Goal: Use online tool/utility: Utilize a website feature to perform a specific function

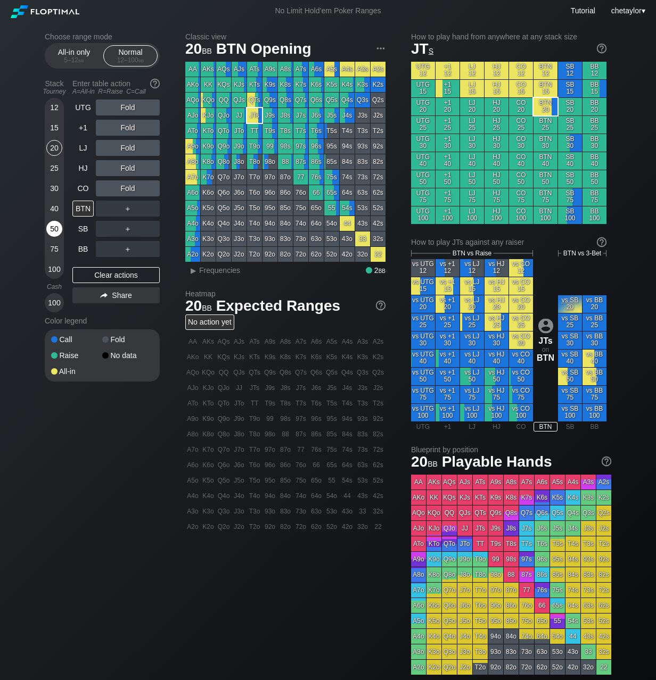
click at [54, 229] on div "50" at bounding box center [54, 229] width 16 height 16
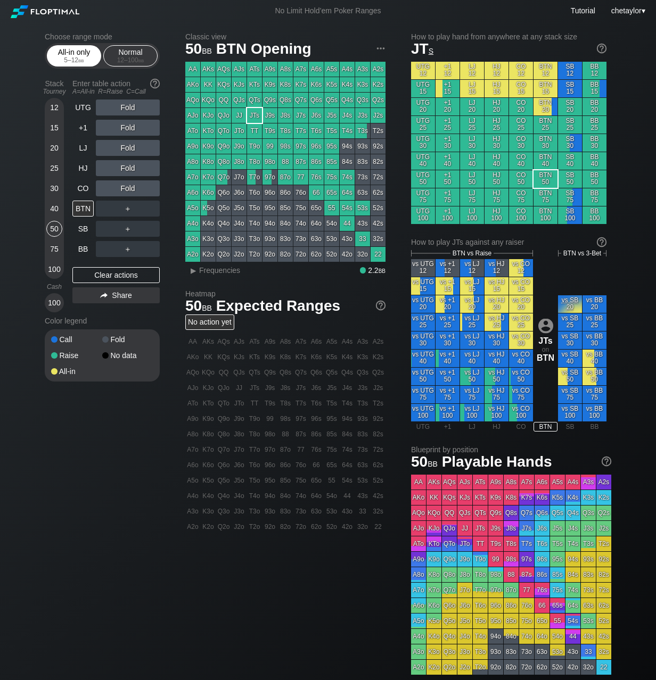
click at [82, 56] on div "All-in only 5 – 12 bb" at bounding box center [73, 56] width 49 height 20
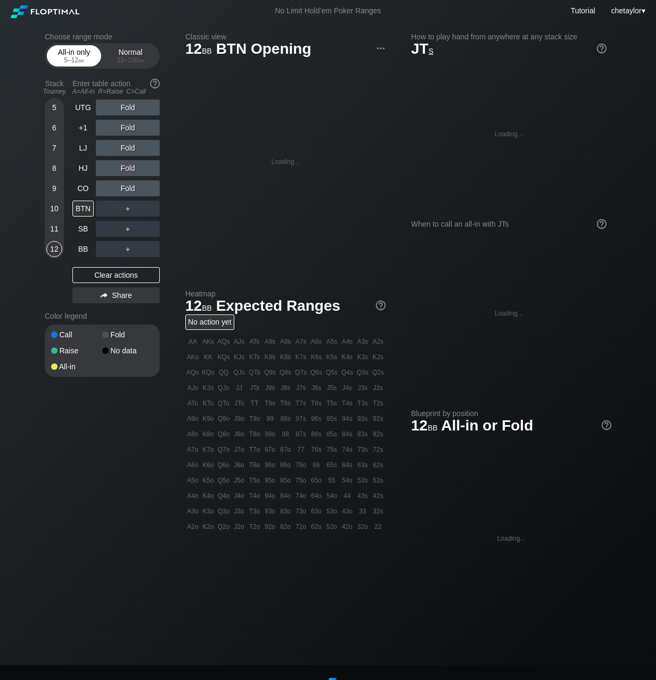
click at [82, 56] on div "All-in only 5 – 12 bb" at bounding box center [73, 56] width 49 height 20
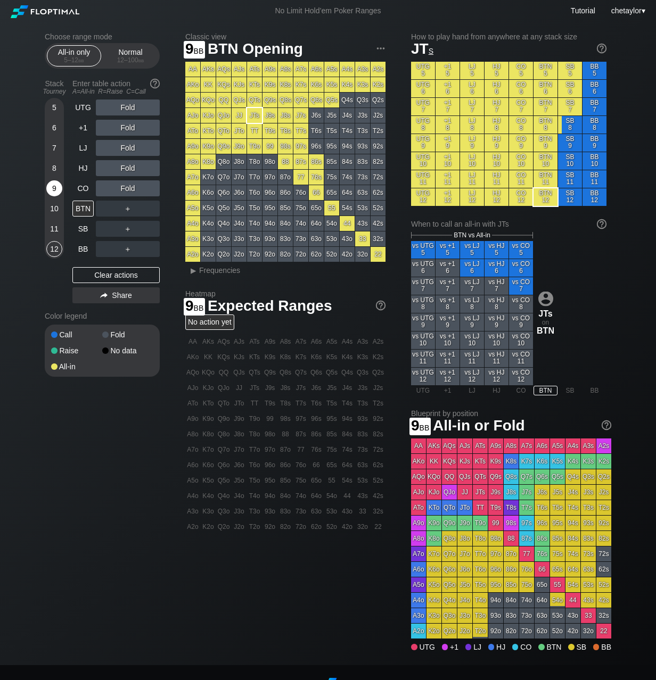
click at [53, 189] on div "9" at bounding box center [54, 188] width 16 height 16
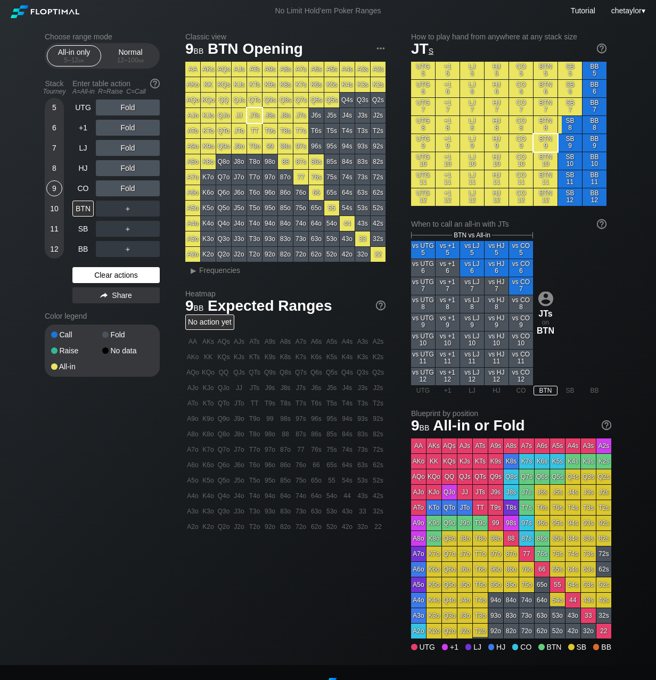
click at [109, 275] on div "Clear actions" at bounding box center [115, 275] width 87 height 16
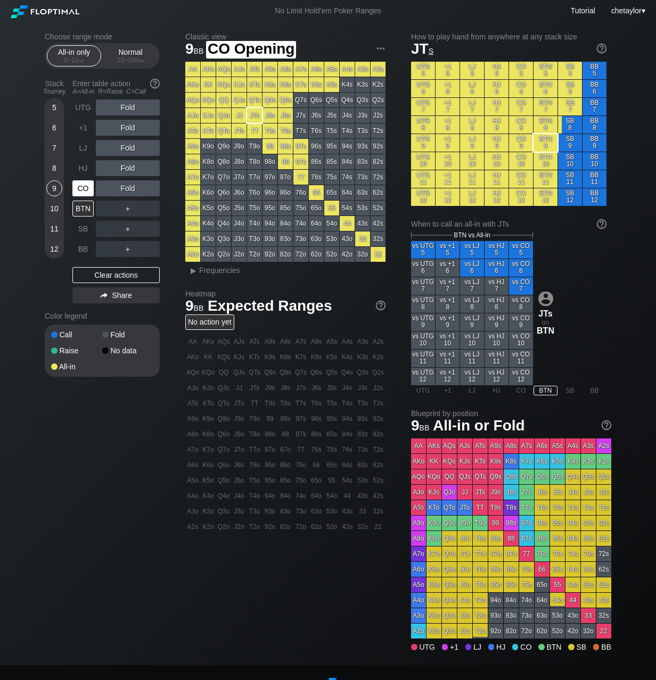
click at [82, 188] on div "CO" at bounding box center [82, 188] width 21 height 16
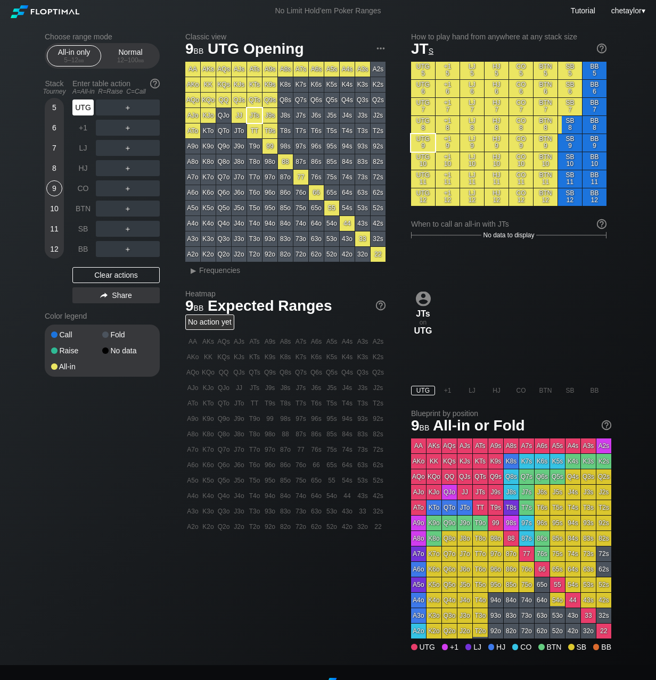
click at [86, 111] on div "UTG" at bounding box center [82, 108] width 21 height 16
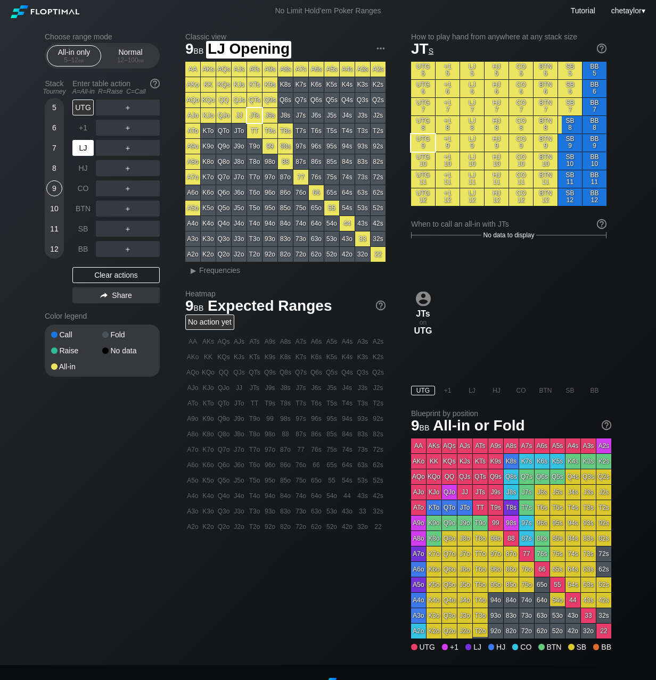
click at [85, 147] on div "LJ" at bounding box center [82, 148] width 21 height 16
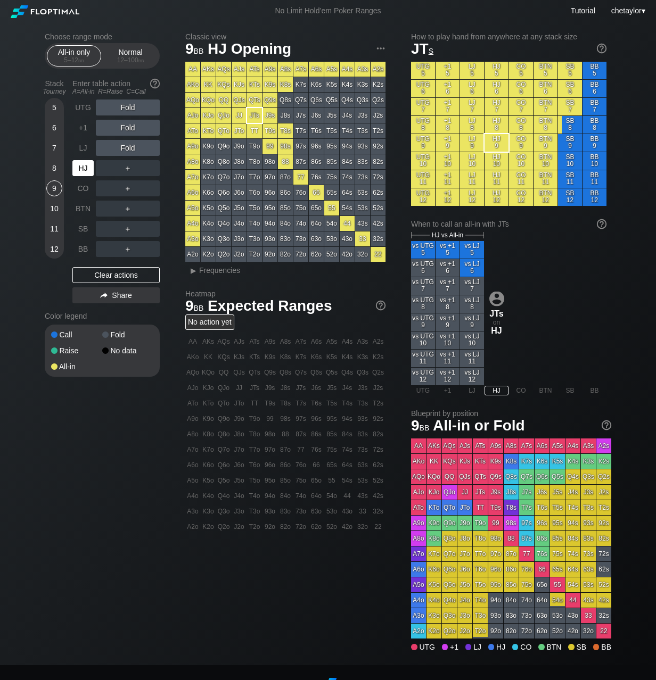
click at [84, 164] on div "HJ" at bounding box center [82, 168] width 21 height 16
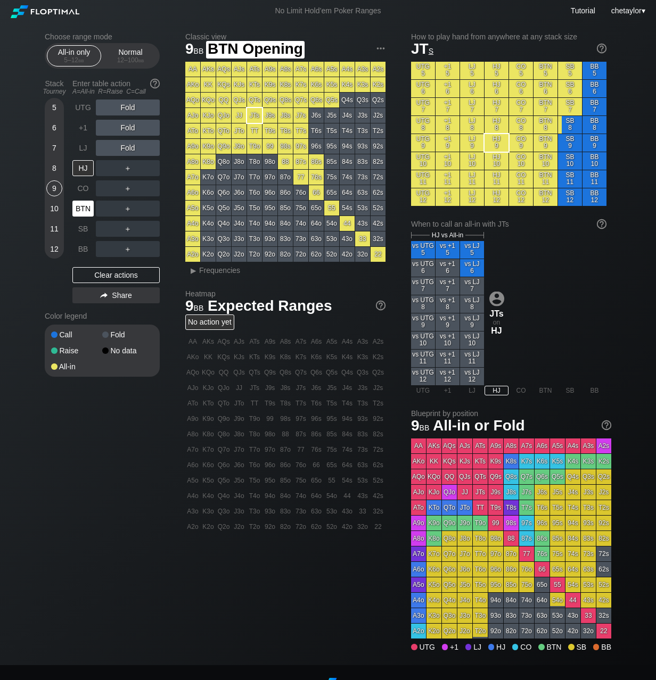
click at [82, 210] on div "BTN" at bounding box center [82, 209] width 21 height 16
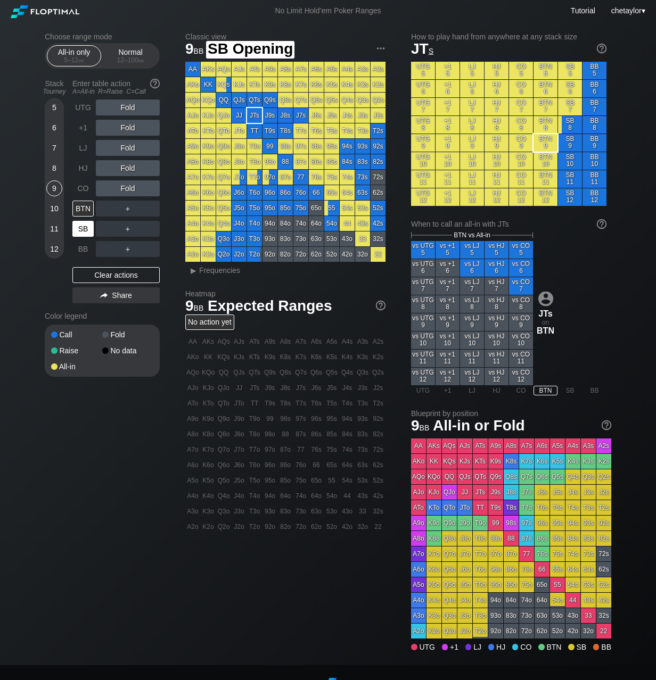
click at [85, 224] on div "SB" at bounding box center [82, 229] width 21 height 16
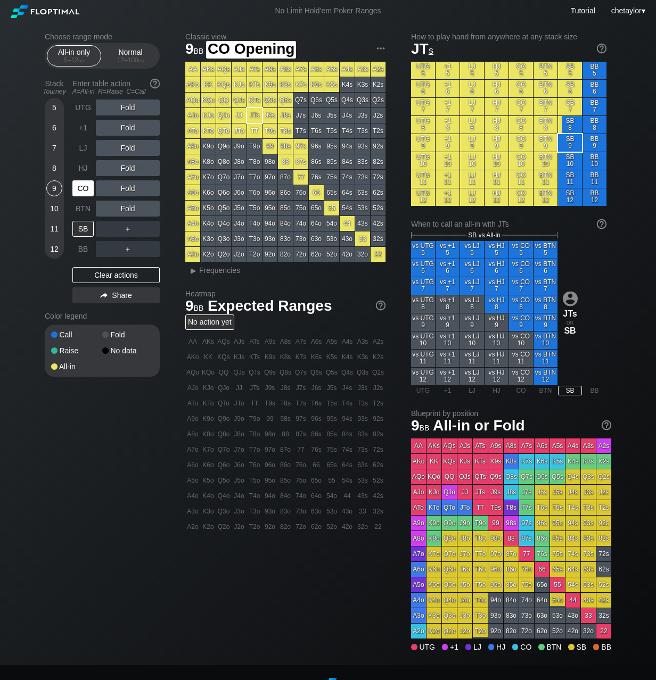
click at [85, 184] on div "CO" at bounding box center [82, 188] width 21 height 16
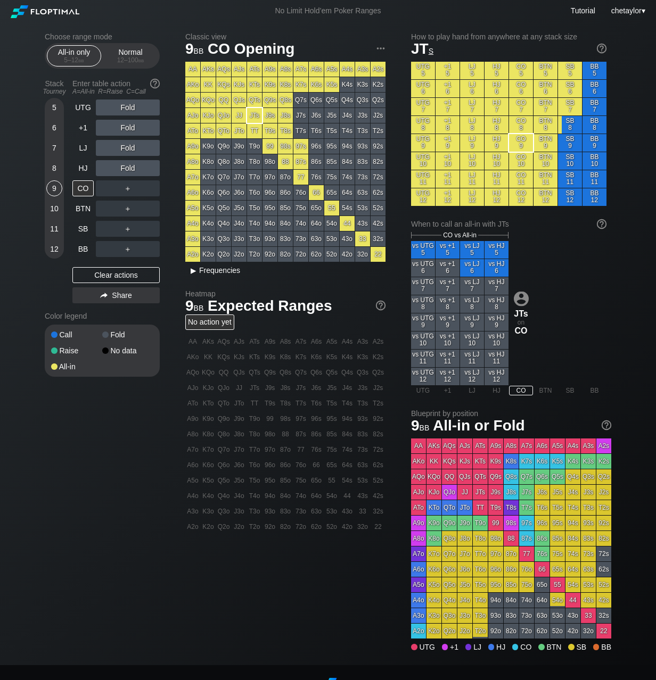
click at [198, 269] on div "▸" at bounding box center [193, 270] width 14 height 13
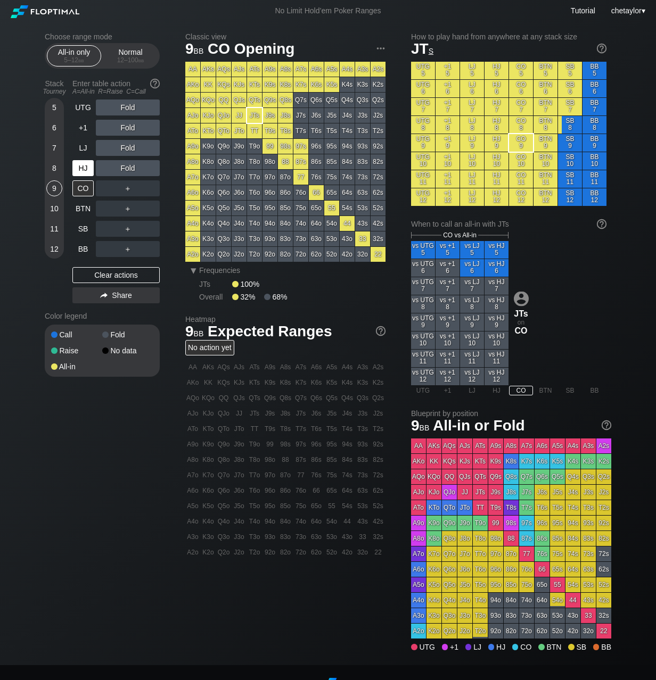
click at [86, 167] on div "HJ" at bounding box center [82, 168] width 21 height 16
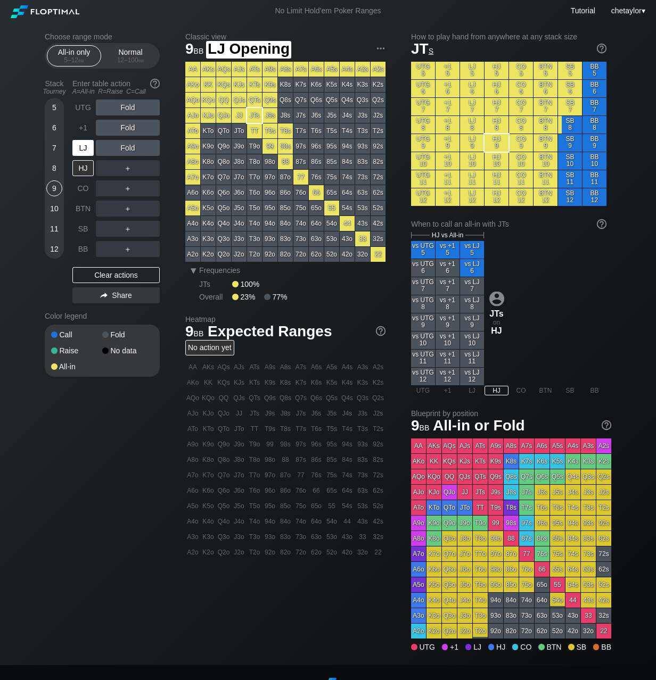
click at [82, 148] on div "LJ" at bounding box center [82, 148] width 21 height 16
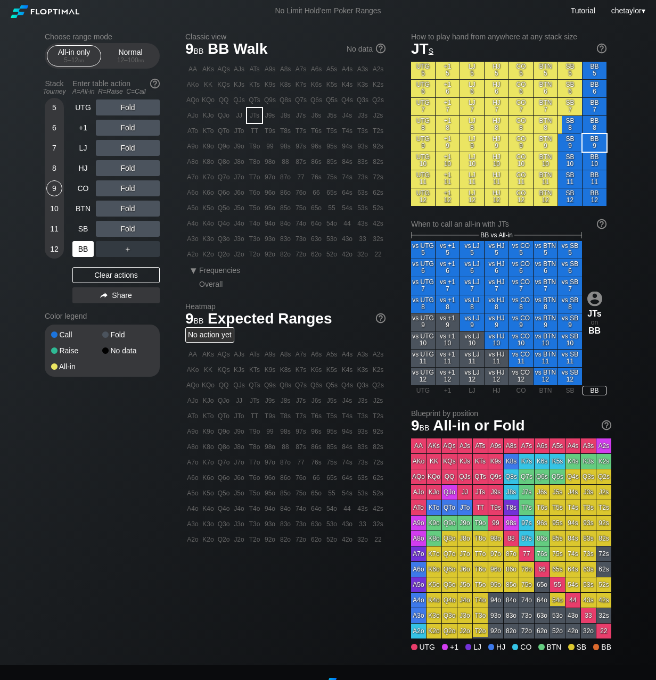
click at [82, 250] on div "BB" at bounding box center [82, 249] width 21 height 16
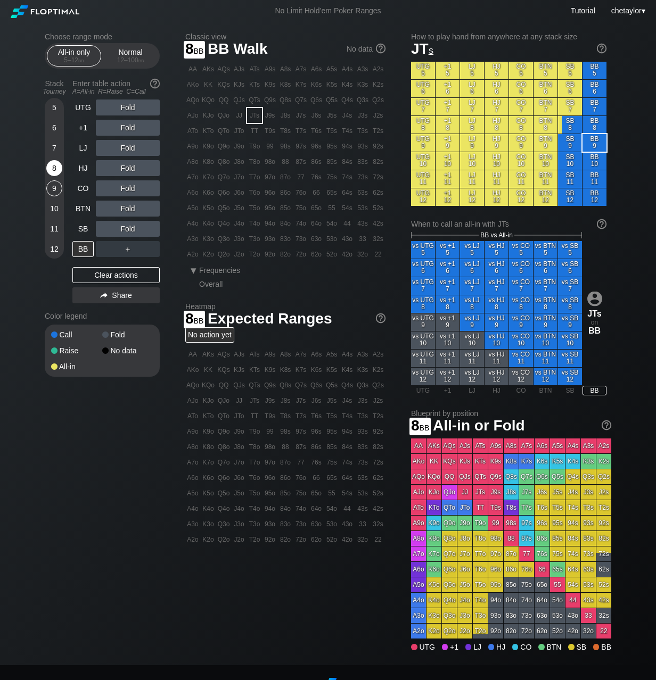
click at [54, 170] on div "8" at bounding box center [54, 168] width 16 height 16
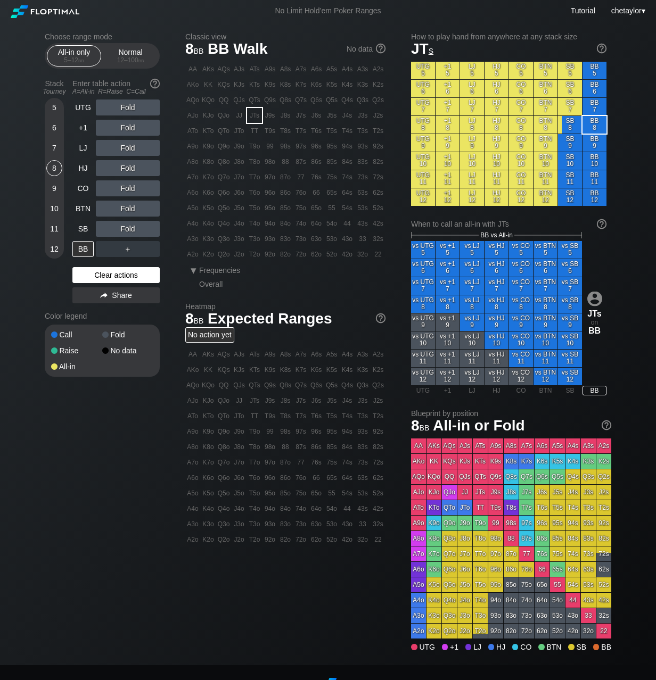
click at [96, 275] on div "Clear actions" at bounding box center [115, 275] width 87 height 16
click at [332, 114] on div "J5s" at bounding box center [331, 115] width 15 height 15
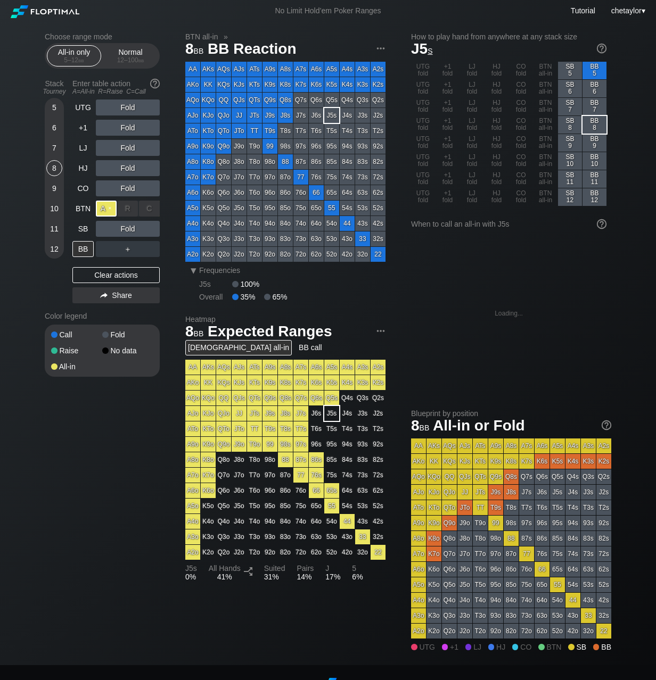
click at [108, 209] on div "A ✕" at bounding box center [106, 209] width 21 height 16
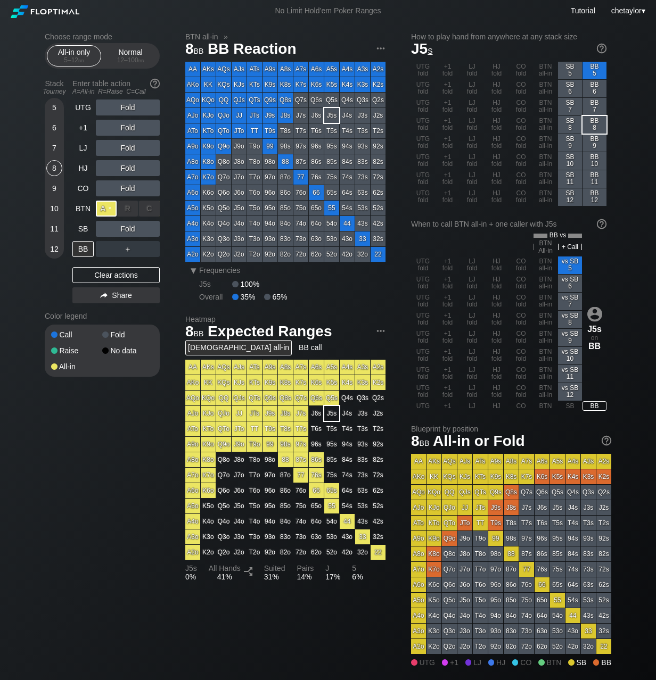
click at [108, 209] on div "A ✕" at bounding box center [106, 209] width 21 height 16
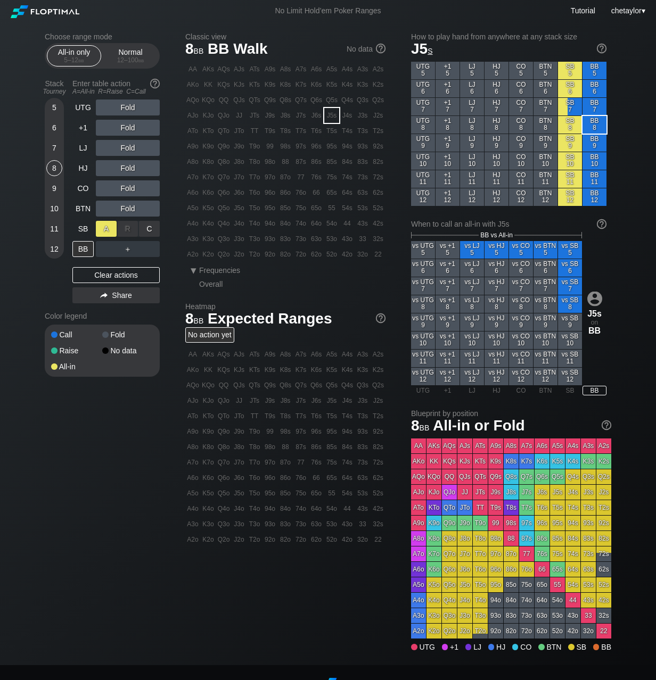
click at [109, 230] on div "A ✕" at bounding box center [106, 229] width 21 height 16
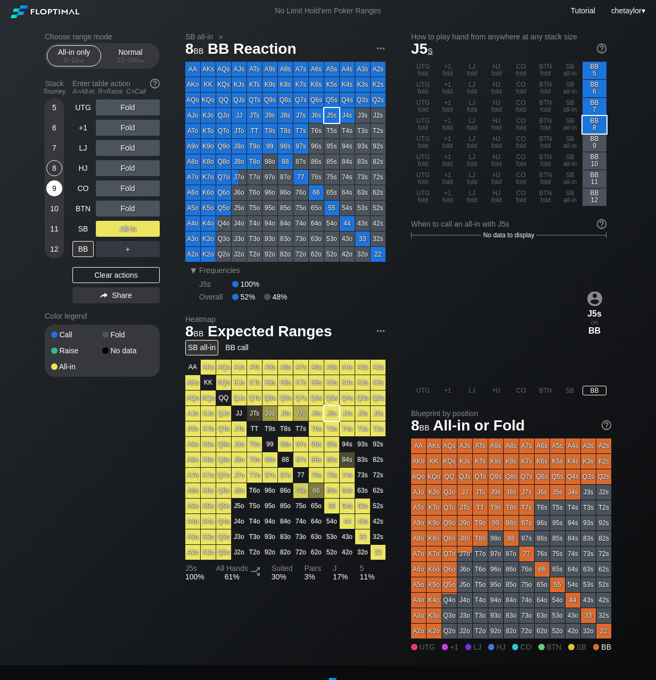
click at [54, 185] on div "9" at bounding box center [54, 188] width 16 height 16
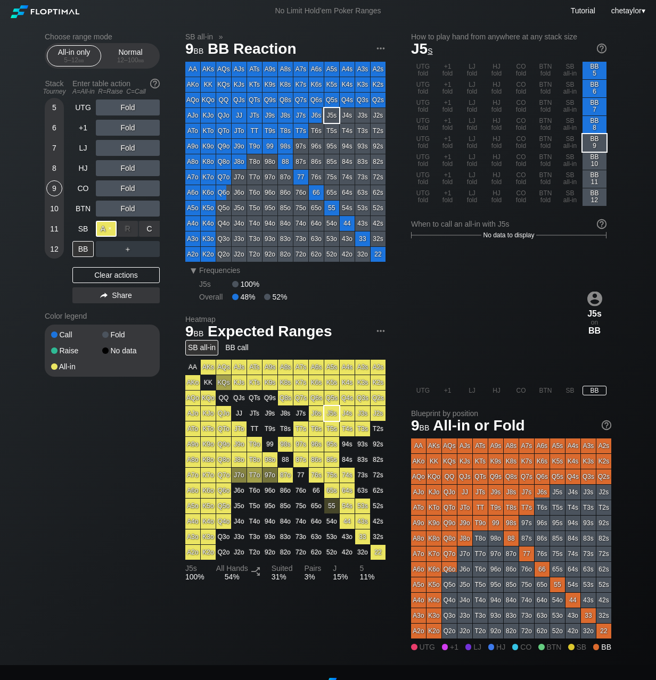
click at [111, 226] on div "A ✕" at bounding box center [106, 229] width 21 height 16
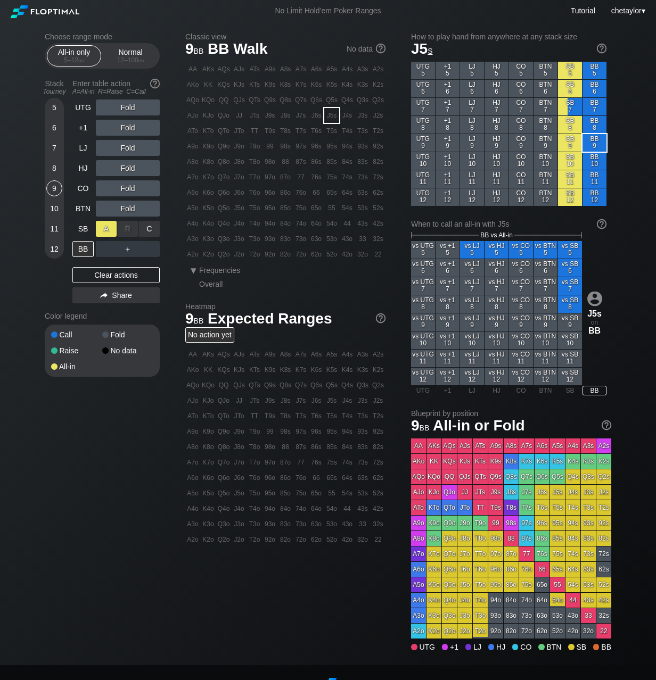
click at [109, 229] on div "A ✕" at bounding box center [106, 229] width 21 height 16
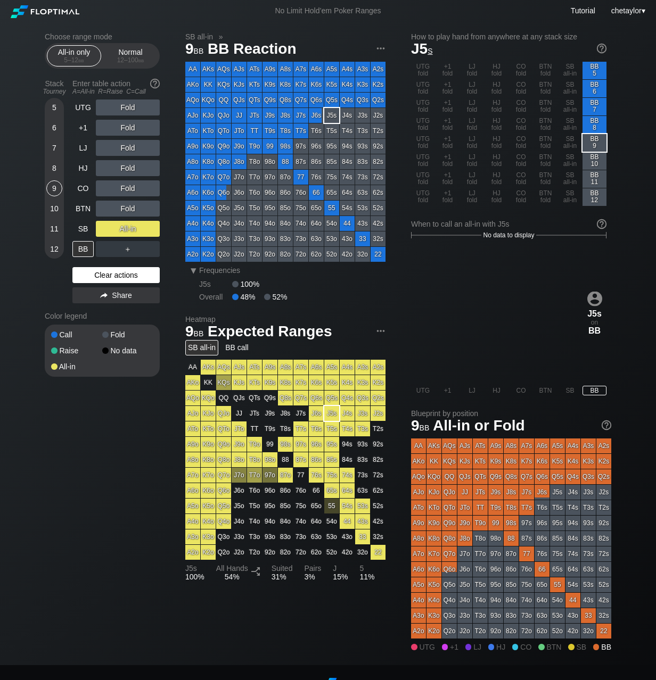
click at [122, 274] on div "Clear actions" at bounding box center [115, 275] width 87 height 16
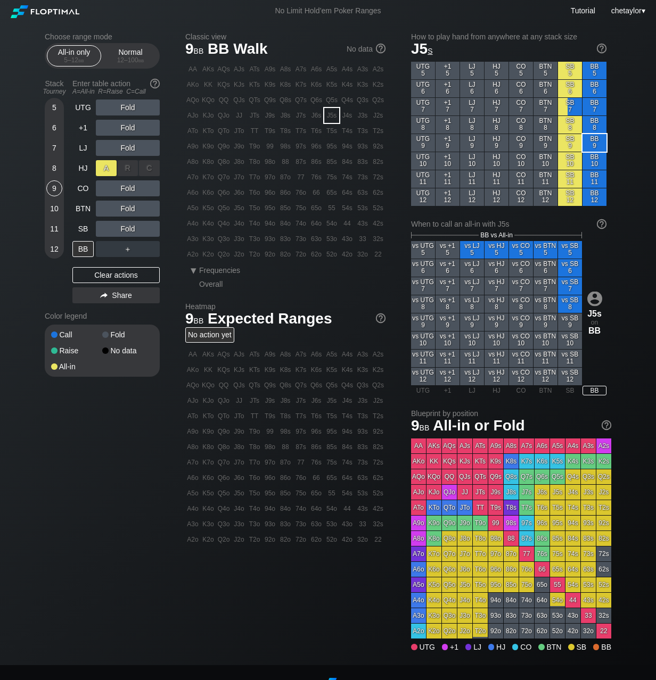
click at [105, 170] on div "A ✕" at bounding box center [106, 168] width 21 height 16
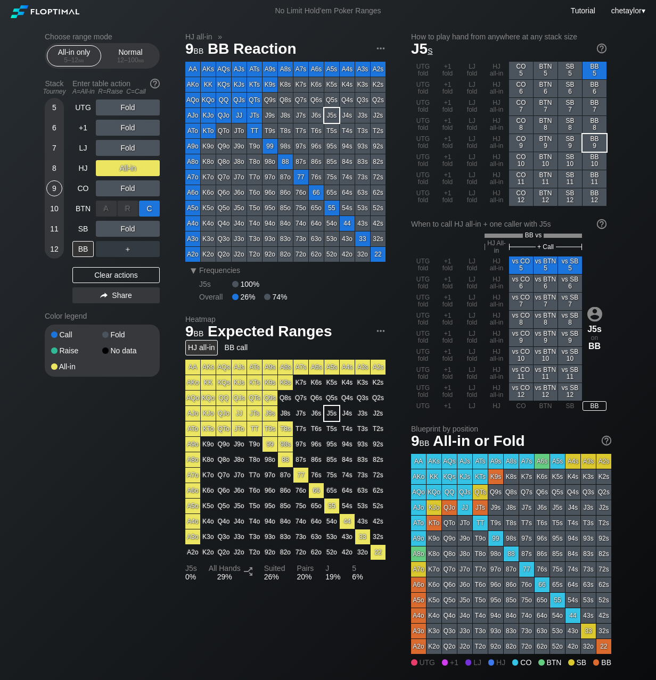
click at [151, 206] on div "C ✕" at bounding box center [149, 209] width 21 height 16
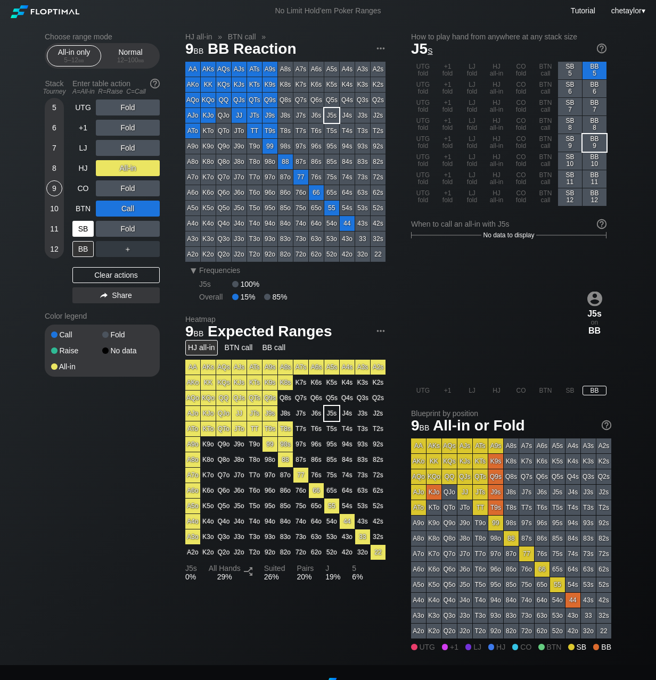
click at [84, 227] on div "SB" at bounding box center [82, 229] width 21 height 16
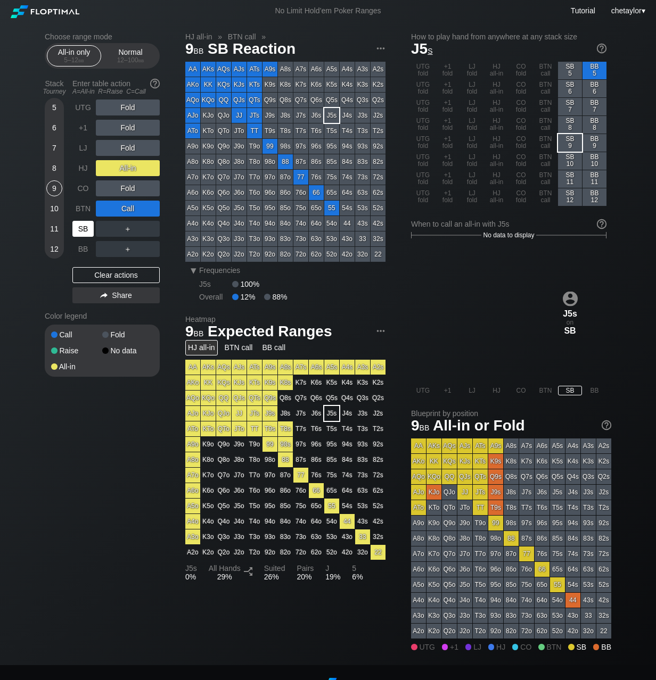
click at [84, 227] on div "SB" at bounding box center [82, 229] width 21 height 16
click at [98, 276] on div "Clear actions" at bounding box center [115, 275] width 87 height 16
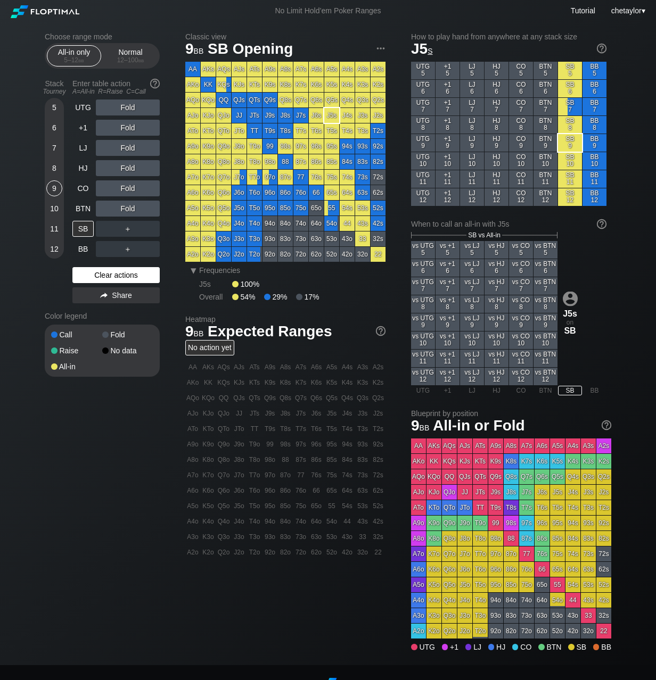
click at [98, 276] on div "Clear actions" at bounding box center [115, 275] width 87 height 16
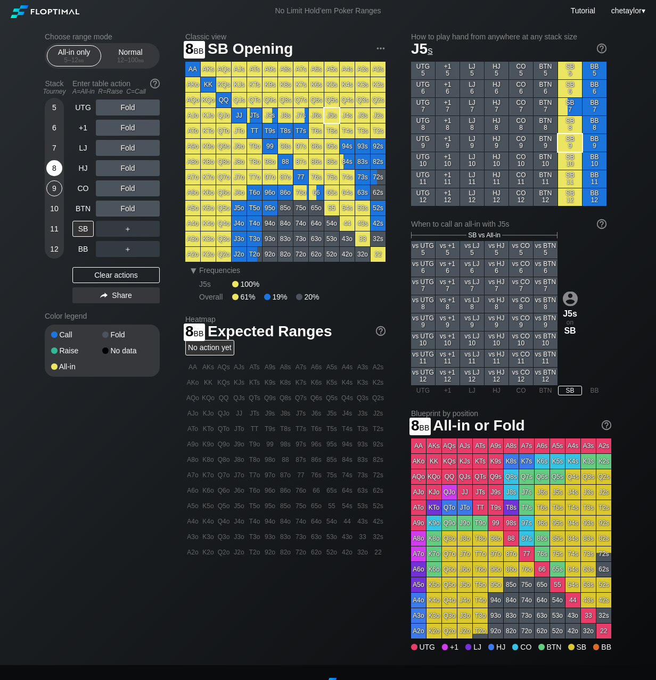
click at [53, 169] on div "8" at bounding box center [54, 168] width 16 height 16
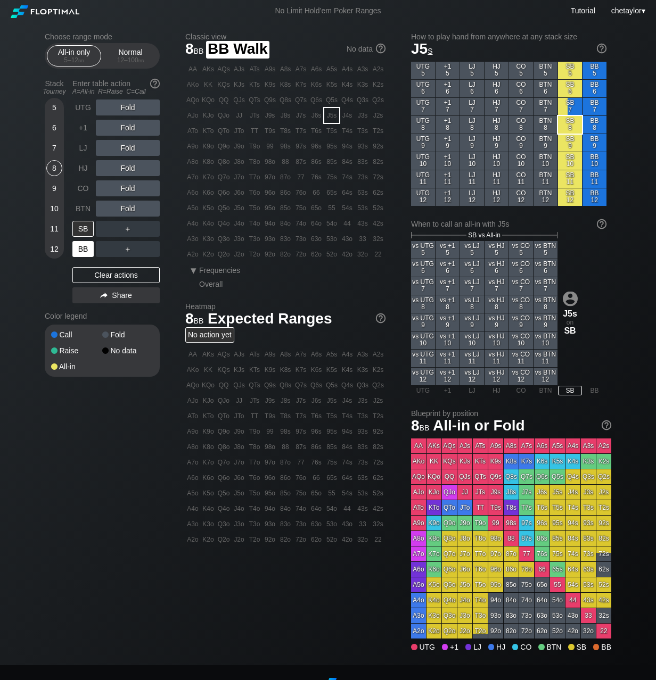
click at [81, 247] on div "BB" at bounding box center [82, 249] width 21 height 16
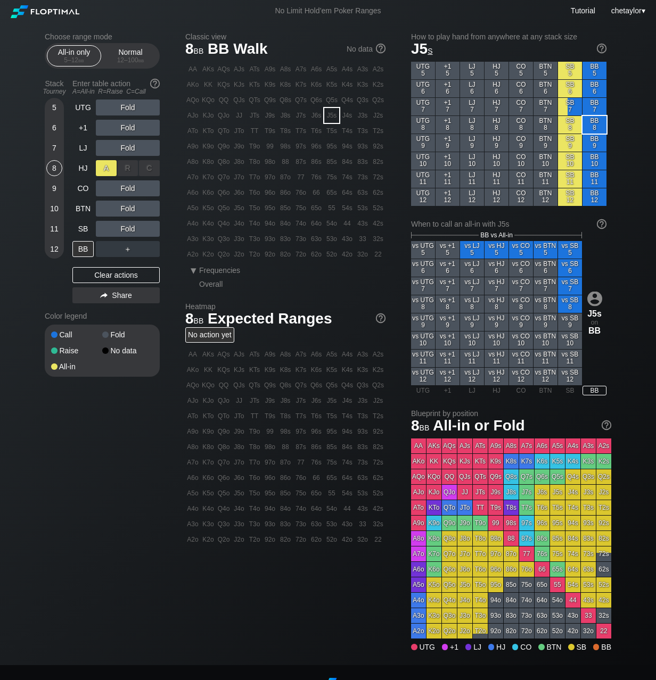
click at [107, 167] on div "A ✕" at bounding box center [106, 168] width 21 height 16
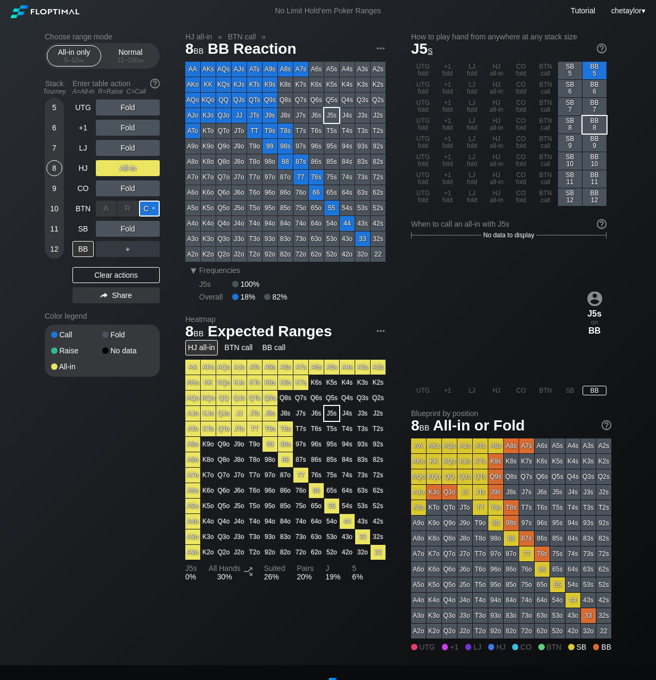
click at [150, 206] on div "C ✕" at bounding box center [149, 209] width 21 height 16
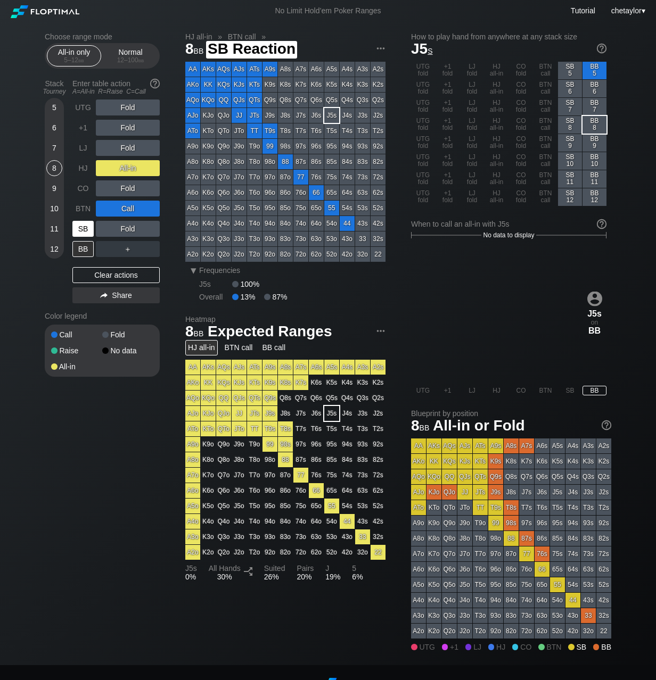
click at [85, 222] on div "SB" at bounding box center [82, 229] width 21 height 16
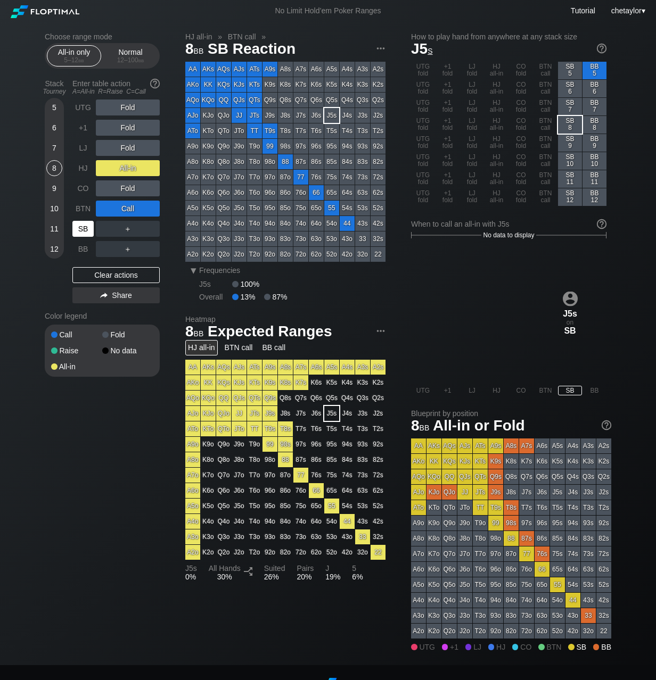
click at [85, 222] on div "SB" at bounding box center [82, 229] width 21 height 16
click at [95, 277] on div "Clear actions" at bounding box center [115, 275] width 87 height 16
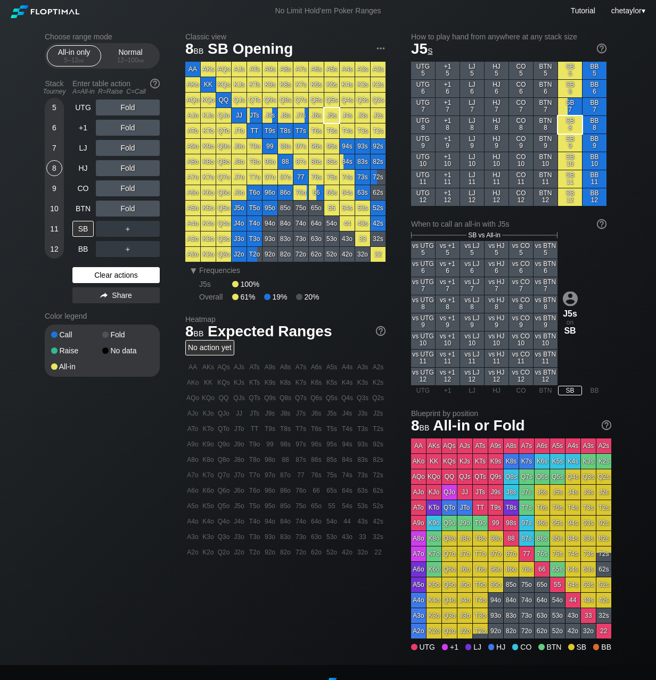
click at [95, 277] on div "Clear actions" at bounding box center [115, 275] width 87 height 16
click at [194, 258] on div "A2o" at bounding box center [192, 254] width 15 height 15
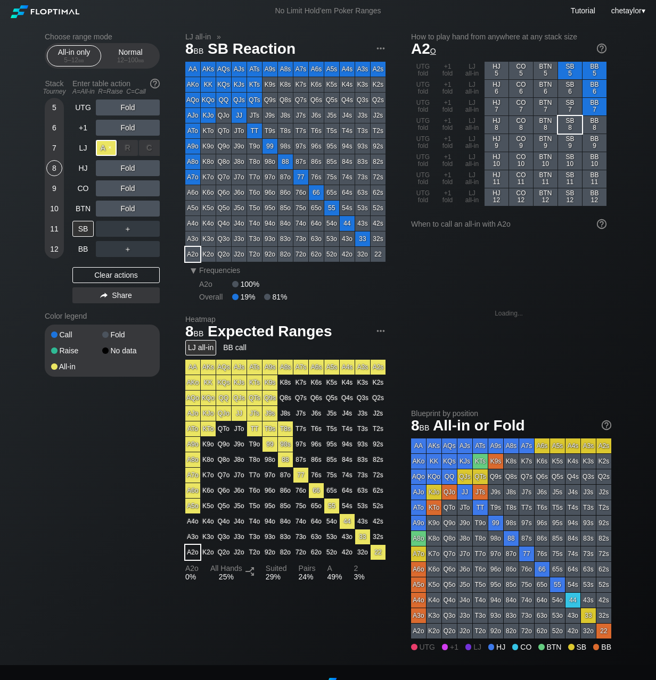
click at [104, 149] on div "A ✕" at bounding box center [106, 148] width 21 height 16
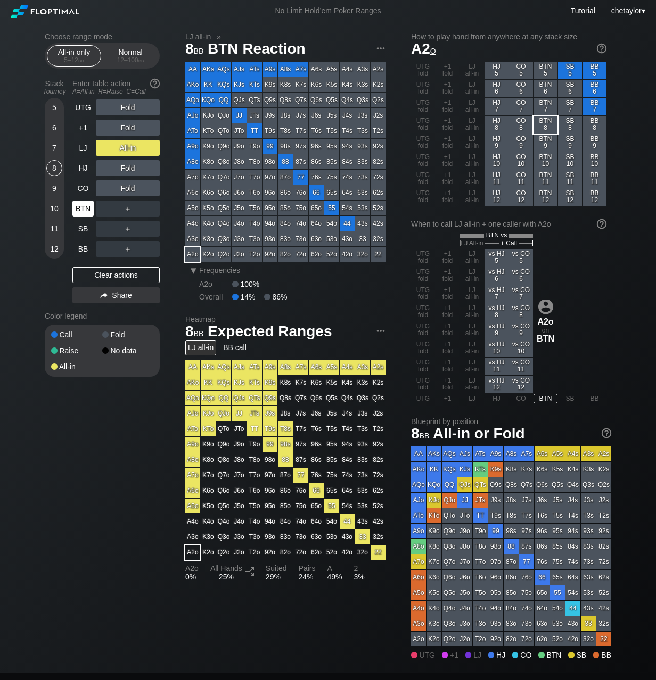
click at [85, 210] on div "BTN" at bounding box center [82, 209] width 21 height 16
click at [103, 275] on div "Clear actions" at bounding box center [115, 275] width 87 height 16
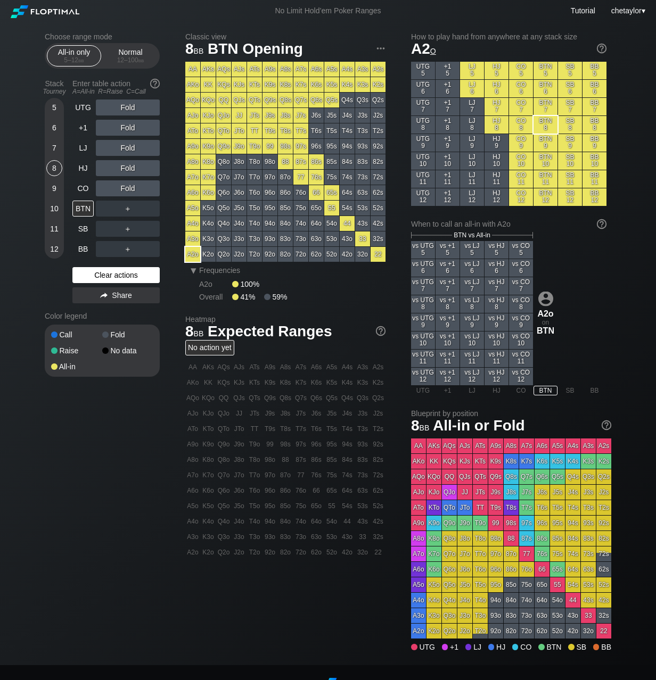
click at [103, 275] on div "Clear actions" at bounding box center [115, 275] width 87 height 16
click at [83, 186] on div "CO" at bounding box center [82, 188] width 21 height 16
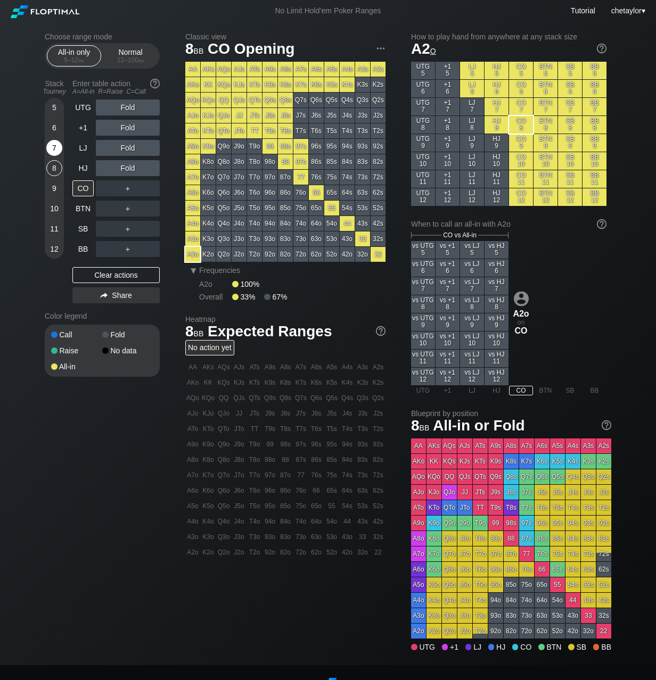
click at [55, 146] on div "7" at bounding box center [54, 148] width 16 height 16
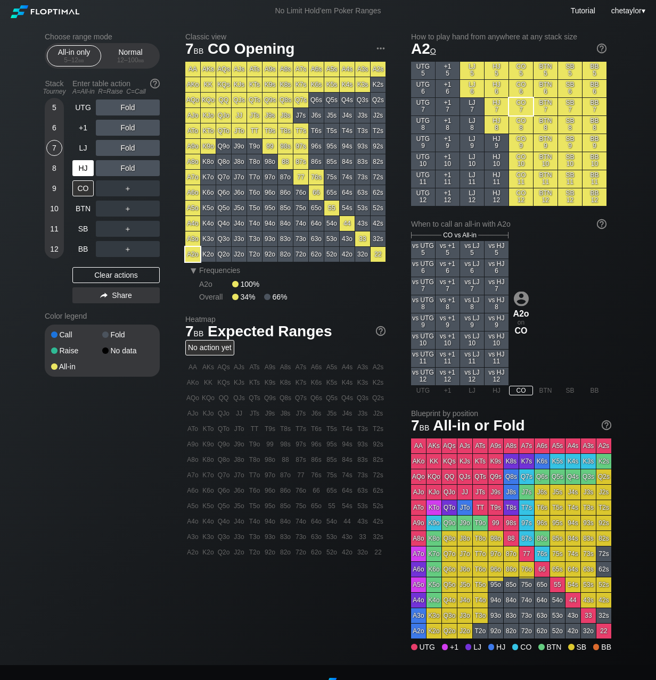
click at [78, 166] on div "HJ" at bounding box center [82, 168] width 21 height 16
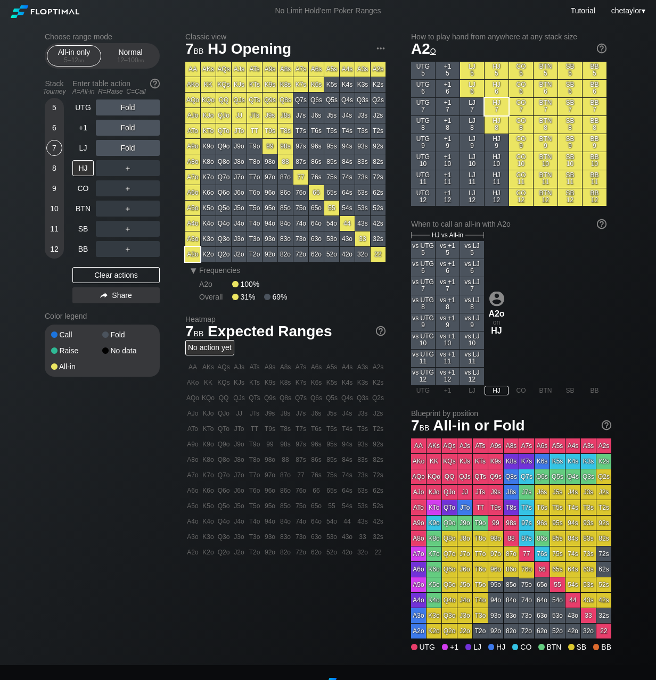
click at [209, 146] on div "K9o" at bounding box center [208, 146] width 15 height 15
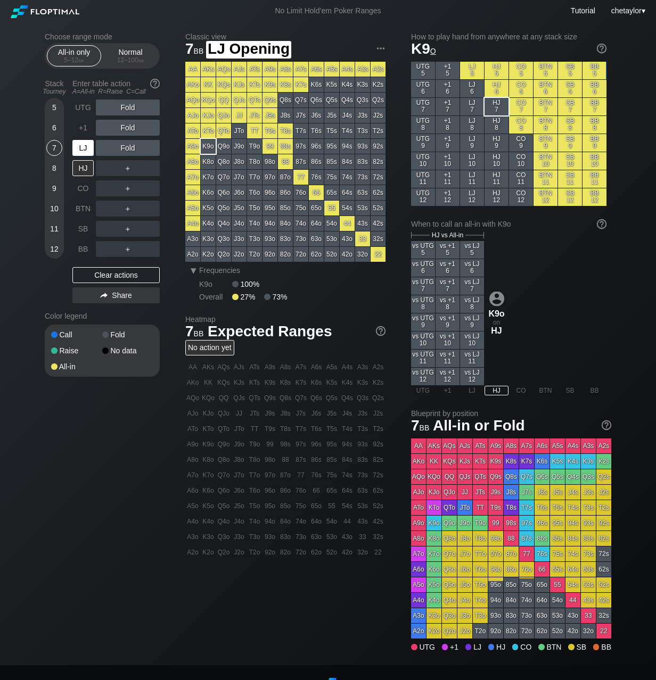
click at [81, 151] on div "LJ" at bounding box center [82, 148] width 21 height 16
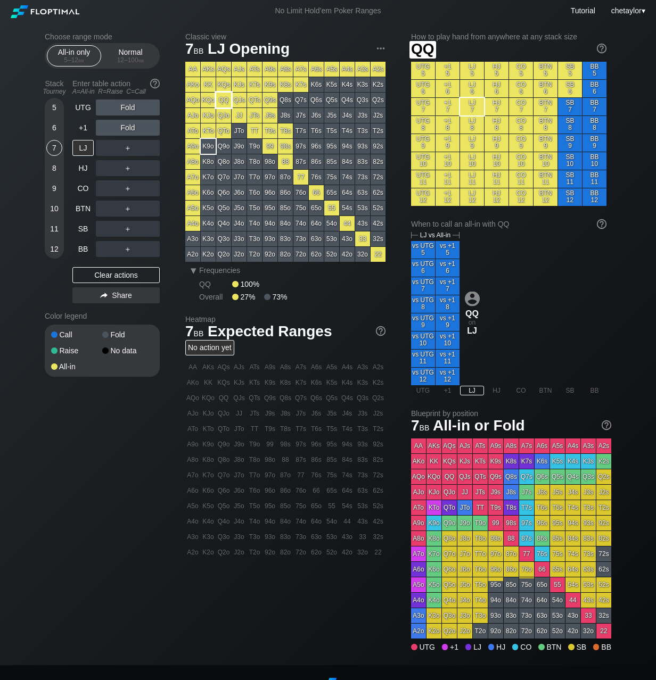
click at [227, 102] on div "QQ" at bounding box center [223, 100] width 15 height 15
click at [137, 59] on div "12 – 100 bb" at bounding box center [130, 59] width 45 height 7
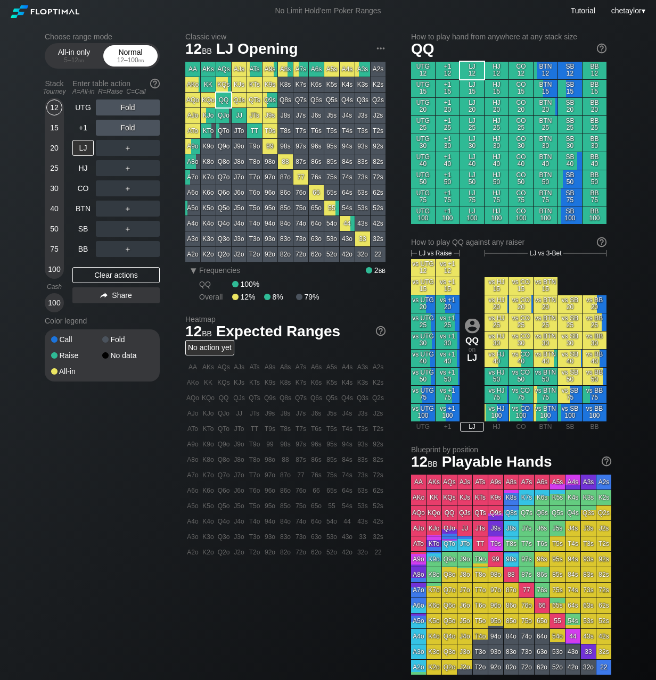
click at [137, 59] on div "12 – 100 bb" at bounding box center [130, 59] width 45 height 7
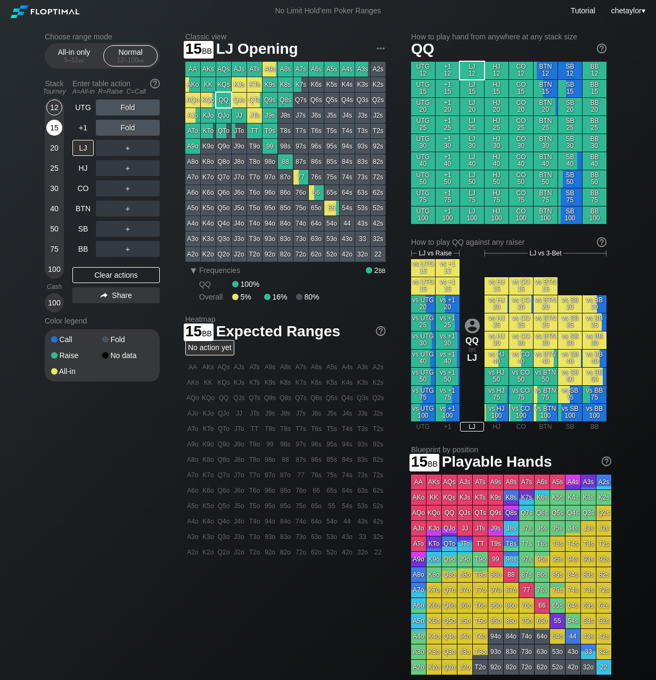
click at [57, 128] on div "15" at bounding box center [54, 128] width 16 height 16
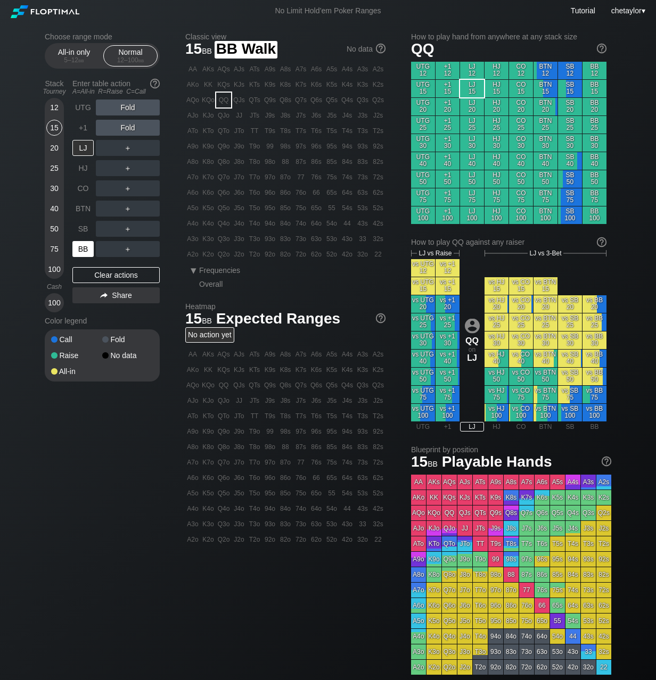
click at [82, 251] on div "BB" at bounding box center [82, 249] width 21 height 16
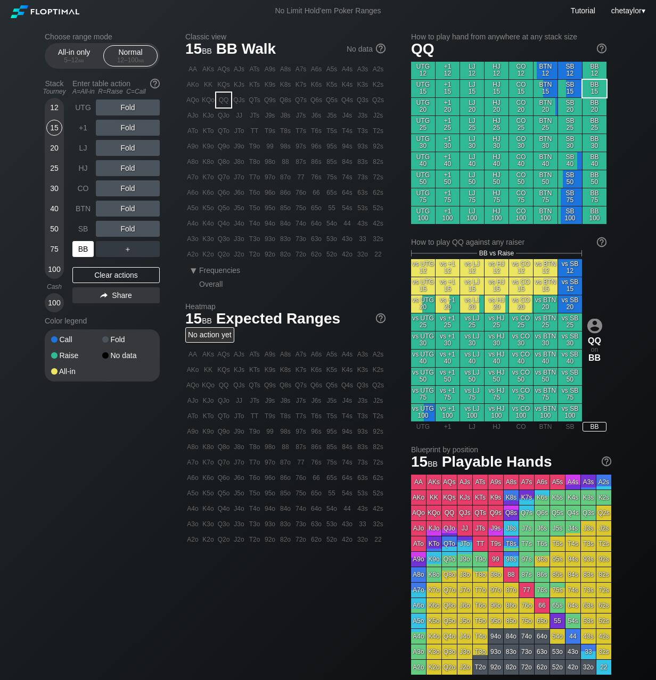
click at [82, 251] on div "BB" at bounding box center [82, 249] width 21 height 16
click at [101, 276] on div "Clear actions" at bounding box center [115, 275] width 87 height 16
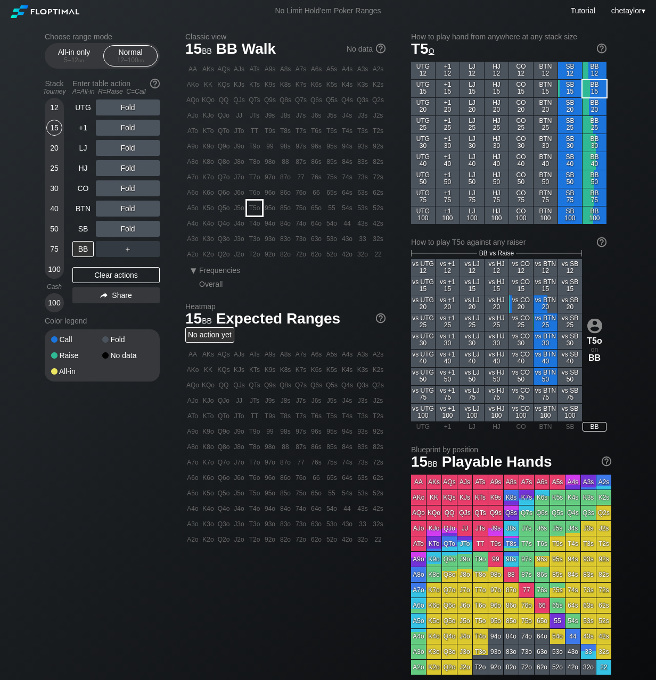
click at [254, 213] on div "T5o" at bounding box center [254, 208] width 15 height 15
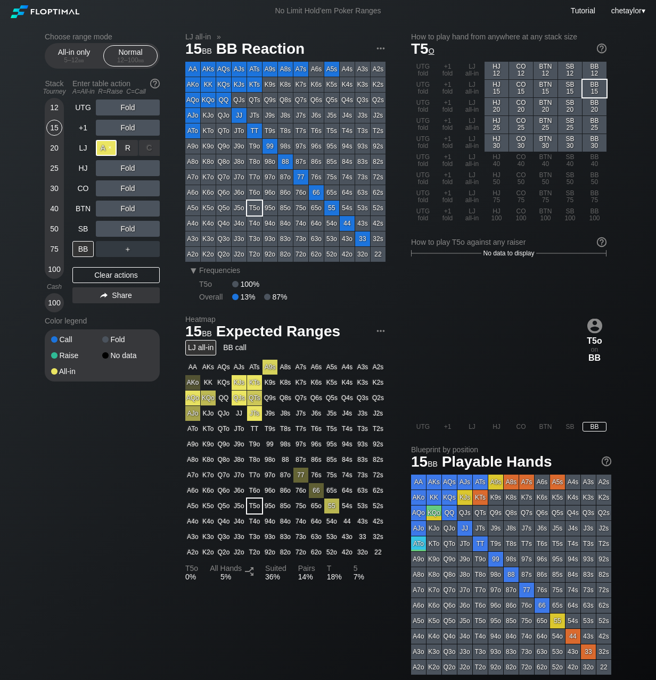
click at [107, 146] on div "A ✕" at bounding box center [106, 148] width 21 height 16
click at [85, 227] on div "SB" at bounding box center [82, 229] width 21 height 16
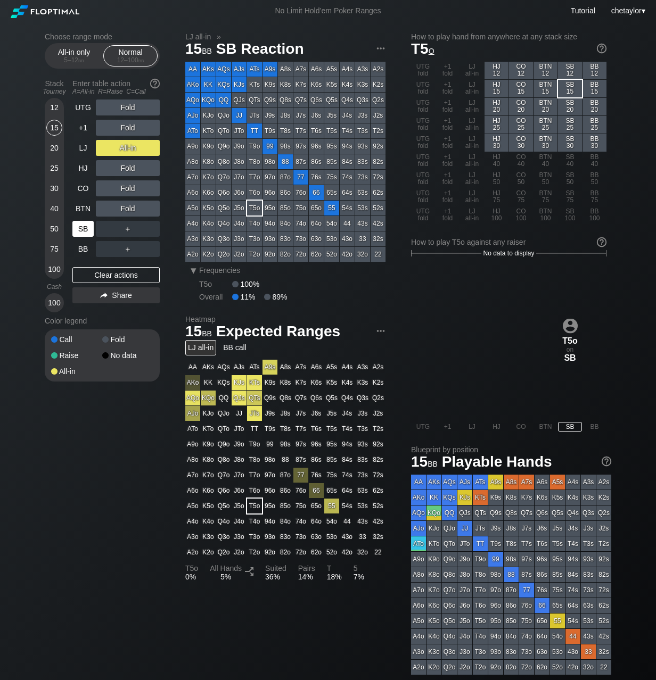
click at [85, 227] on div "SB" at bounding box center [82, 229] width 21 height 16
click at [112, 275] on div "Clear actions" at bounding box center [115, 275] width 87 height 16
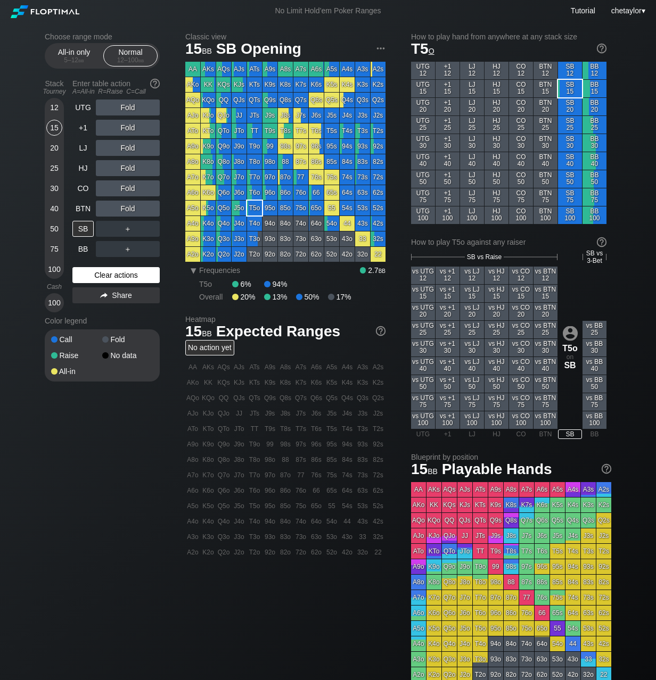
click at [112, 275] on div "Clear actions" at bounding box center [115, 275] width 87 height 16
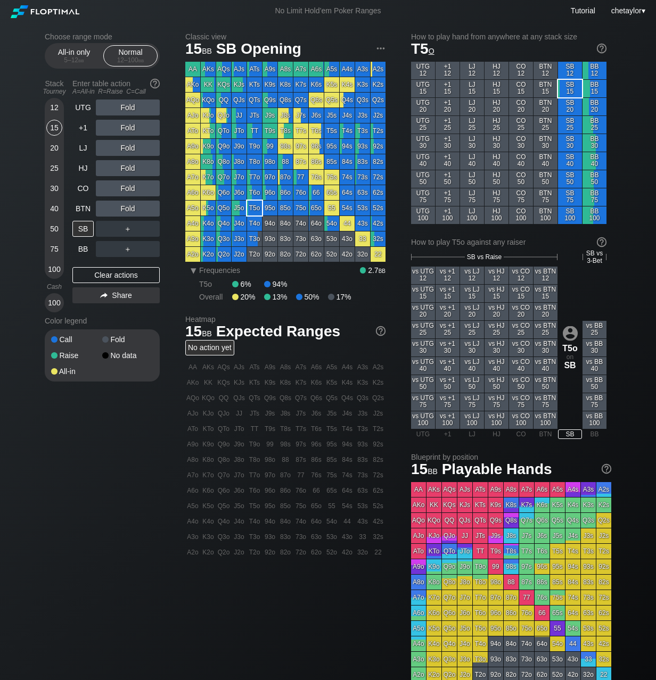
click at [240, 237] on div "J3o" at bounding box center [238, 238] width 15 height 15
click at [130, 171] on div "R ✕" at bounding box center [128, 168] width 21 height 16
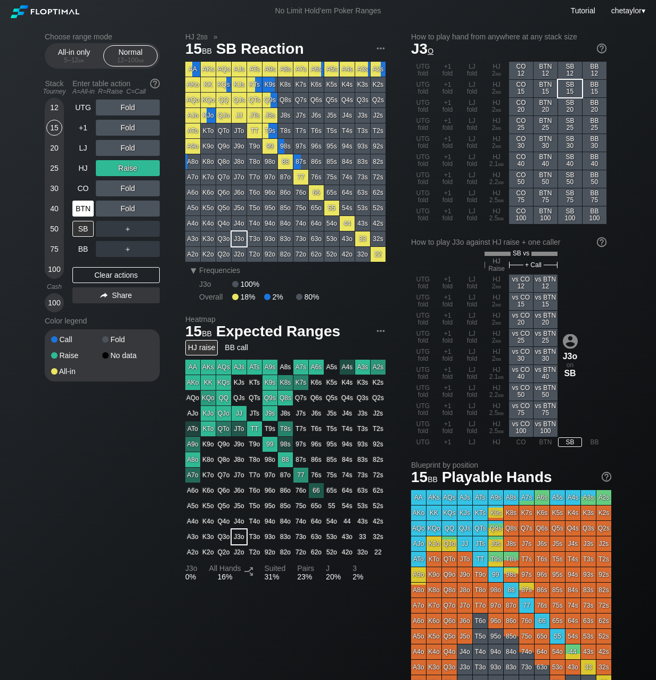
click at [78, 210] on div "BTN" at bounding box center [82, 209] width 21 height 16
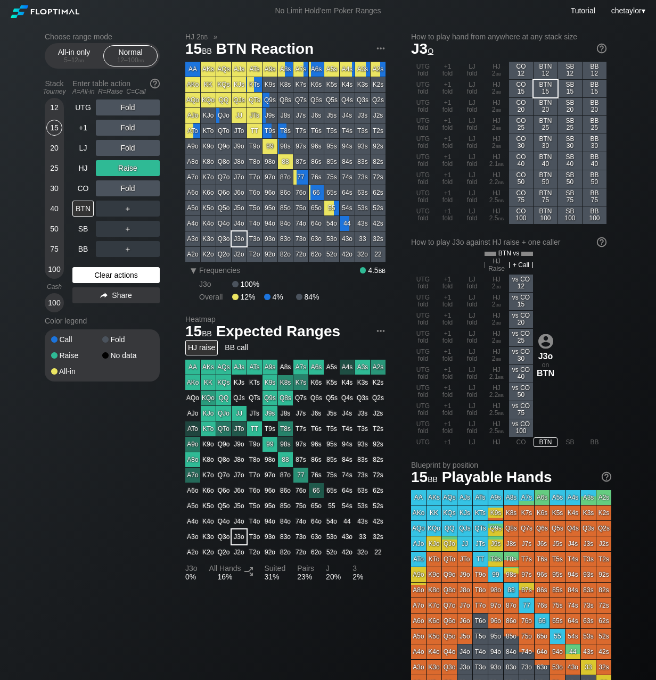
click at [87, 274] on div "Clear actions" at bounding box center [115, 275] width 87 height 16
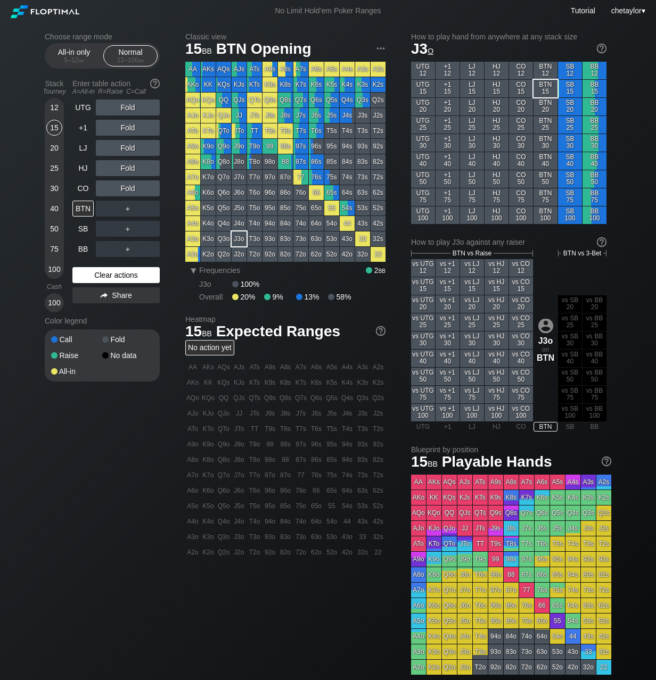
click at [87, 274] on div "Clear actions" at bounding box center [115, 275] width 87 height 16
click at [89, 188] on div "CO" at bounding box center [82, 188] width 21 height 16
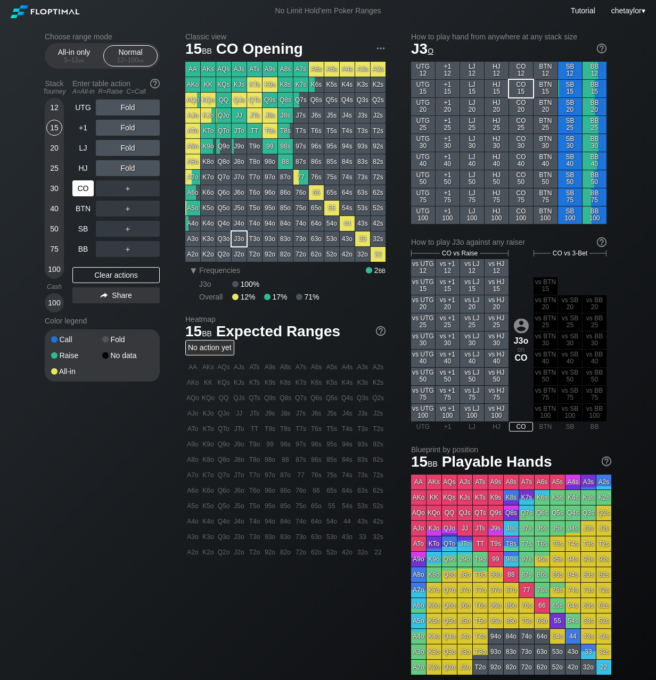
click at [89, 188] on div "CO" at bounding box center [82, 188] width 21 height 16
click at [122, 274] on div "Clear actions" at bounding box center [115, 275] width 87 height 16
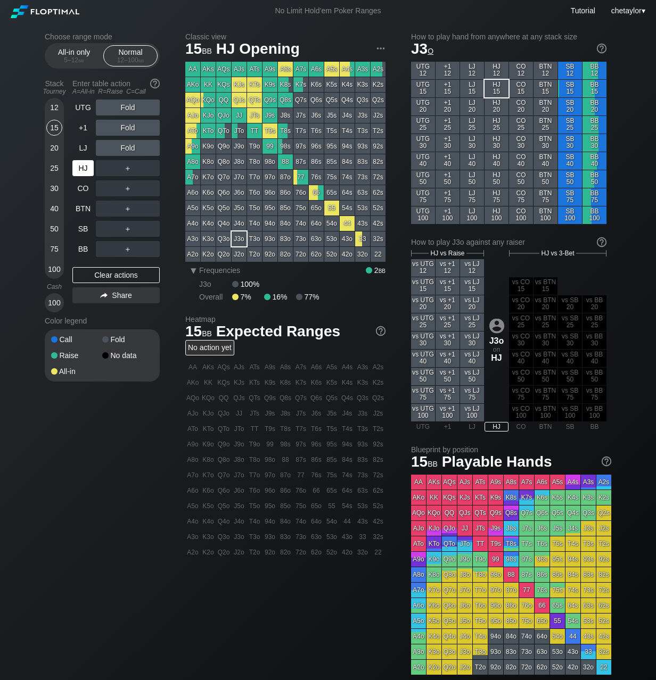
click at [84, 168] on div "HJ" at bounding box center [82, 168] width 21 height 16
click at [271, 118] on div "J9s" at bounding box center [269, 115] width 15 height 15
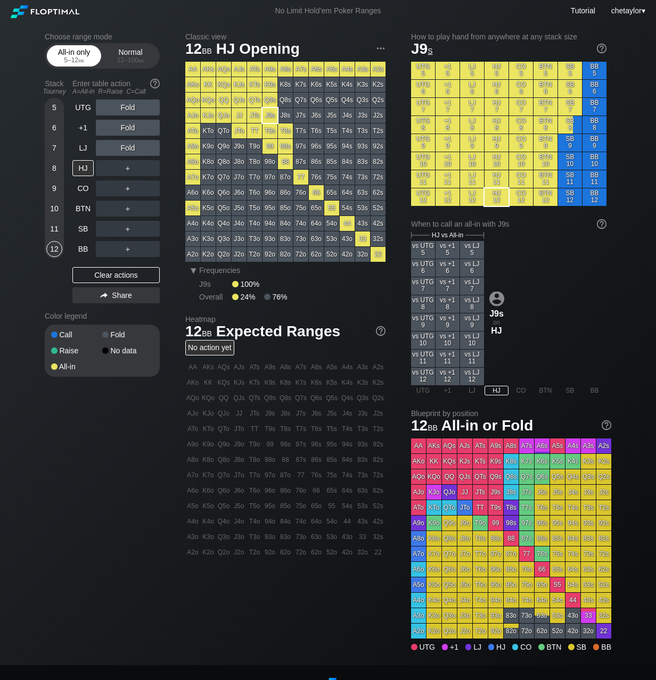
click at [72, 64] on div "All-in only 5 – 12 bb" at bounding box center [73, 56] width 49 height 20
click at [129, 55] on div "Normal 12 – 100 bb" at bounding box center [130, 56] width 49 height 20
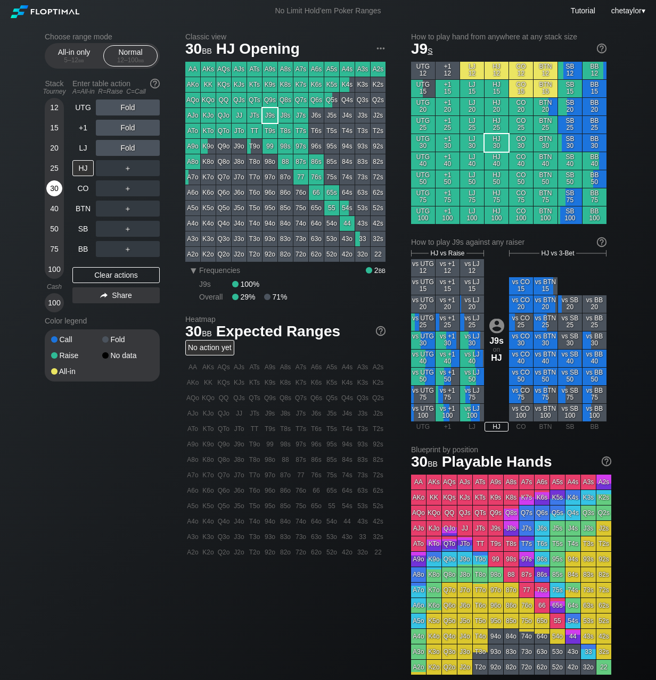
click at [57, 188] on div "30" at bounding box center [54, 188] width 16 height 16
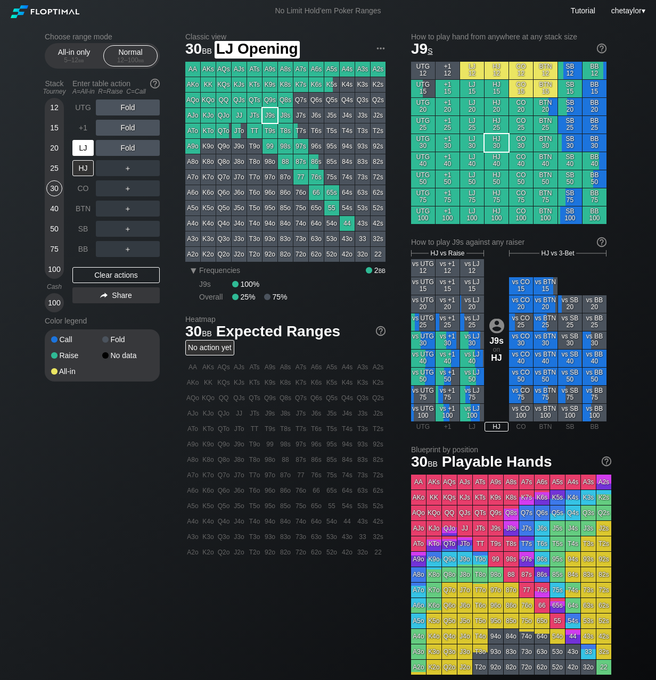
click at [84, 148] on div "LJ" at bounding box center [82, 148] width 21 height 16
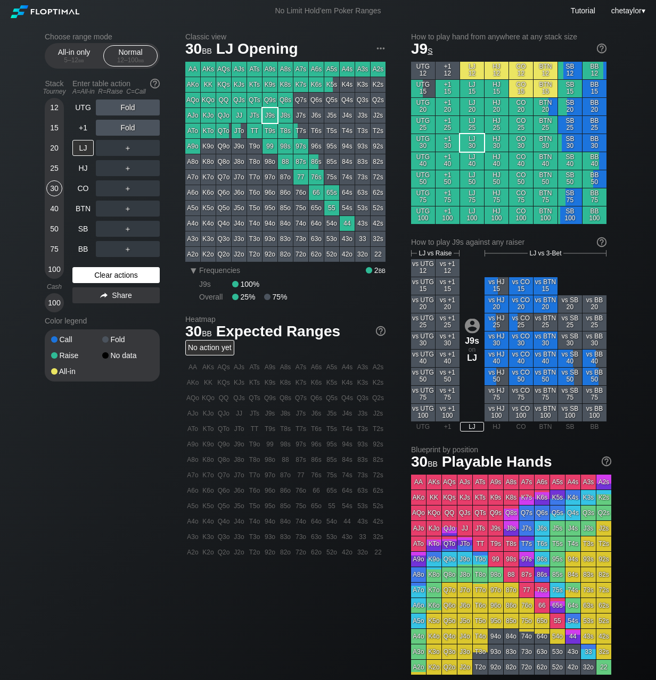
click at [103, 274] on div "Clear actions" at bounding box center [115, 275] width 87 height 16
click at [81, 247] on div "BB" at bounding box center [82, 249] width 21 height 16
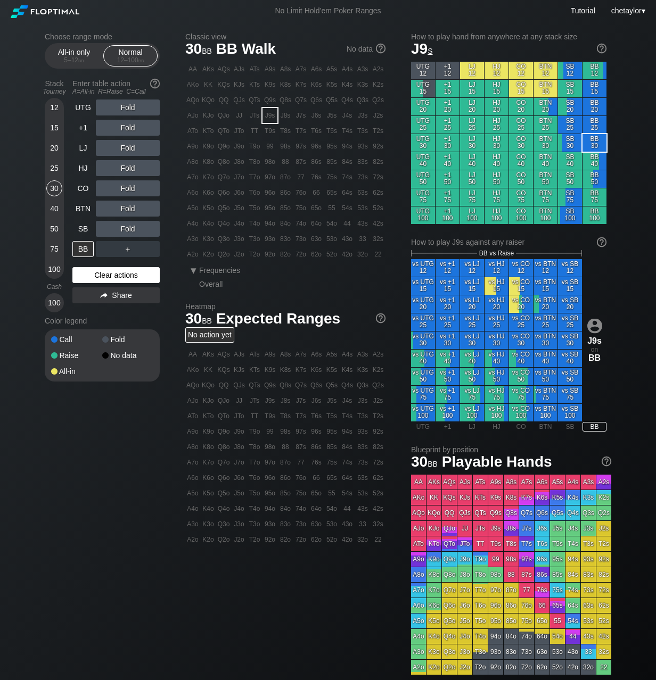
click at [95, 276] on div "Clear actions" at bounding box center [115, 275] width 87 height 16
click at [254, 241] on div "T3o" at bounding box center [254, 238] width 15 height 15
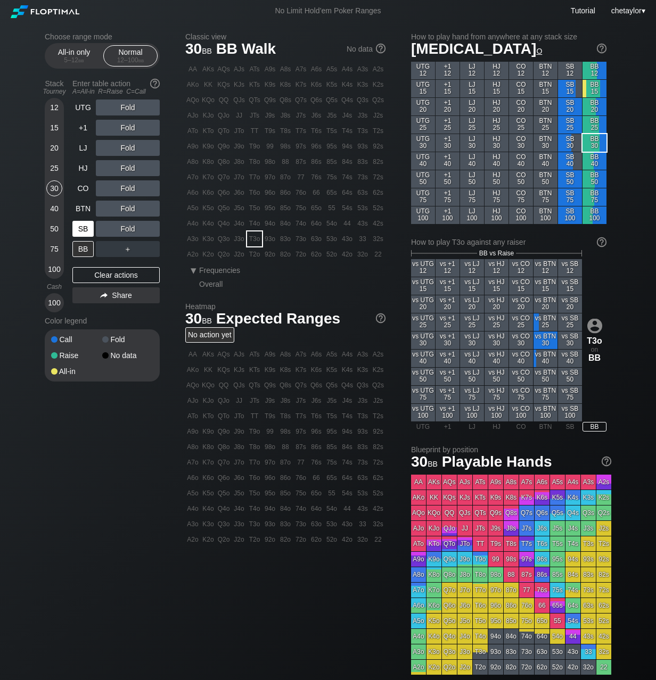
click at [84, 227] on div "SB" at bounding box center [82, 229] width 21 height 16
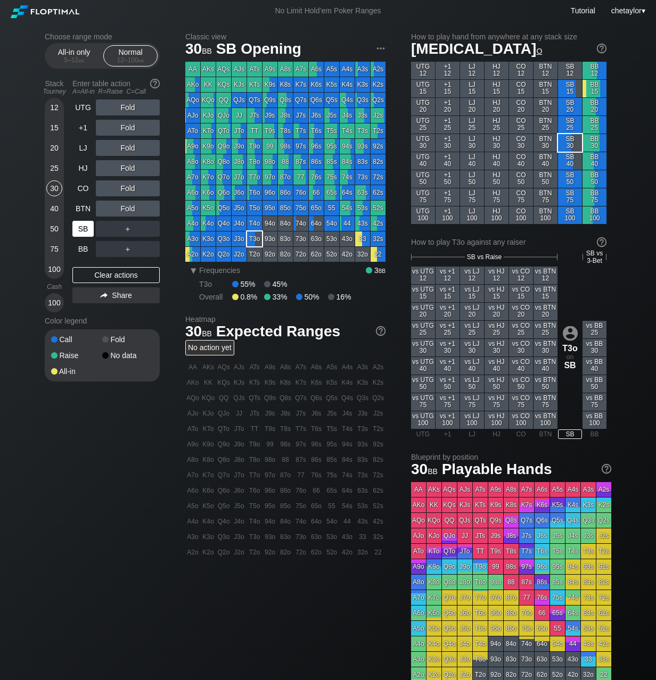
click at [84, 227] on div "SB" at bounding box center [82, 229] width 21 height 16
click at [104, 274] on div "Clear actions" at bounding box center [115, 275] width 87 height 16
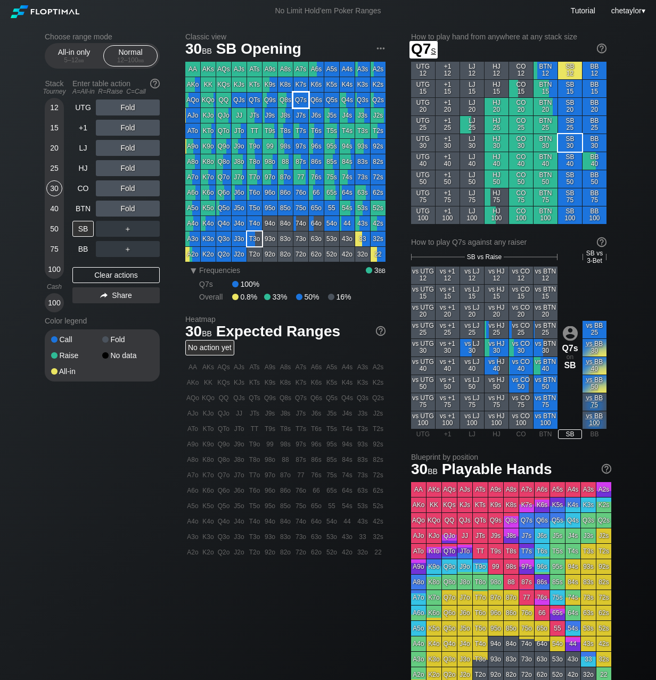
click at [305, 97] on div "Q7s" at bounding box center [300, 100] width 15 height 15
click at [108, 190] on div "A ✕" at bounding box center [106, 188] width 21 height 16
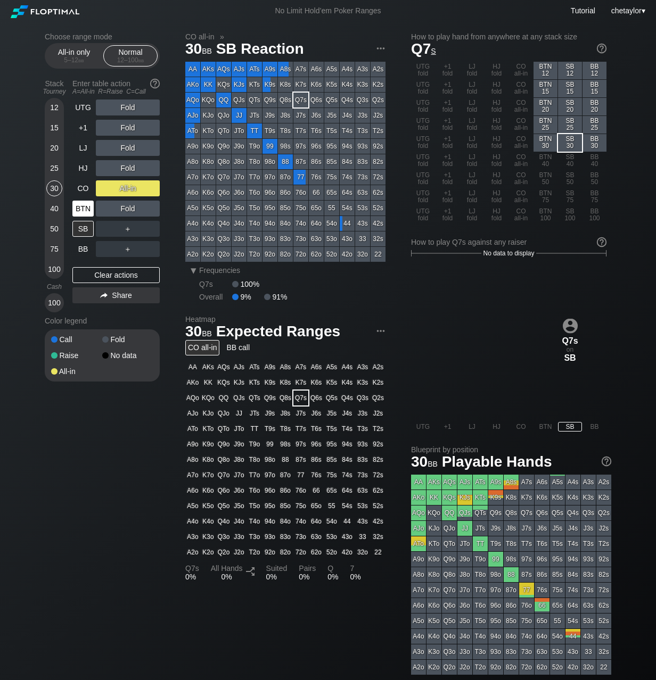
click at [78, 208] on div "BTN" at bounding box center [82, 209] width 21 height 16
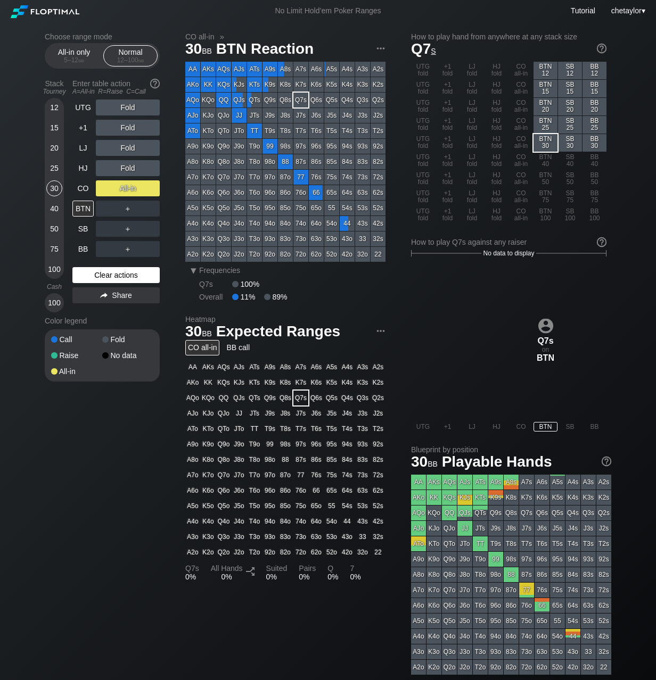
click at [100, 277] on div "Clear actions" at bounding box center [115, 275] width 87 height 16
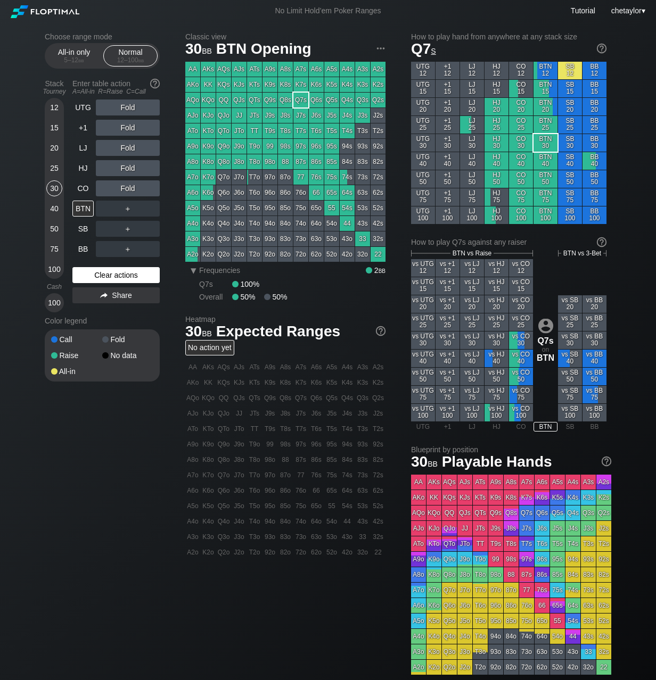
click at [100, 277] on div "Clear actions" at bounding box center [115, 275] width 87 height 16
click at [80, 185] on div "CO" at bounding box center [82, 188] width 21 height 16
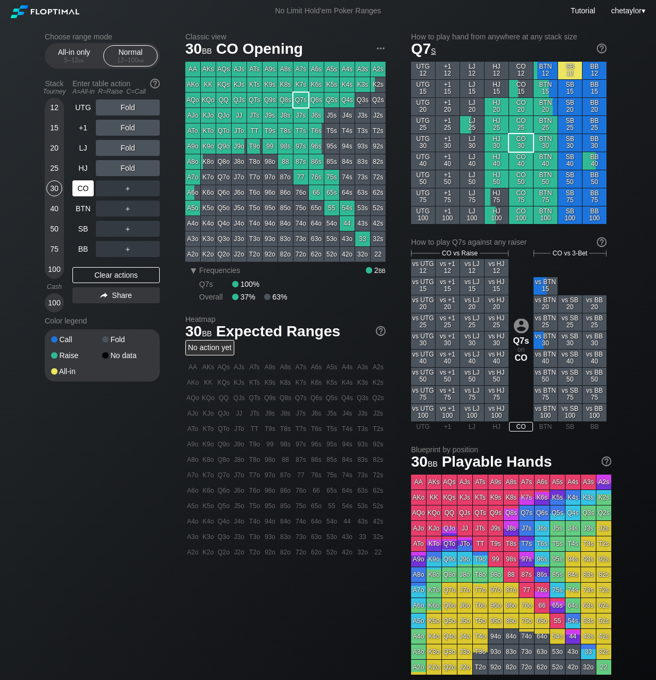
click at [80, 185] on div "CO" at bounding box center [82, 188] width 21 height 16
click at [100, 275] on div "Clear actions" at bounding box center [115, 275] width 87 height 16
click at [225, 147] on div "Q9o" at bounding box center [223, 146] width 15 height 15
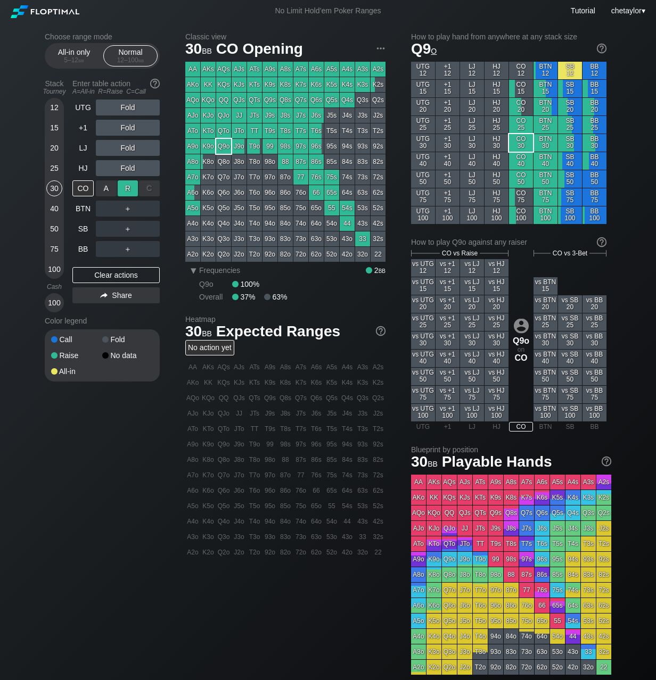
click at [129, 187] on div "R ✕" at bounding box center [128, 188] width 21 height 16
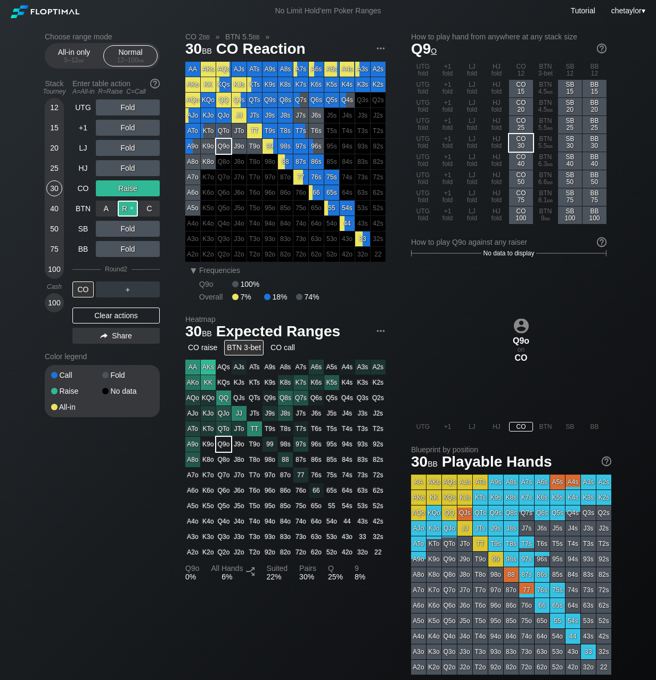
click at [127, 209] on div "R ✕" at bounding box center [128, 209] width 21 height 16
click at [84, 287] on div "CO" at bounding box center [82, 290] width 21 height 16
click at [85, 168] on div "HJ" at bounding box center [82, 168] width 21 height 16
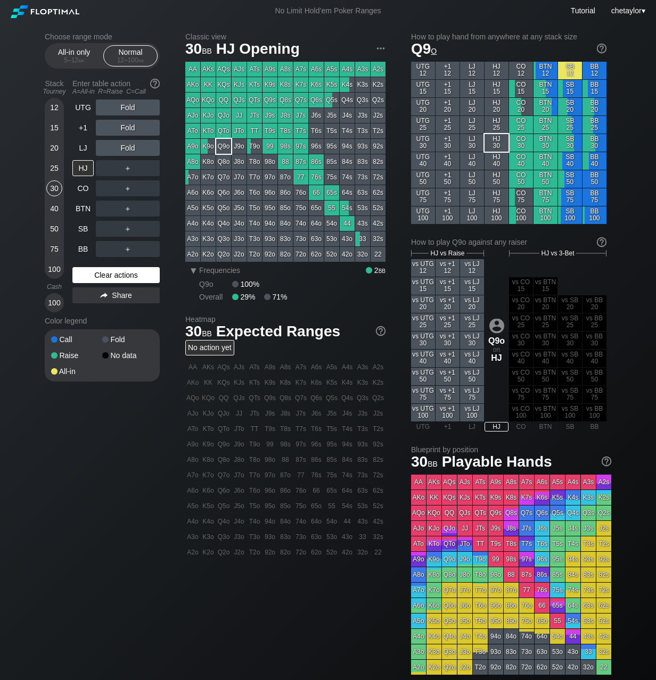
click at [110, 270] on div "Clear actions" at bounding box center [115, 275] width 87 height 16
click at [83, 150] on div "LJ" at bounding box center [82, 148] width 21 height 16
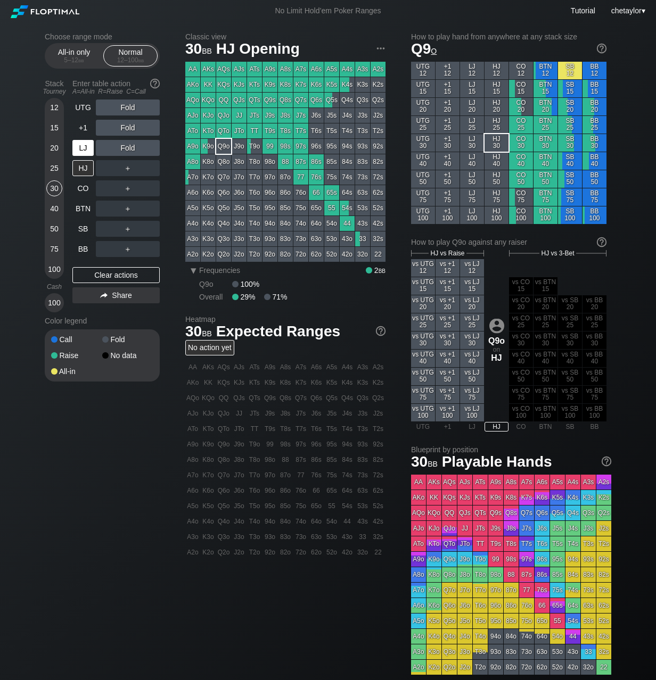
click at [83, 150] on div "LJ" at bounding box center [82, 148] width 21 height 16
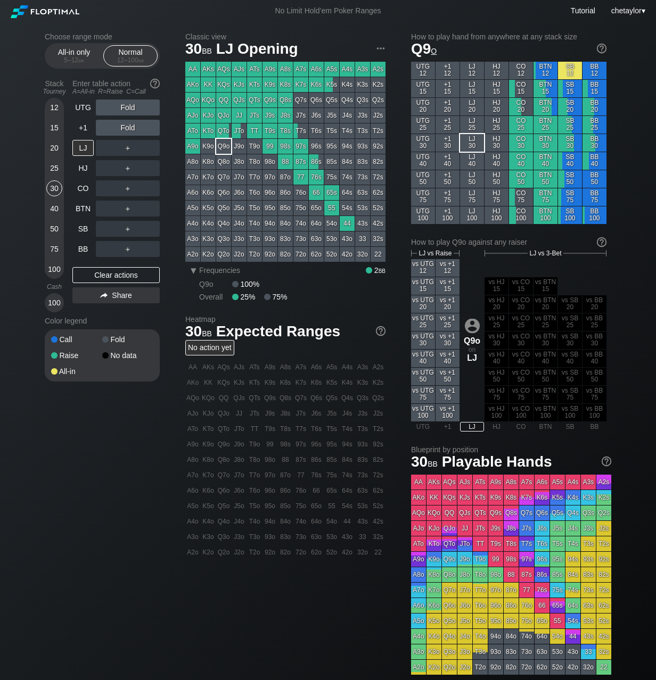
click at [55, 165] on div "25" at bounding box center [54, 168] width 16 height 16
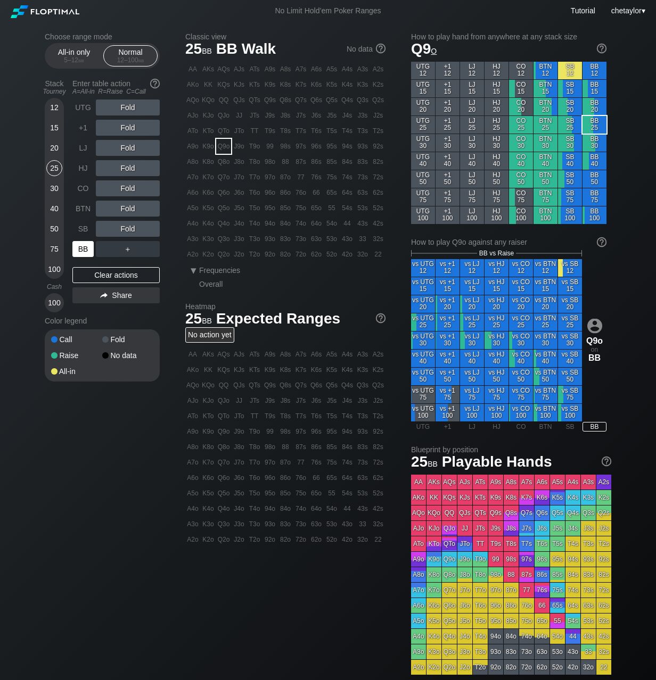
click at [81, 245] on div "BB" at bounding box center [82, 249] width 21 height 16
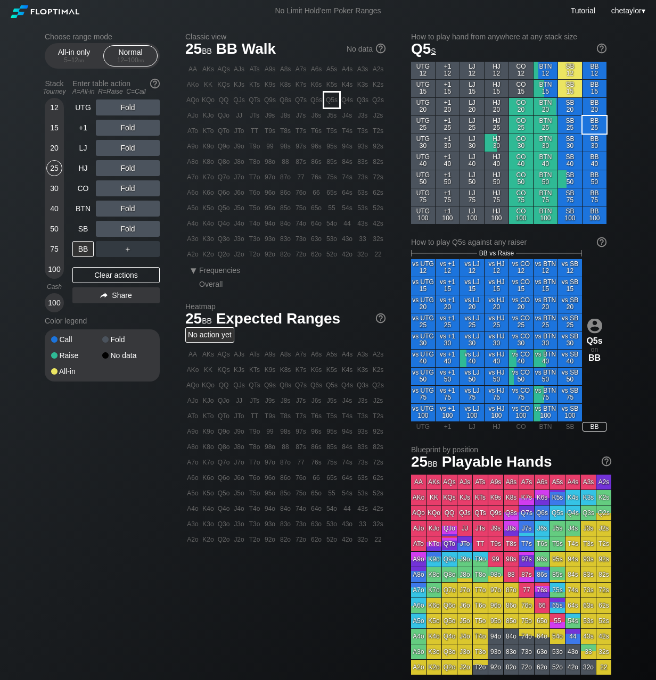
click at [329, 104] on div "Q5s" at bounding box center [331, 100] width 15 height 15
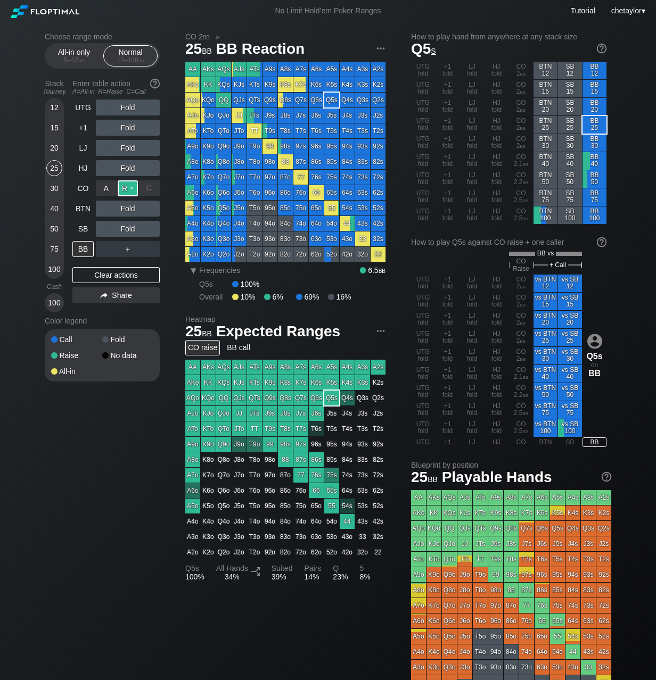
click at [126, 191] on div "R ✕" at bounding box center [128, 188] width 21 height 16
click at [152, 208] on div "C ✕" at bounding box center [149, 209] width 21 height 16
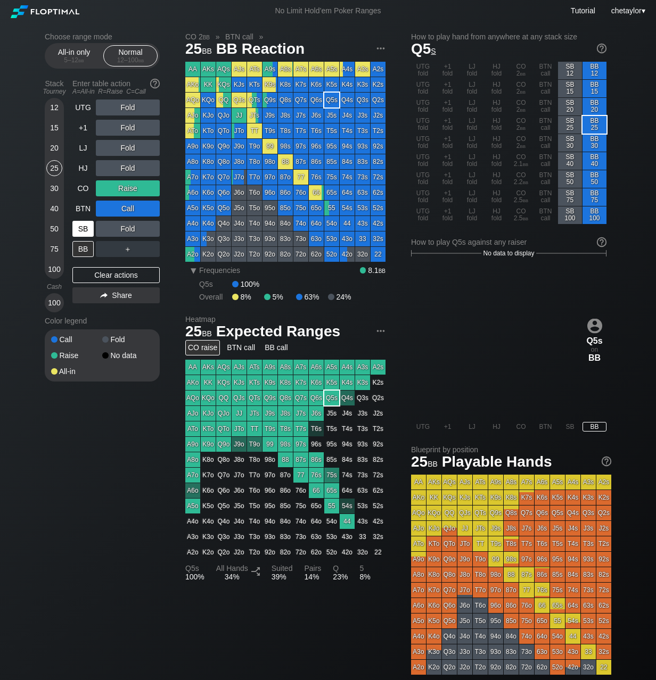
click at [81, 228] on div "SB" at bounding box center [82, 229] width 21 height 16
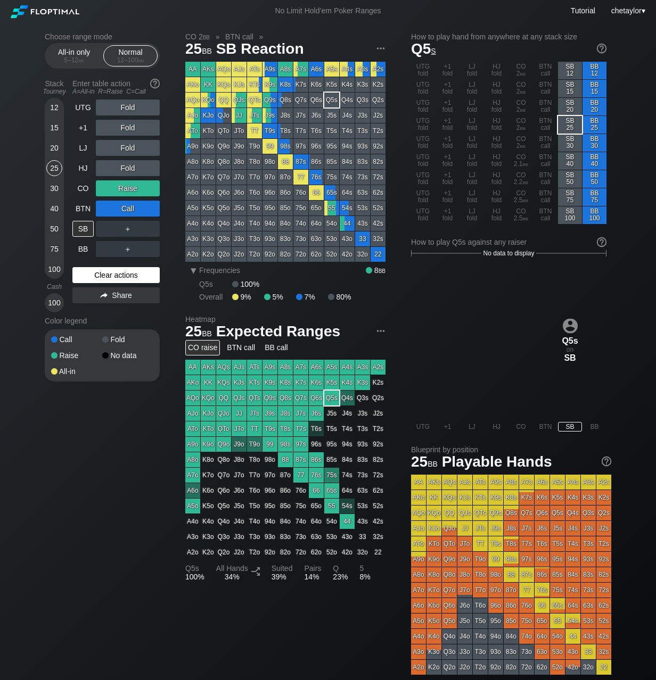
click at [97, 274] on div "Clear actions" at bounding box center [115, 275] width 87 height 16
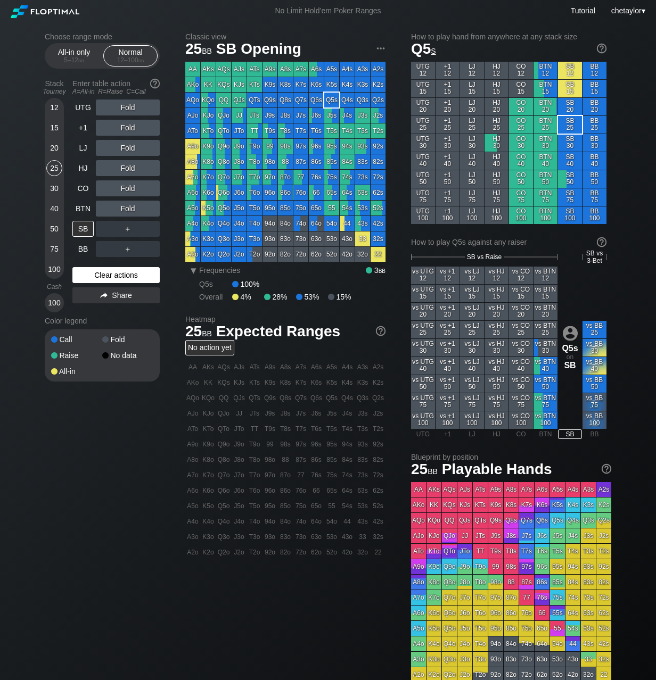
click at [97, 274] on div "Clear actions" at bounding box center [115, 275] width 87 height 16
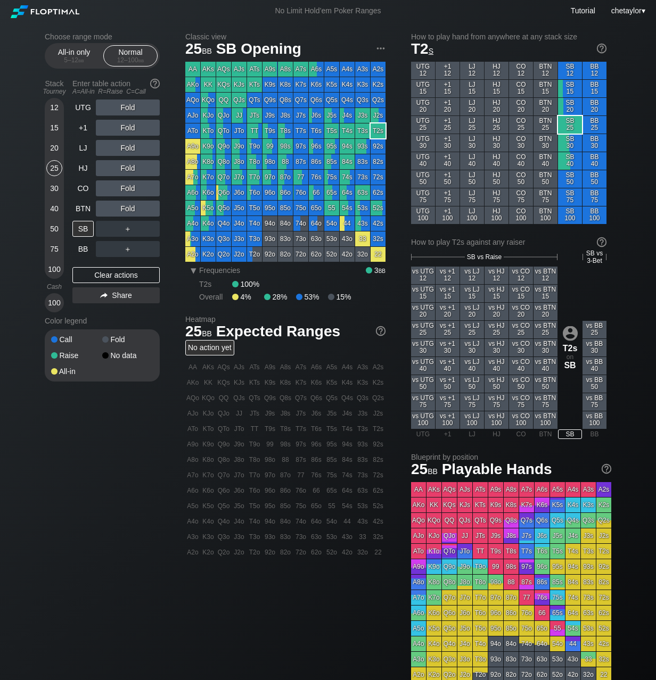
click at [382, 131] on div "T2s" at bounding box center [377, 130] width 15 height 15
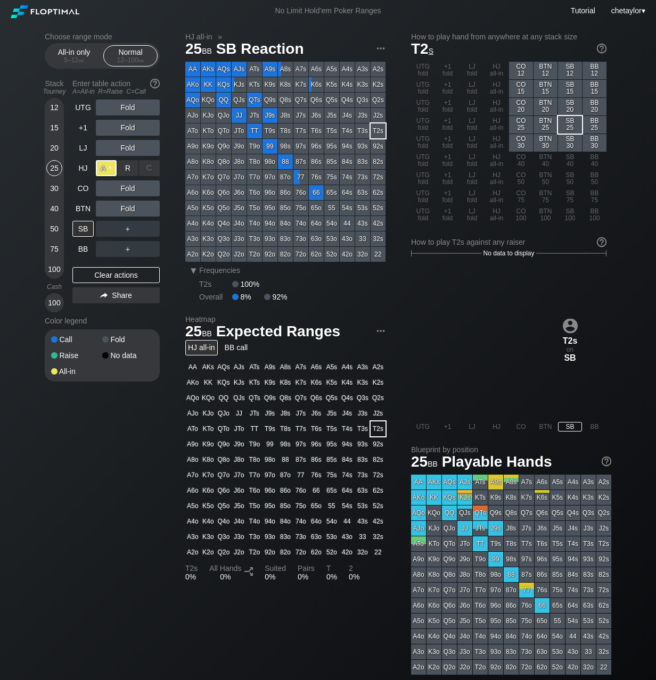
click at [103, 167] on div "A ✕" at bounding box center [106, 168] width 21 height 16
click at [84, 209] on div "BTN" at bounding box center [82, 209] width 21 height 16
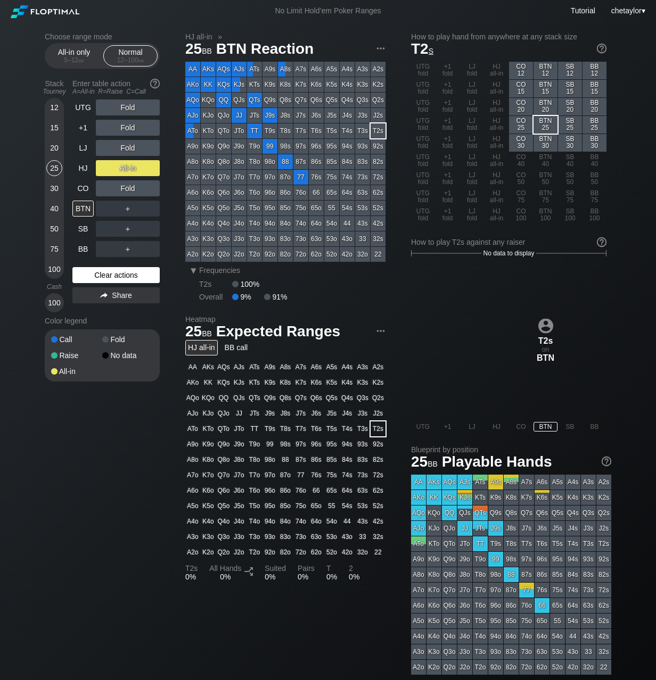
click at [108, 275] on div "Clear actions" at bounding box center [115, 275] width 87 height 16
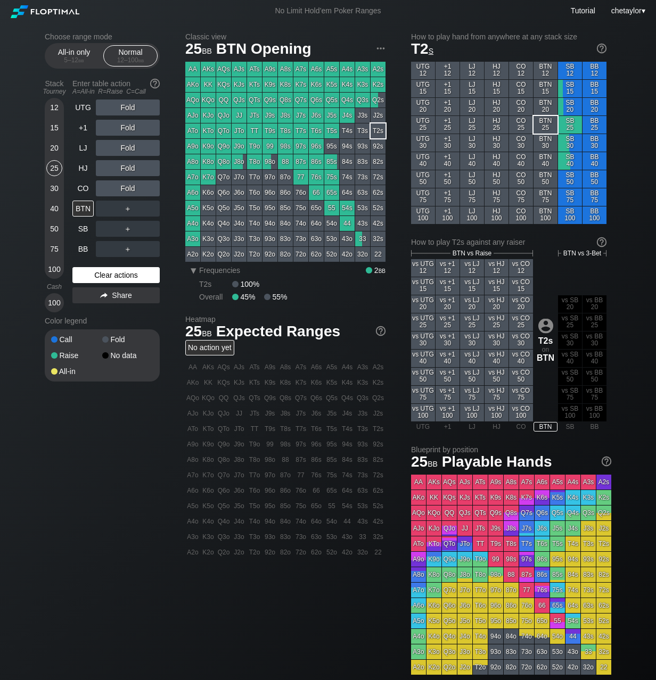
click at [108, 275] on div "Clear actions" at bounding box center [115, 275] width 87 height 16
click at [112, 274] on div "Clear actions" at bounding box center [115, 275] width 87 height 16
click at [81, 185] on div "CO" at bounding box center [82, 188] width 21 height 16
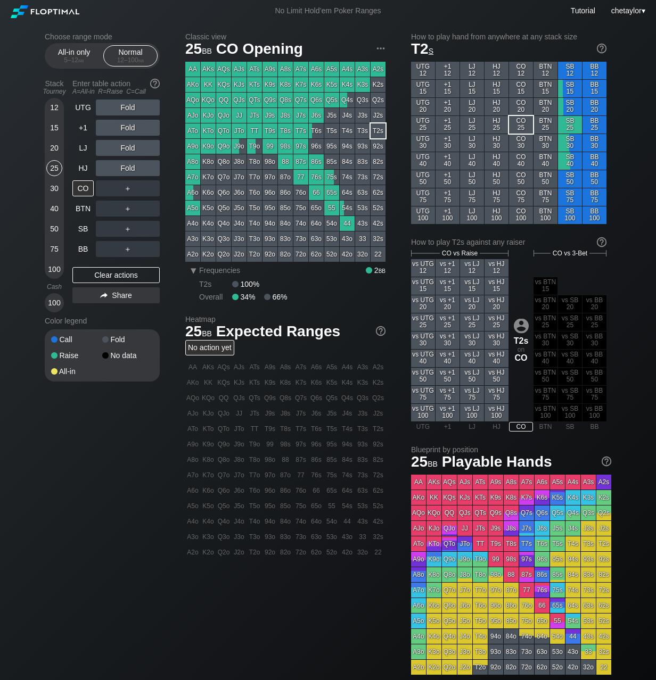
click at [224, 113] on div "QJo" at bounding box center [223, 115] width 15 height 15
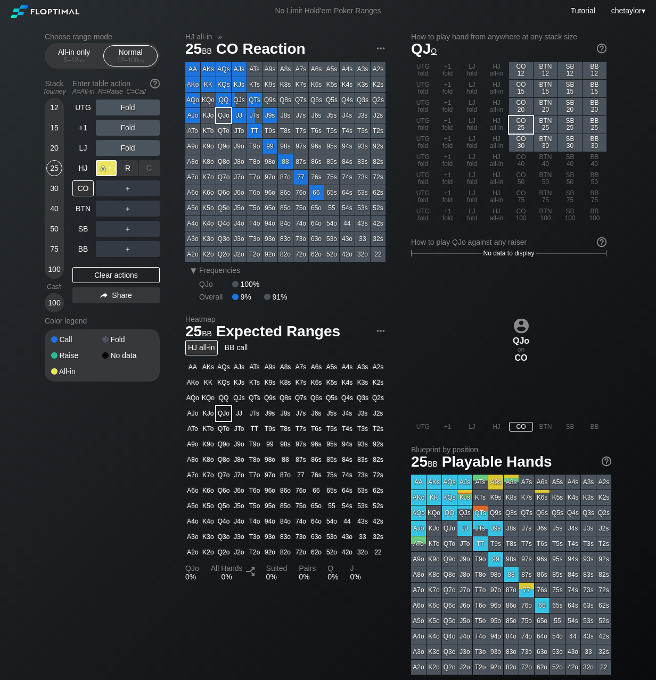
click at [104, 169] on div "A ✕" at bounding box center [106, 168] width 21 height 16
click at [83, 188] on div "CO" at bounding box center [82, 188] width 21 height 16
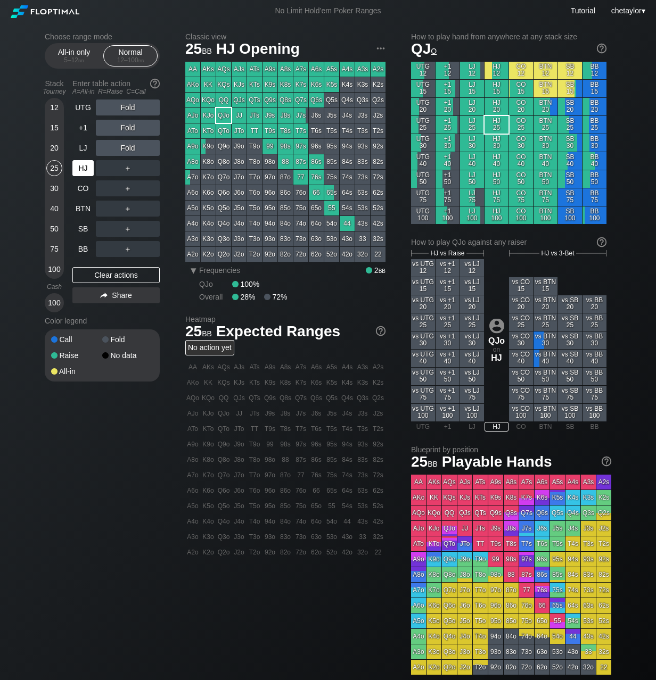
click at [81, 168] on div "HJ" at bounding box center [82, 168] width 21 height 16
click at [106, 275] on div "Clear actions" at bounding box center [115, 275] width 87 height 16
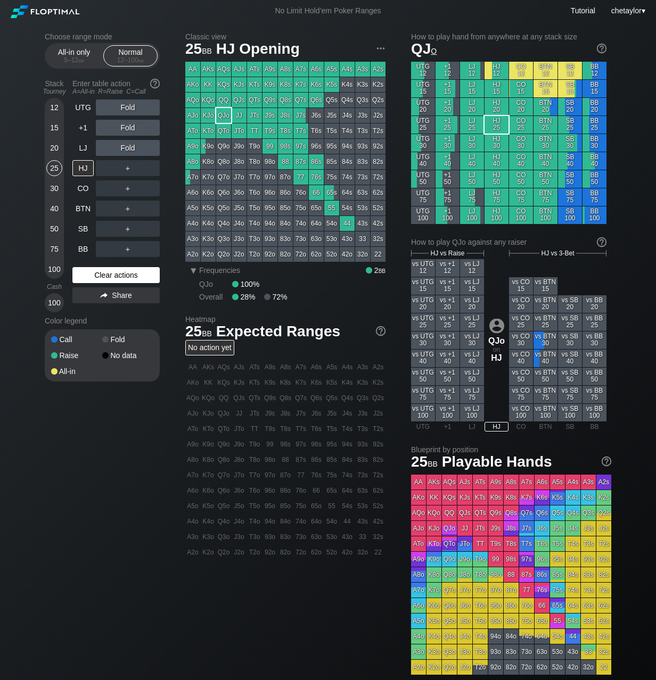
click at [106, 275] on div "Clear actions" at bounding box center [115, 275] width 87 height 16
click at [88, 251] on div "BB" at bounding box center [82, 249] width 21 height 16
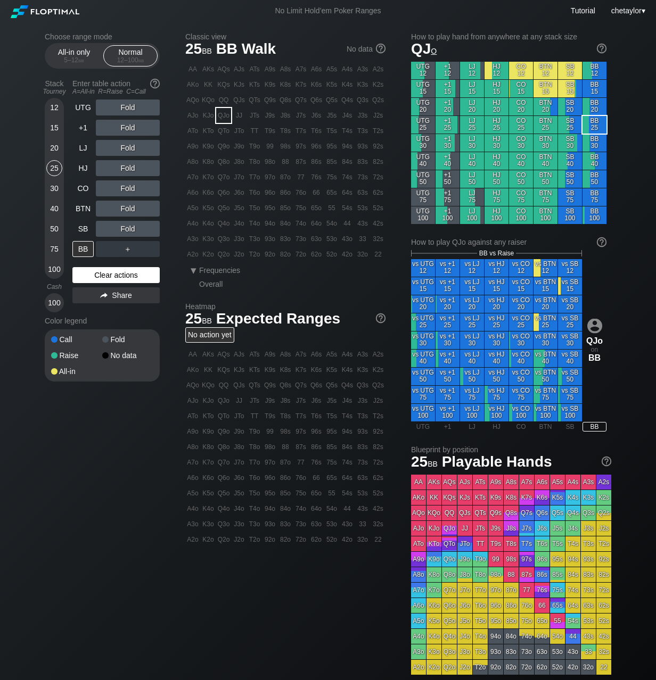
click at [101, 276] on div "Clear actions" at bounding box center [115, 275] width 87 height 16
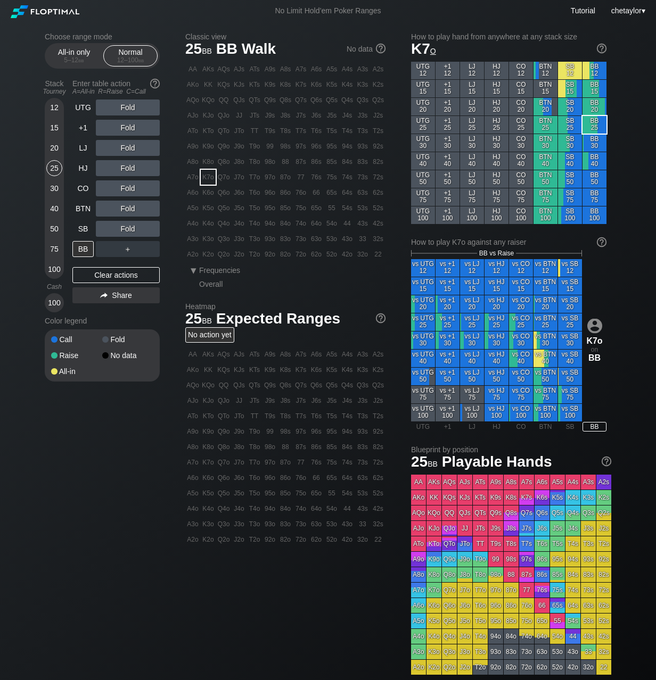
click at [210, 176] on div "K7o" at bounding box center [208, 177] width 15 height 15
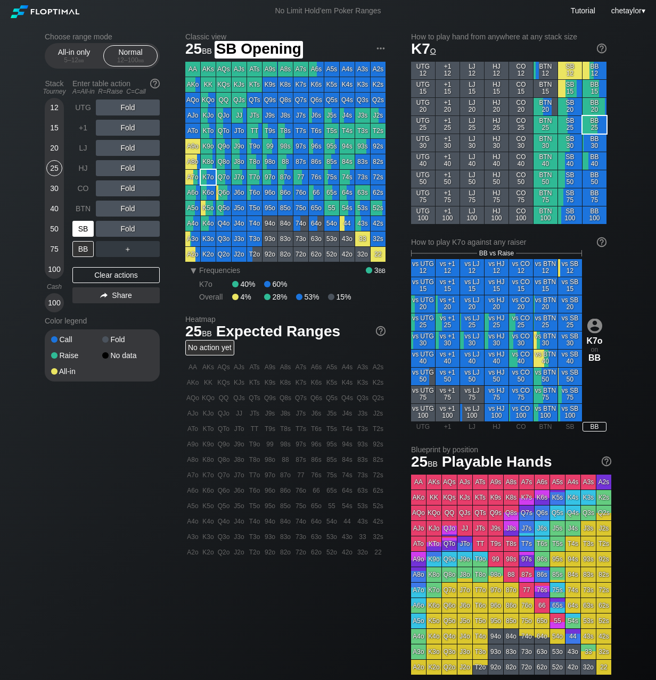
click at [82, 230] on div "SB" at bounding box center [82, 229] width 21 height 16
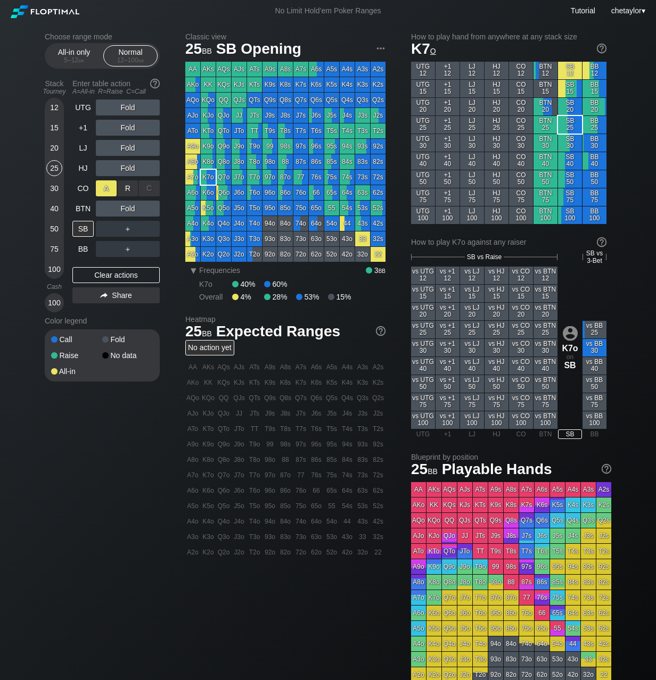
click at [109, 186] on div "A ✕" at bounding box center [106, 188] width 21 height 16
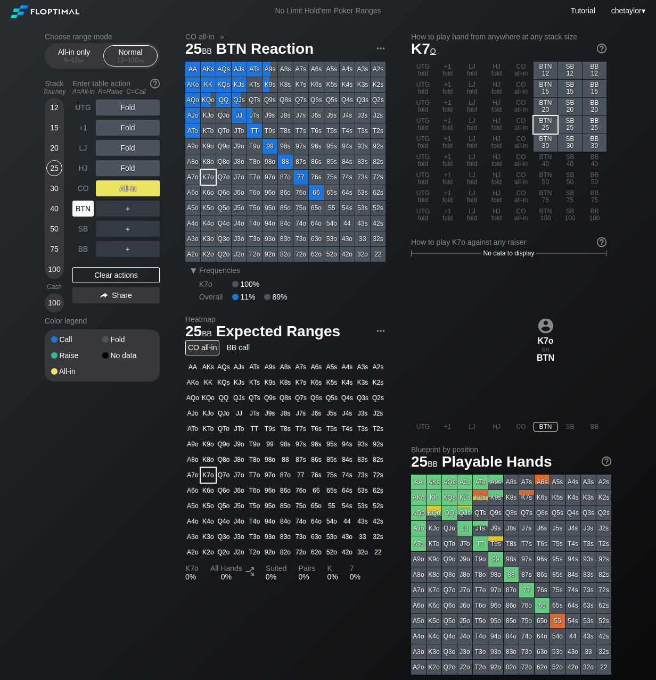
click at [86, 211] on div "BTN" at bounding box center [82, 209] width 21 height 16
click at [106, 276] on div "Clear actions" at bounding box center [115, 275] width 87 height 16
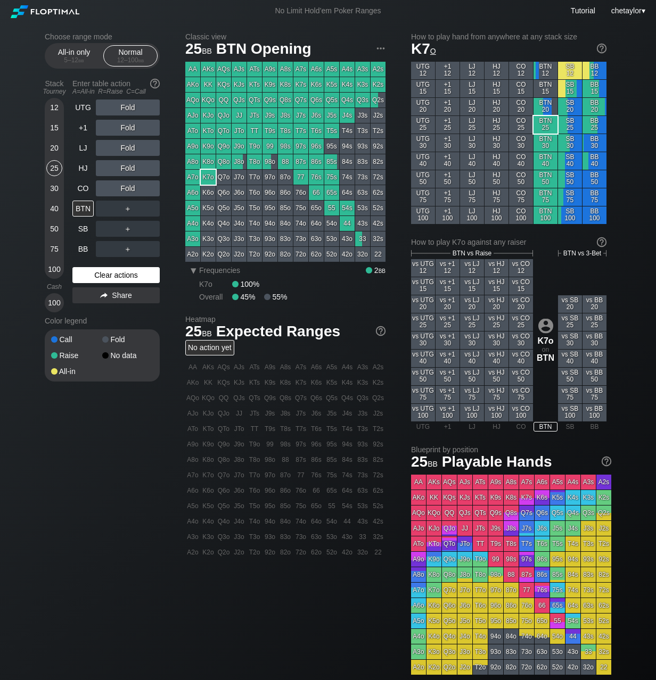
click at [106, 276] on div "Clear actions" at bounding box center [115, 275] width 87 height 16
click at [257, 146] on div "T9o" at bounding box center [254, 146] width 15 height 15
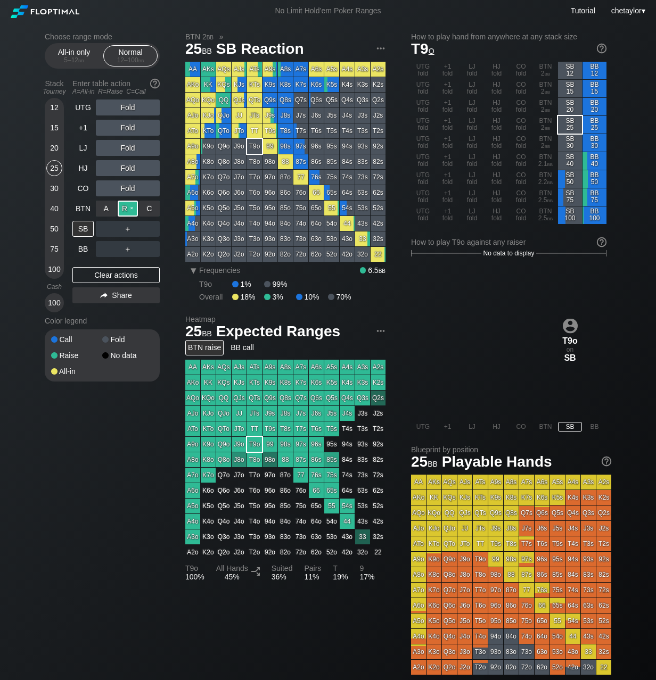
click at [134, 208] on div "R ✕" at bounding box center [128, 209] width 21 height 16
click at [103, 249] on div "A ✕" at bounding box center [106, 249] width 21 height 16
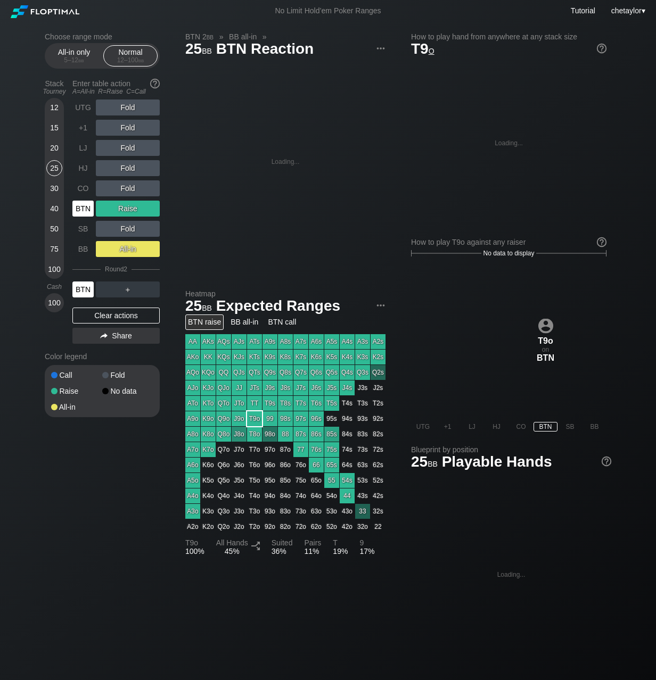
click at [82, 290] on div "BTN" at bounding box center [82, 290] width 21 height 16
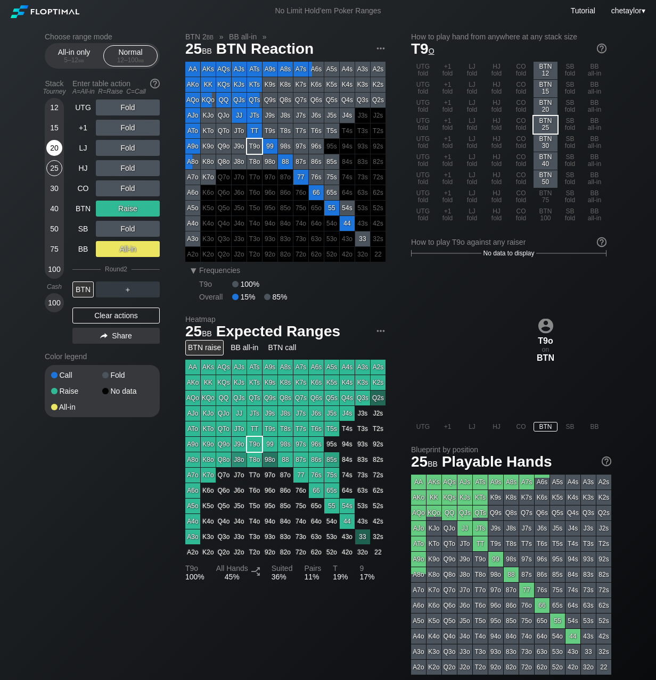
click at [55, 151] on div "20" at bounding box center [54, 148] width 16 height 16
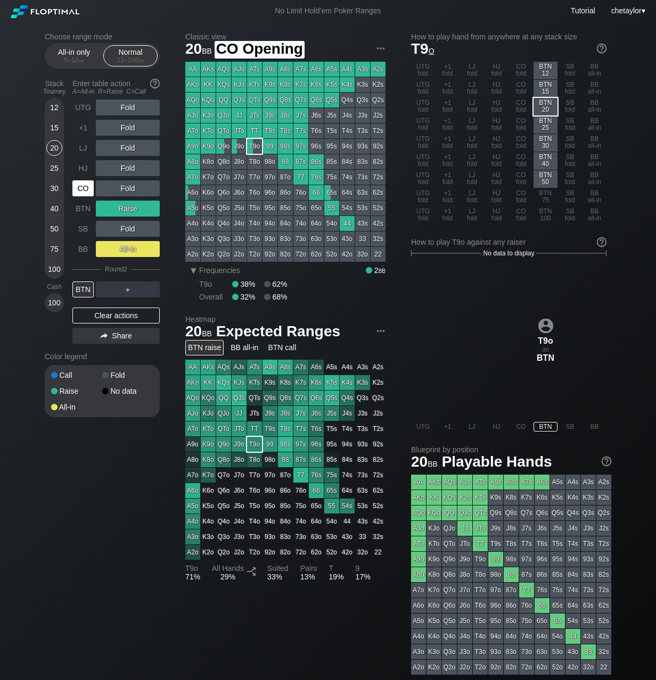
click at [85, 181] on div "CO" at bounding box center [82, 188] width 21 height 16
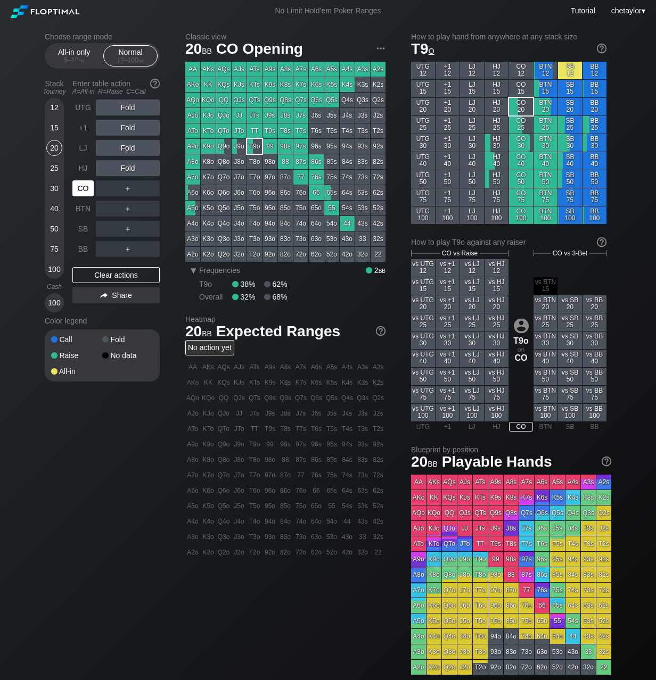
click at [85, 181] on div "CO" at bounding box center [82, 188] width 21 height 16
click at [102, 277] on div "Clear actions" at bounding box center [115, 275] width 87 height 16
click at [86, 168] on div "HJ" at bounding box center [82, 168] width 21 height 16
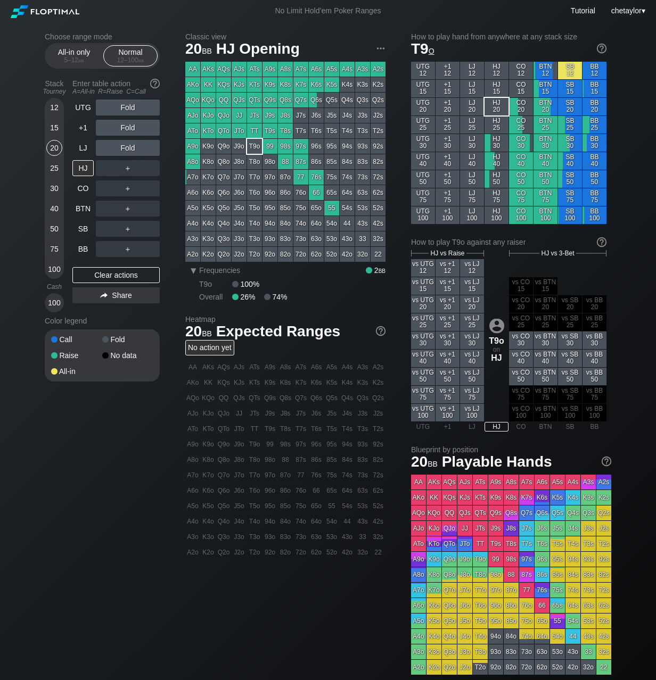
click at [239, 114] on div "JJ" at bounding box center [238, 115] width 15 height 15
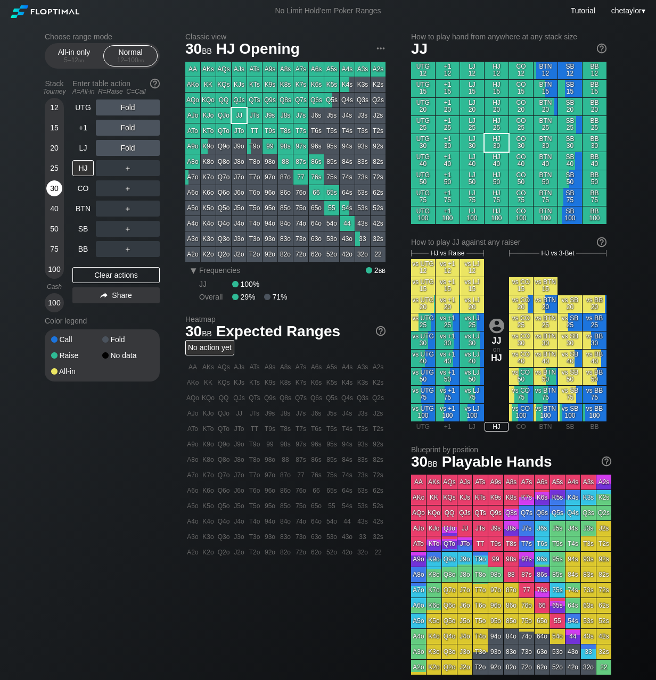
click at [54, 191] on div "30" at bounding box center [54, 188] width 16 height 16
click at [95, 271] on div "Clear actions" at bounding box center [115, 275] width 87 height 16
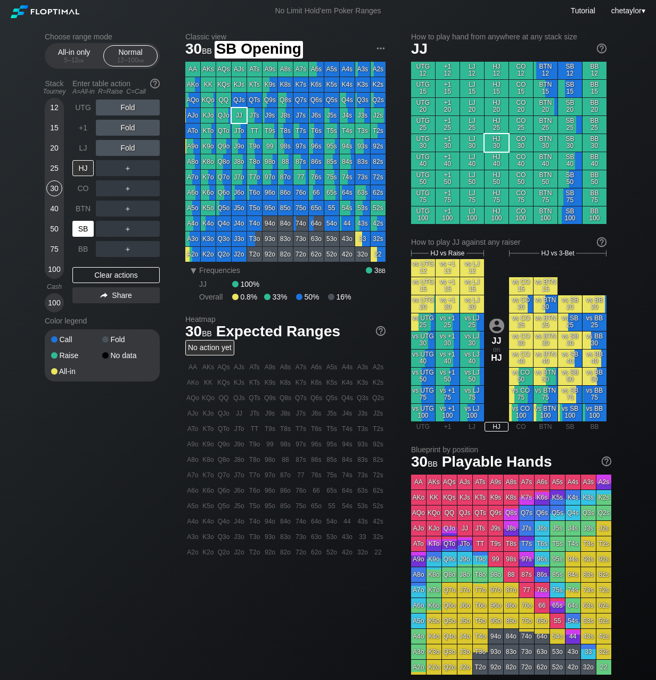
click at [79, 229] on div "SB" at bounding box center [82, 229] width 21 height 16
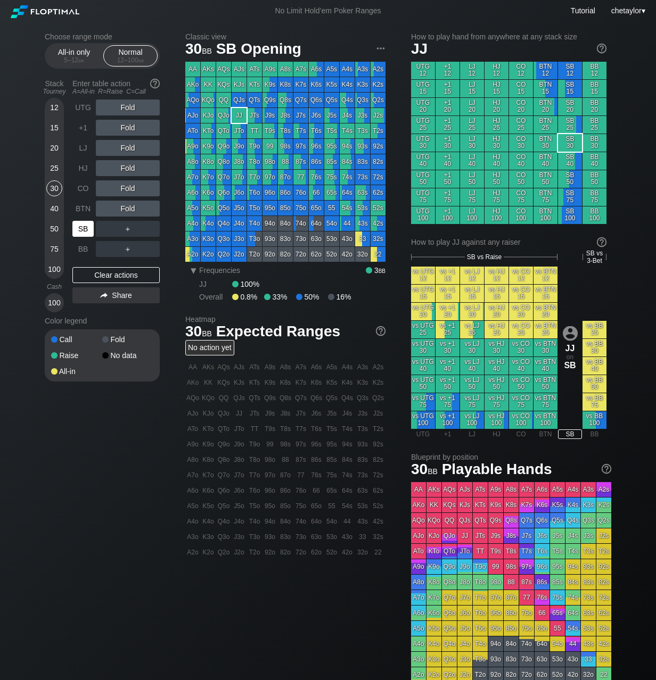
click at [79, 229] on div "SB" at bounding box center [82, 229] width 21 height 16
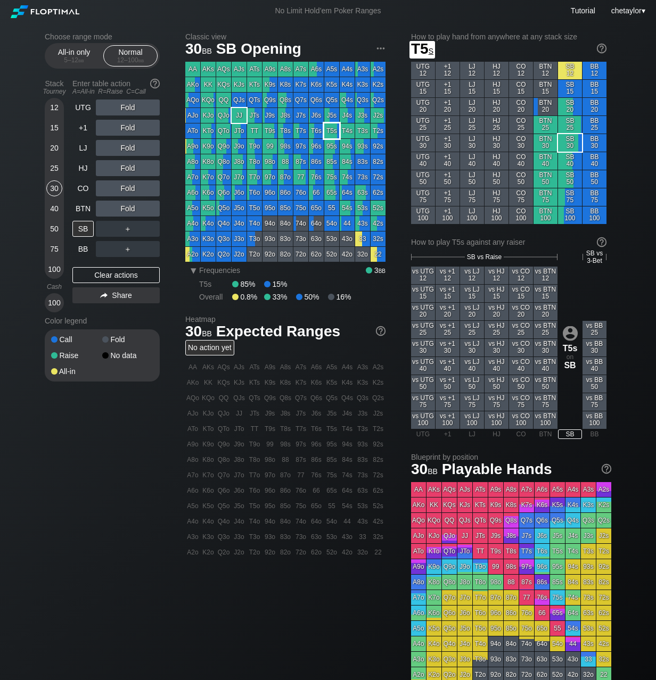
click at [335, 132] on div "T5s" at bounding box center [331, 130] width 15 height 15
click at [59, 170] on div "25" at bounding box center [54, 168] width 16 height 16
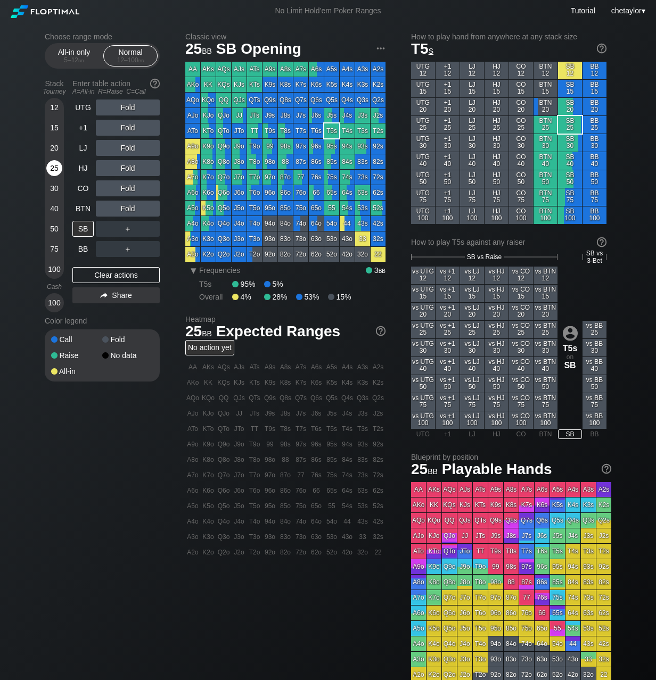
click at [59, 170] on div "25" at bounding box center [54, 168] width 16 height 16
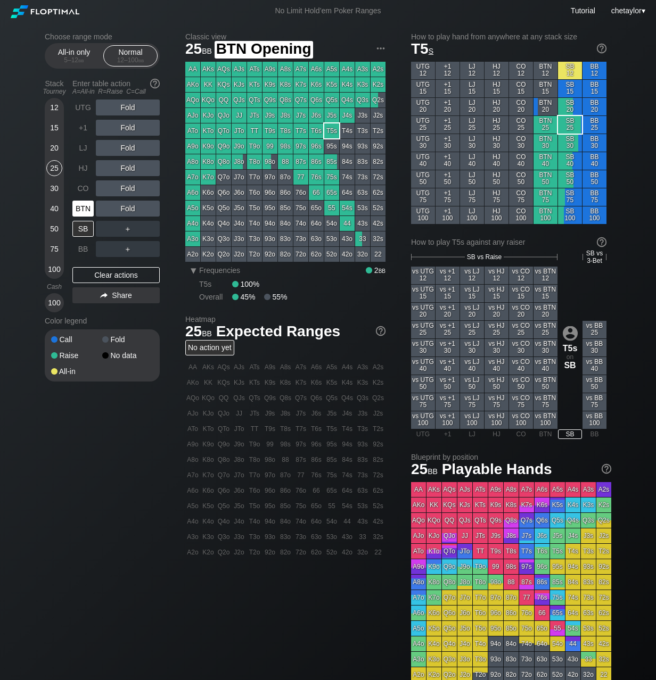
click at [85, 210] on div "BTN" at bounding box center [82, 209] width 21 height 16
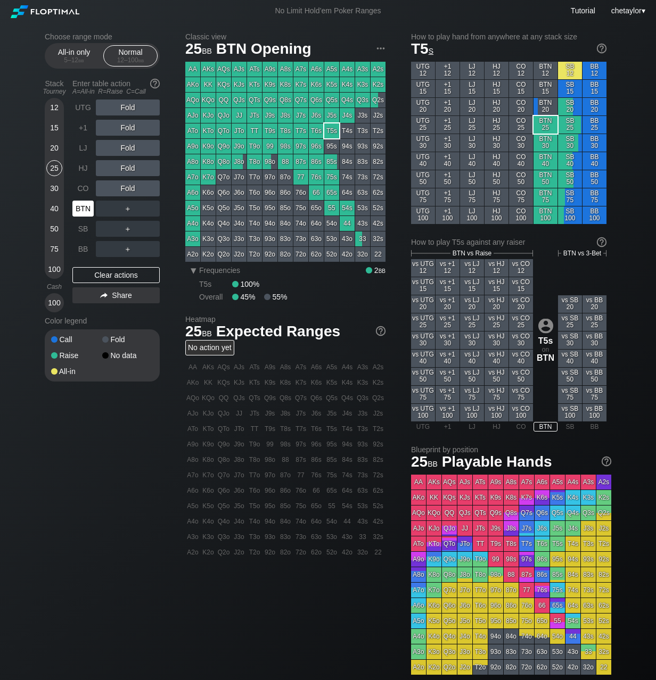
click at [85, 210] on div "BTN" at bounding box center [82, 209] width 21 height 16
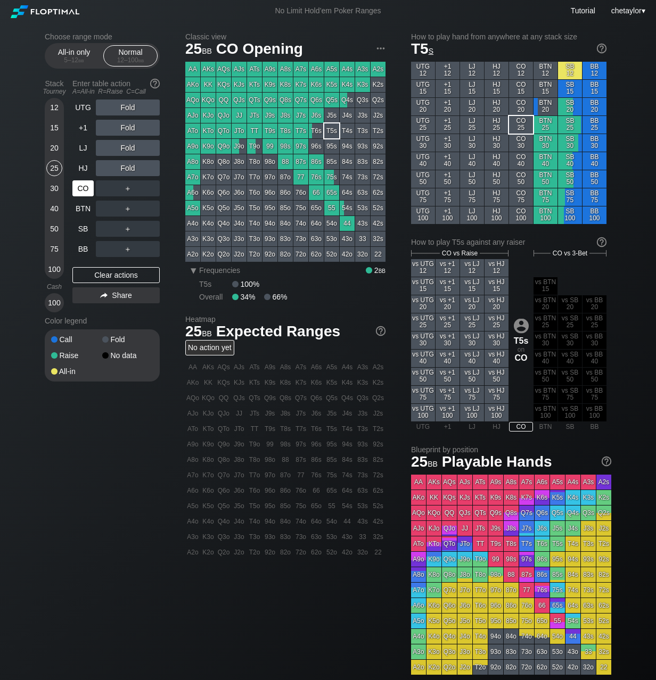
click at [84, 184] on div "CO" at bounding box center [82, 188] width 21 height 16
click at [101, 277] on div "Clear actions" at bounding box center [115, 275] width 87 height 16
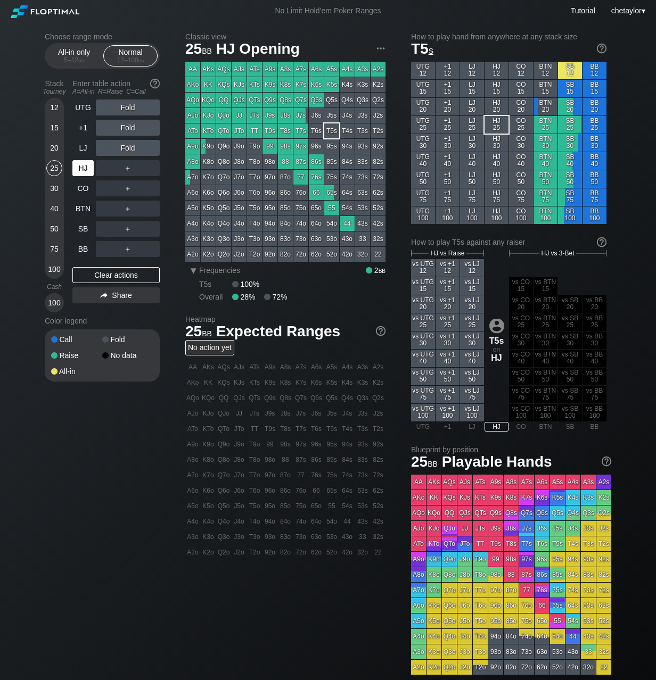
click at [85, 165] on div "HJ" at bounding box center [82, 168] width 21 height 16
click at [80, 248] on div "BB" at bounding box center [82, 249] width 21 height 16
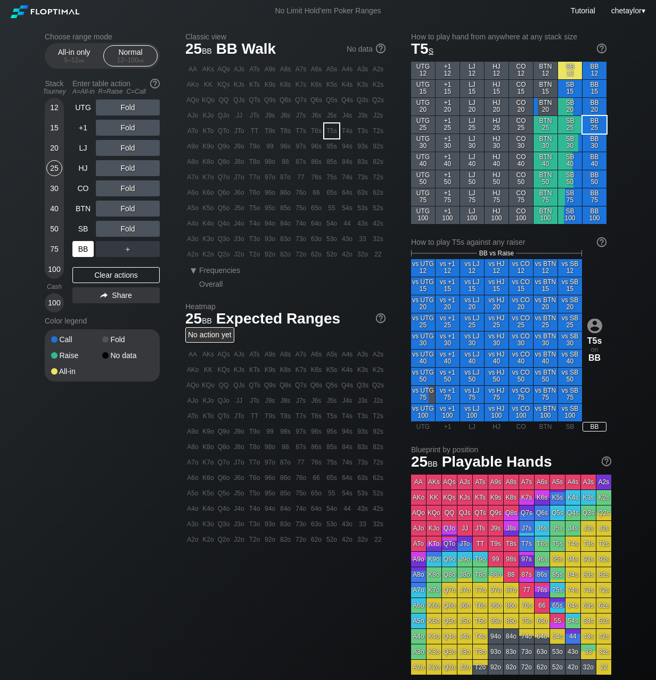
click at [80, 248] on div "BB" at bounding box center [82, 249] width 21 height 16
click at [95, 275] on div "Clear actions" at bounding box center [115, 275] width 87 height 16
click at [300, 194] on div "76o" at bounding box center [300, 192] width 15 height 15
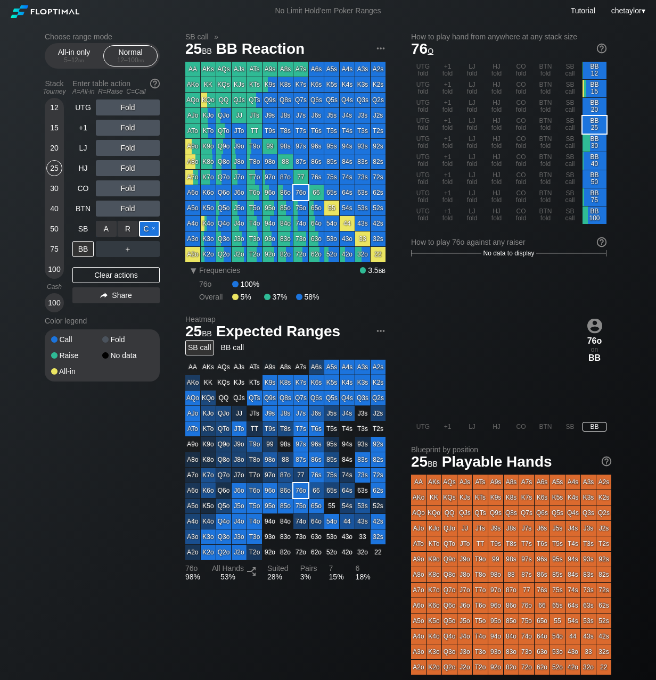
click at [154, 230] on div "C ✕" at bounding box center [149, 229] width 21 height 16
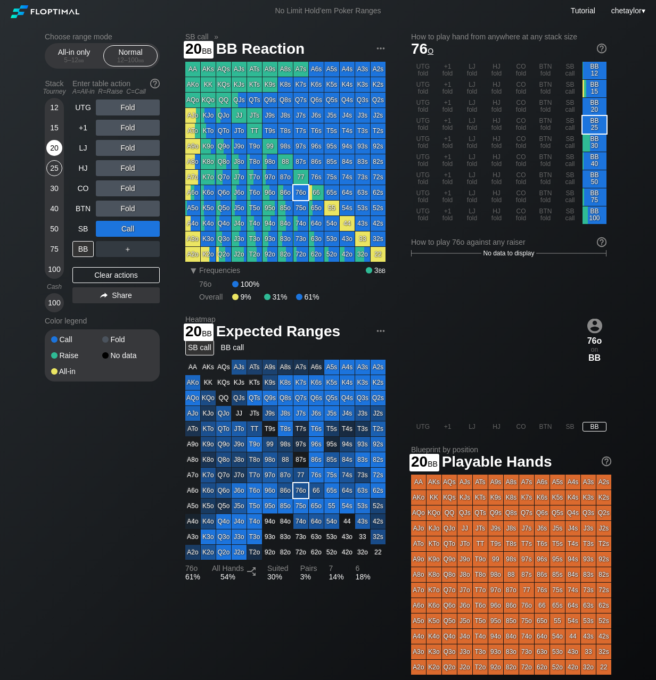
click at [56, 145] on div "20" at bounding box center [54, 148] width 16 height 16
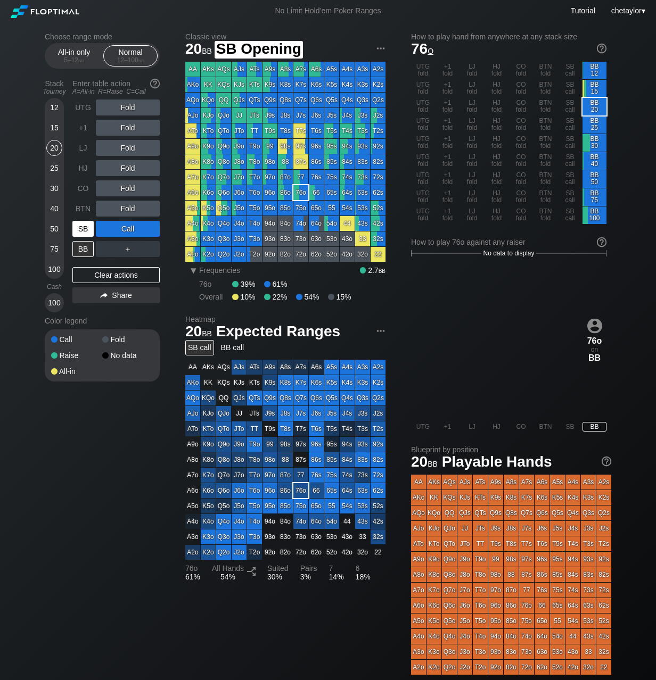
click at [83, 224] on div "SB" at bounding box center [82, 229] width 21 height 16
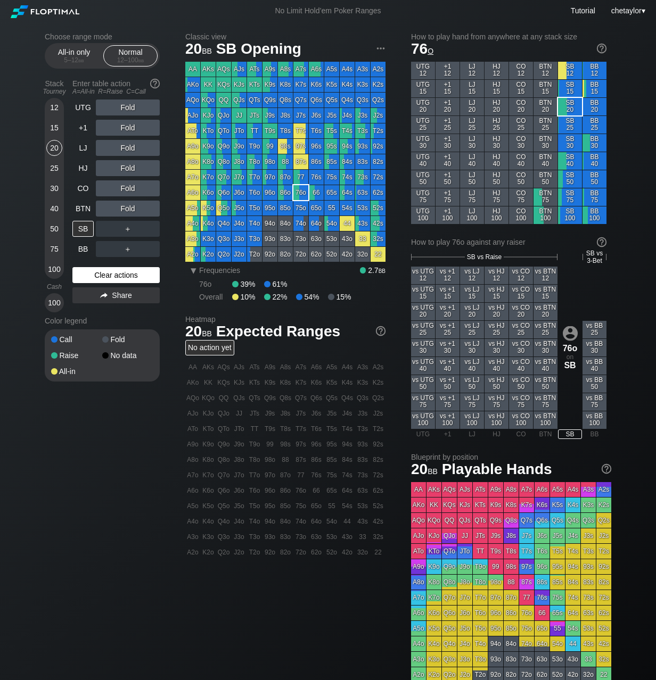
click at [95, 275] on div "Clear actions" at bounding box center [115, 275] width 87 height 16
click at [71, 54] on div "All-in only 5 – 12 bb" at bounding box center [73, 56] width 49 height 20
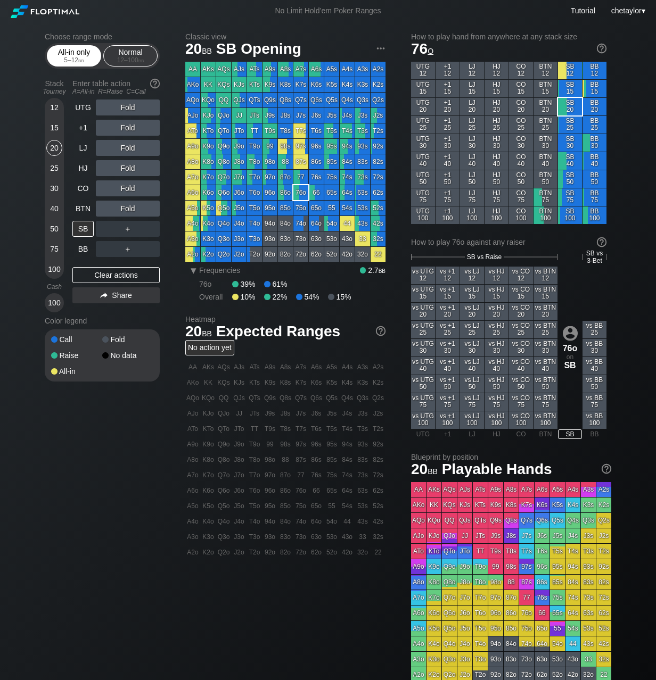
click at [71, 54] on div "All-in only 5 – 12 bb" at bounding box center [73, 56] width 49 height 20
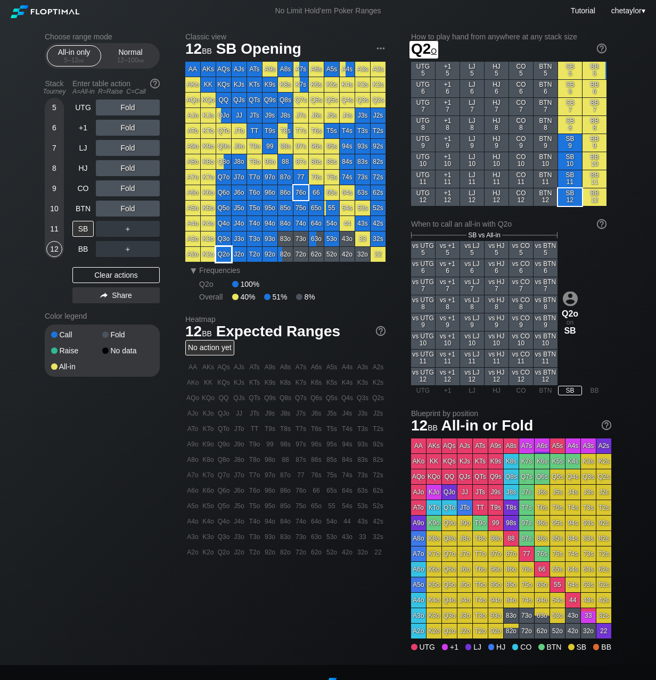
click at [225, 255] on div "Q2o" at bounding box center [223, 254] width 15 height 15
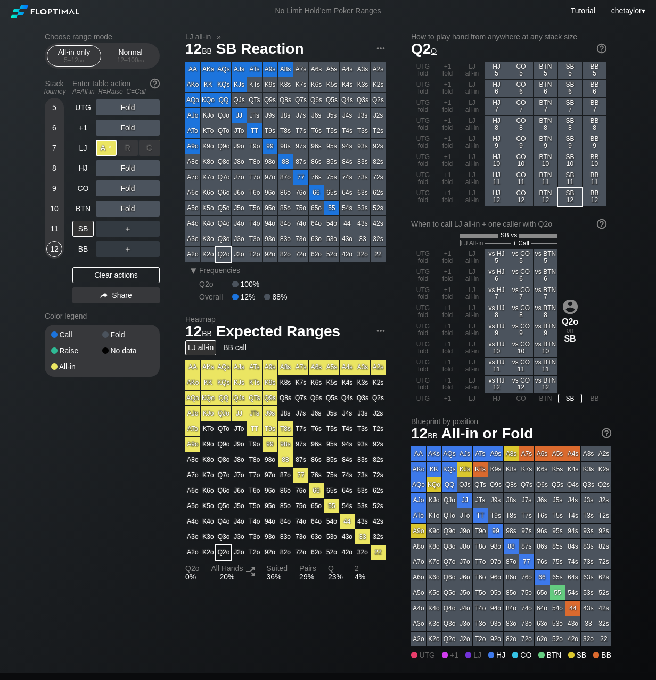
click at [103, 150] on div "A ✕" at bounding box center [106, 148] width 21 height 16
click at [84, 209] on div "BTN" at bounding box center [82, 209] width 21 height 16
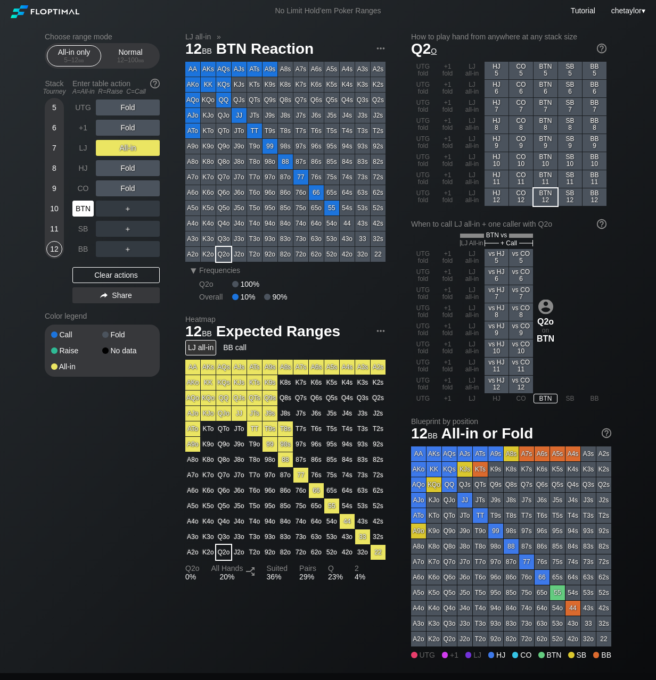
click at [84, 209] on div "BTN" at bounding box center [82, 209] width 21 height 16
click at [100, 274] on div "Clear actions" at bounding box center [115, 275] width 87 height 16
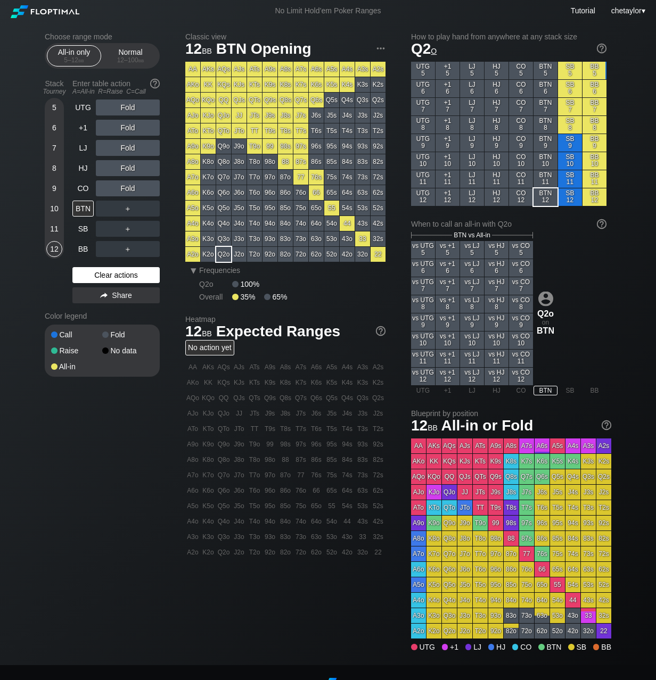
click at [100, 274] on div "Clear actions" at bounding box center [115, 275] width 87 height 16
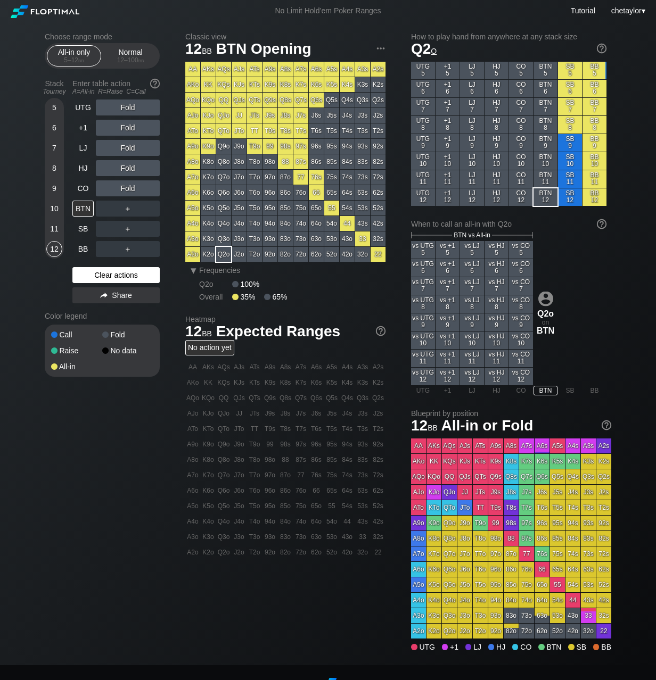
click at [100, 274] on div "Clear actions" at bounding box center [115, 275] width 87 height 16
click at [78, 186] on div "CO" at bounding box center [82, 188] width 21 height 16
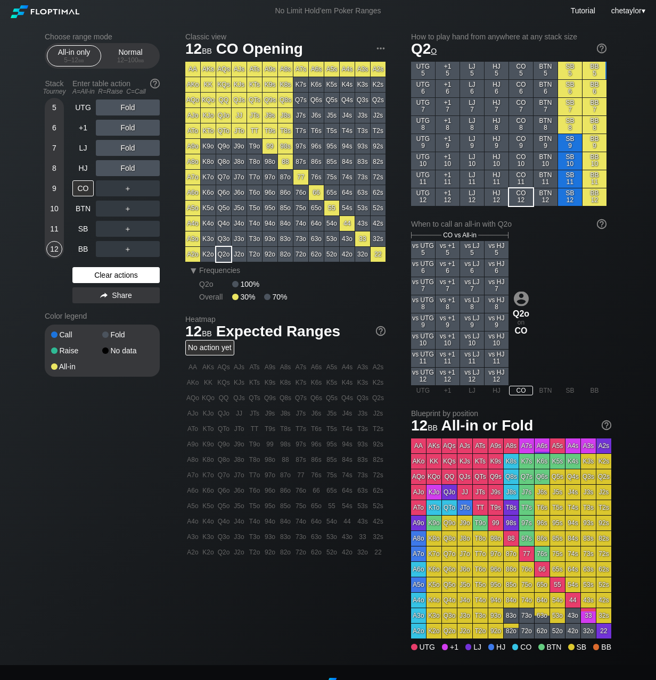
click at [105, 276] on div "Clear actions" at bounding box center [115, 275] width 87 height 16
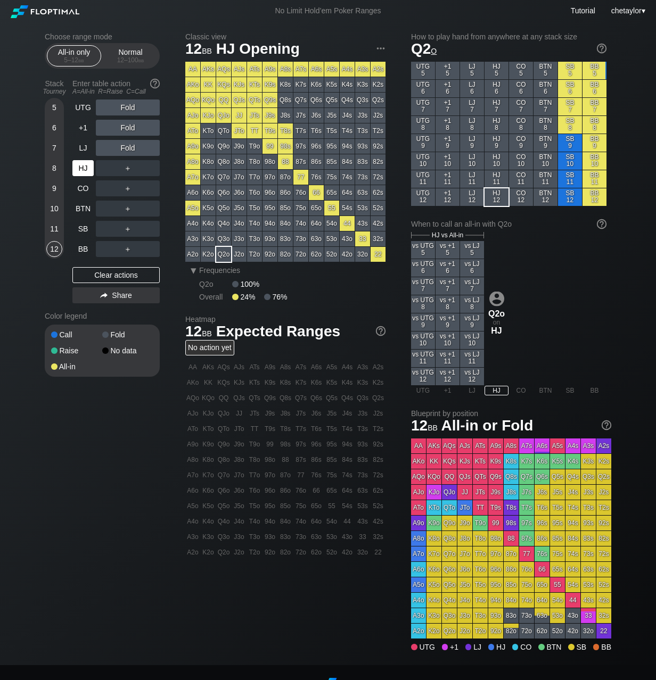
click at [82, 169] on div "HJ" at bounding box center [82, 168] width 21 height 16
click at [56, 203] on div "10" at bounding box center [54, 209] width 16 height 16
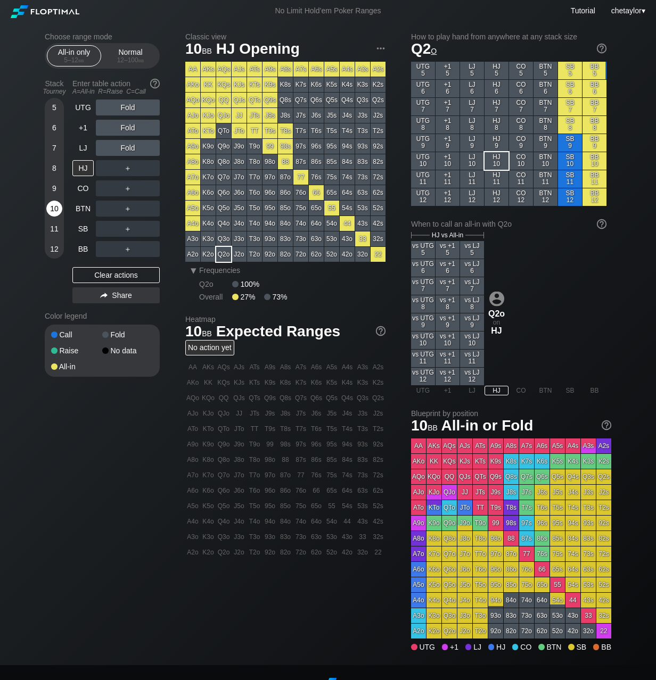
click at [56, 203] on div "10" at bounding box center [54, 209] width 16 height 16
click at [55, 105] on div "5" at bounding box center [54, 108] width 16 height 16
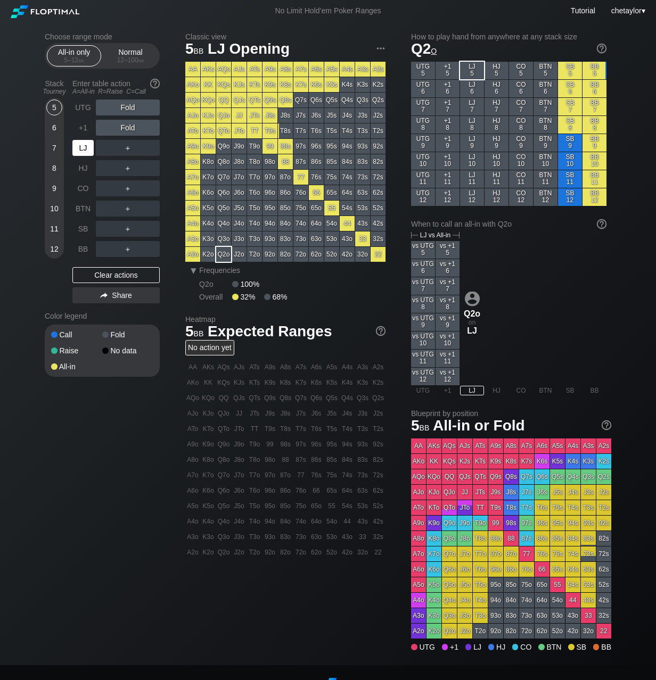
click at [81, 146] on div "LJ" at bounding box center [82, 148] width 21 height 16
click at [57, 192] on div "9" at bounding box center [54, 188] width 16 height 16
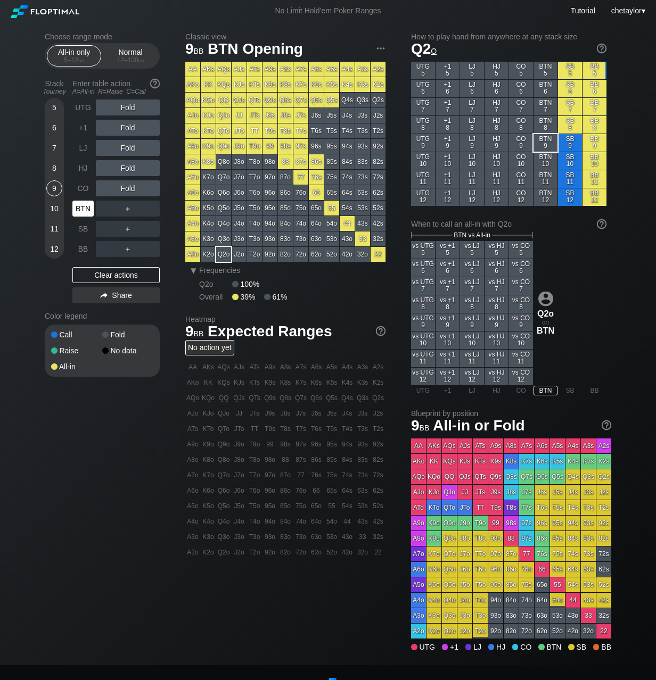
click at [82, 208] on div "BTN" at bounding box center [82, 209] width 21 height 16
click at [120, 273] on div "Clear actions" at bounding box center [115, 275] width 87 height 16
click at [86, 187] on div "CO" at bounding box center [82, 188] width 21 height 16
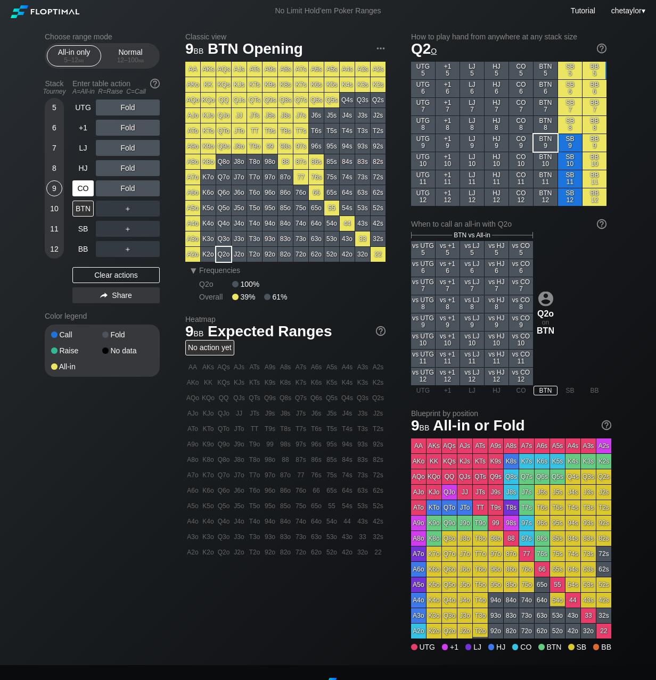
click at [86, 187] on div "CO" at bounding box center [82, 188] width 21 height 16
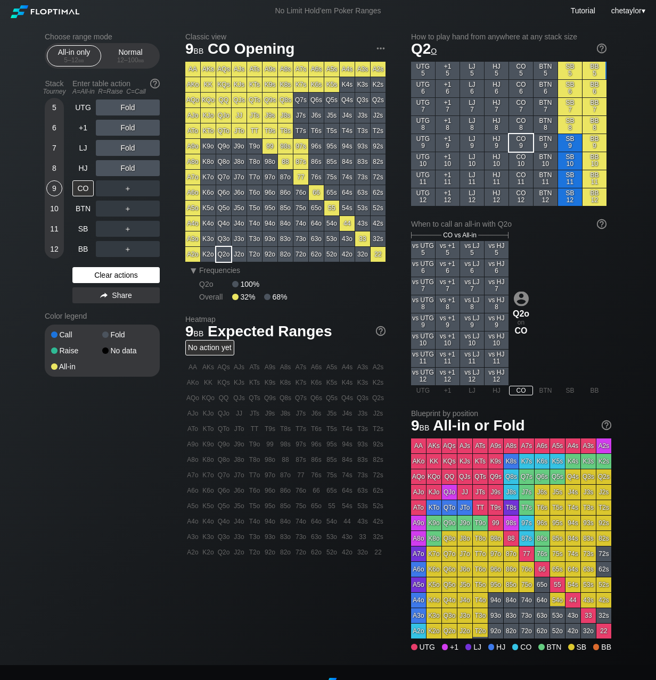
click at [110, 274] on div "Clear actions" at bounding box center [115, 275] width 87 height 16
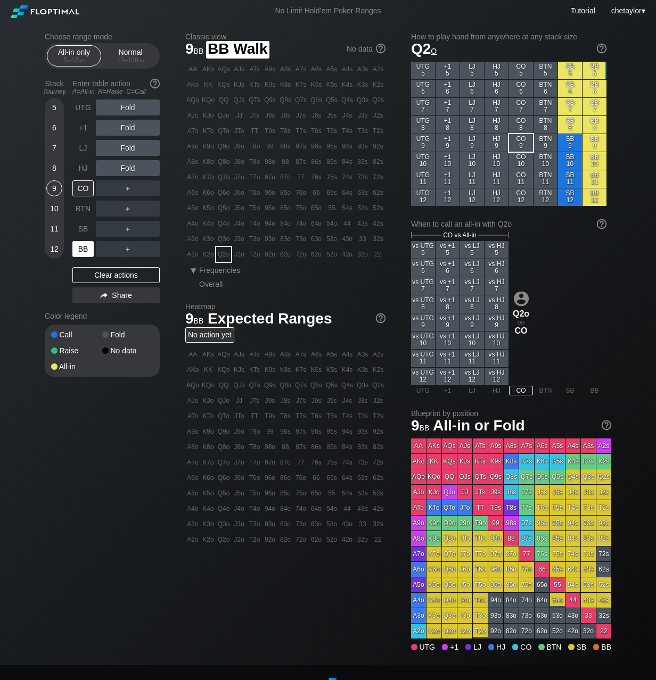
click at [85, 247] on div "BB" at bounding box center [82, 249] width 21 height 16
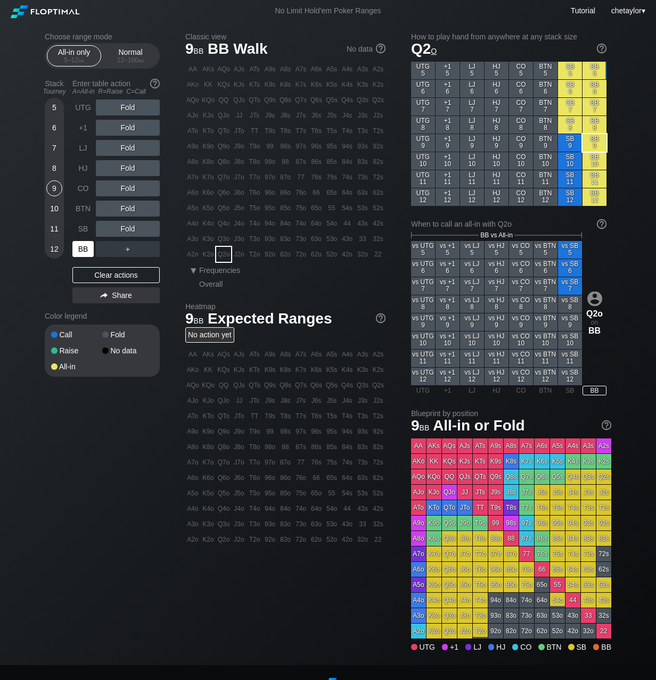
click at [85, 247] on div "BB" at bounding box center [82, 249] width 21 height 16
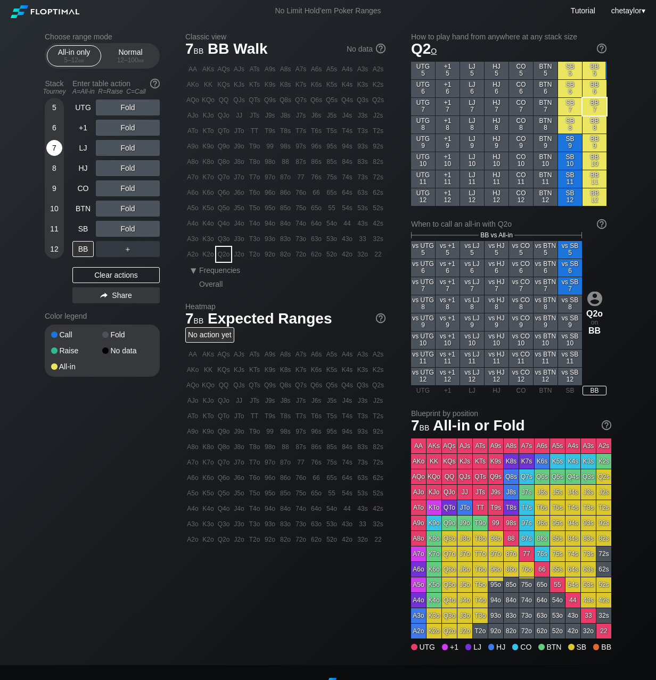
click at [55, 151] on div "7" at bounding box center [54, 148] width 16 height 16
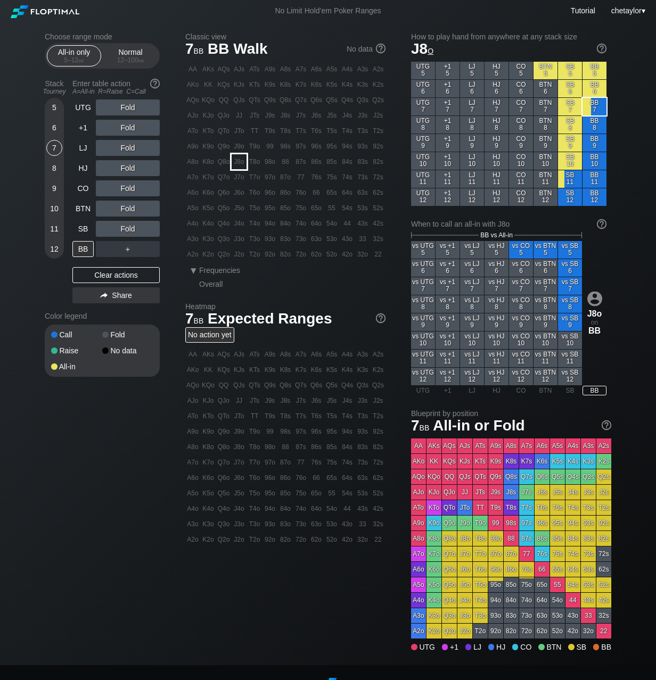
click at [238, 162] on div "J8o" at bounding box center [238, 161] width 15 height 15
click at [117, 274] on div "Clear actions" at bounding box center [115, 275] width 87 height 16
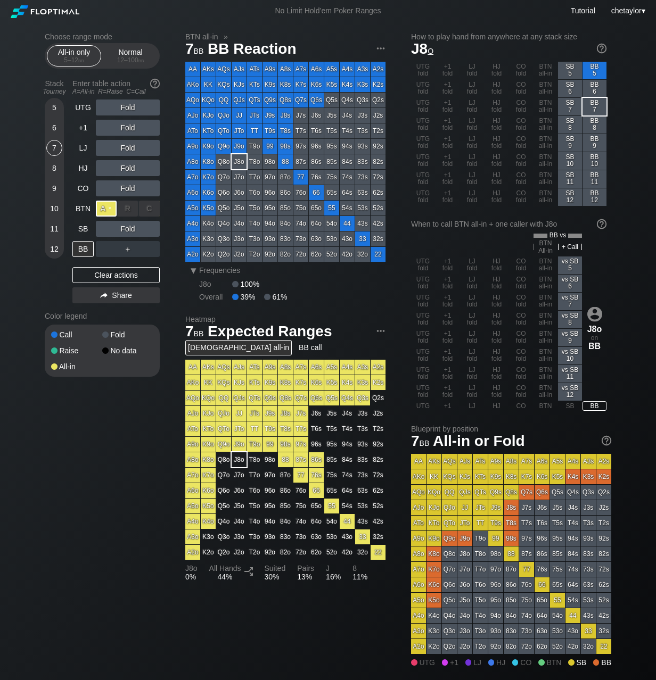
click at [102, 207] on div "A ✕" at bounding box center [106, 209] width 21 height 16
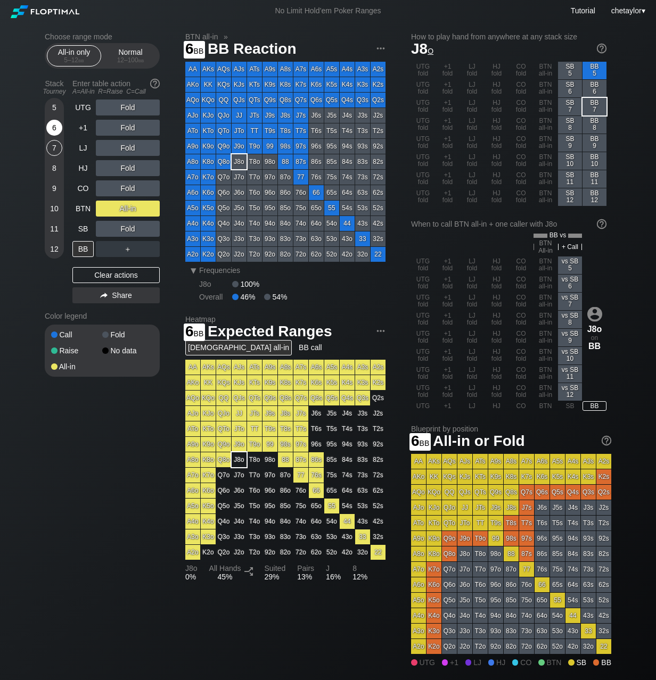
click at [55, 127] on div "6" at bounding box center [54, 128] width 16 height 16
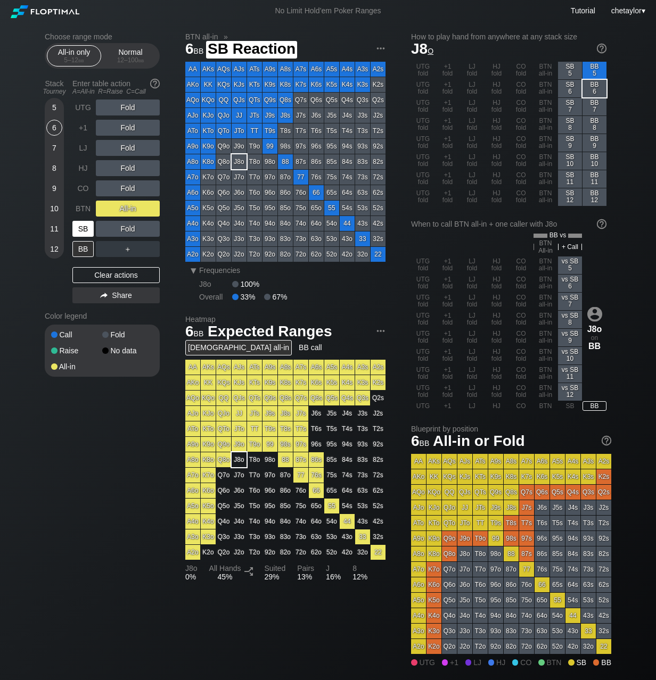
click at [79, 231] on div "SB" at bounding box center [82, 229] width 21 height 16
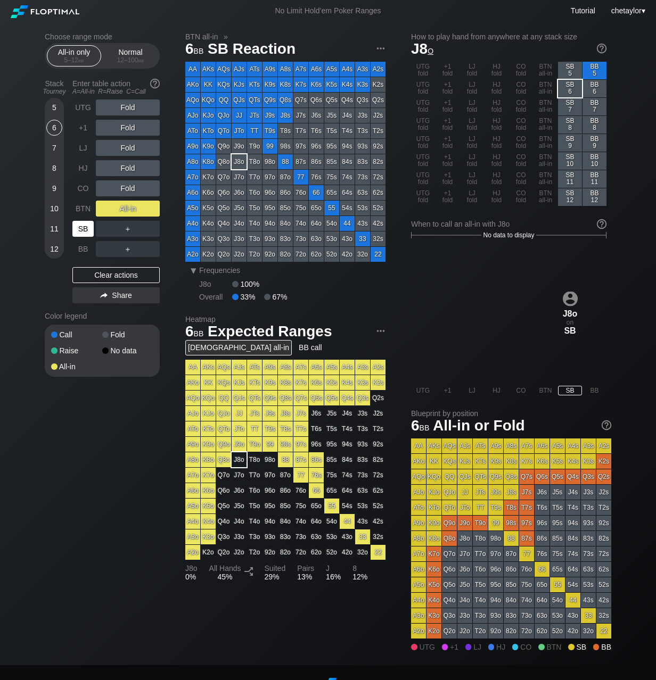
click at [79, 231] on div "SB" at bounding box center [82, 229] width 21 height 16
click at [108, 277] on div "Clear actions" at bounding box center [115, 275] width 87 height 16
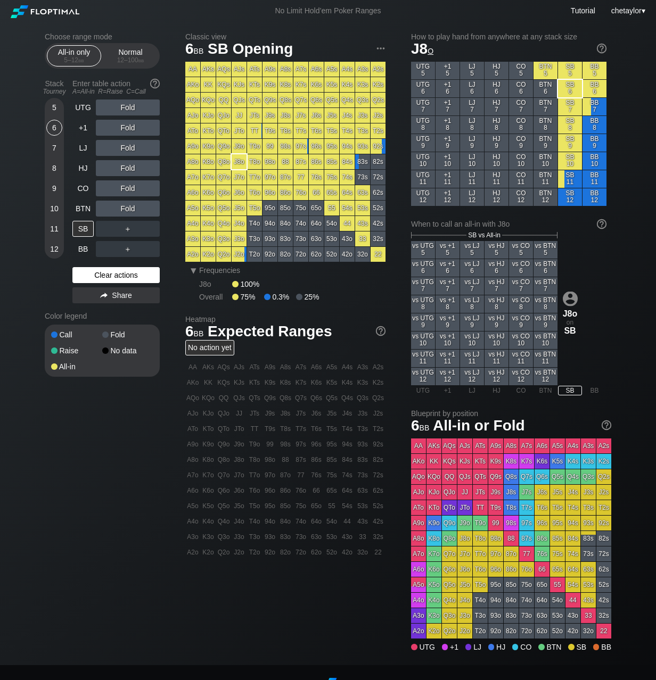
click at [108, 277] on div "Clear actions" at bounding box center [115, 275] width 87 height 16
click at [117, 275] on div "Clear actions" at bounding box center [115, 275] width 87 height 16
click at [91, 207] on div "BTN" at bounding box center [82, 209] width 21 height 16
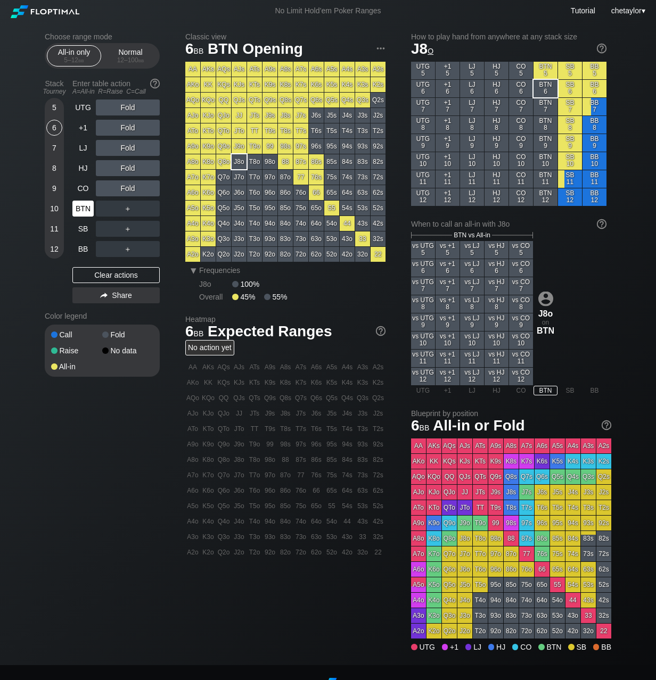
click at [91, 207] on div "BTN" at bounding box center [82, 209] width 21 height 16
click at [118, 272] on div "Clear actions" at bounding box center [115, 275] width 87 height 16
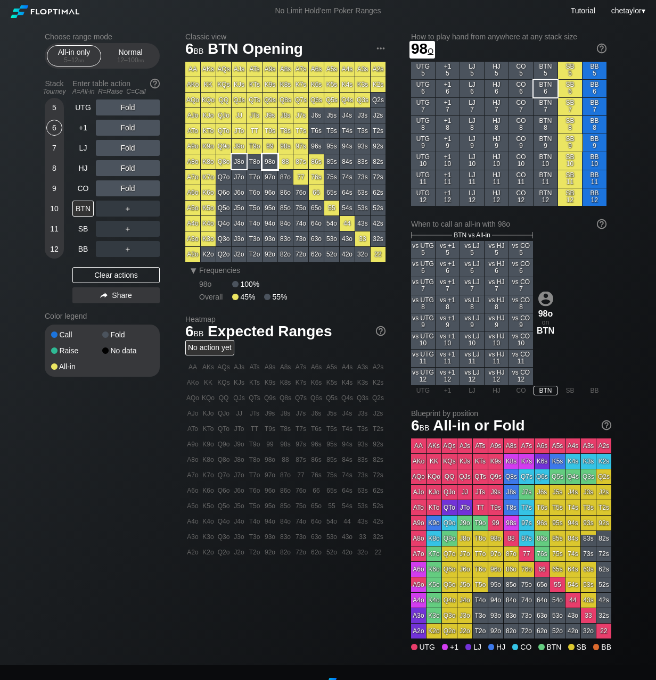
click at [267, 163] on div "98o" at bounding box center [269, 161] width 15 height 15
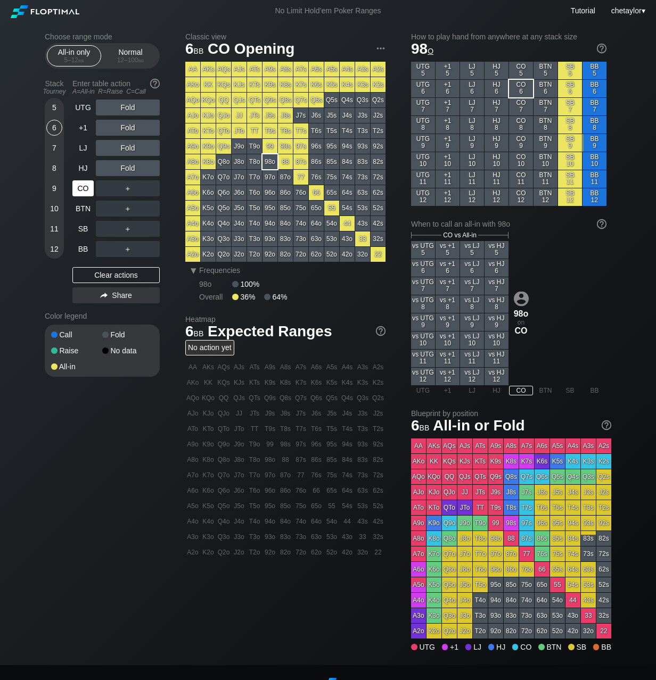
click at [88, 182] on div "CO" at bounding box center [82, 188] width 21 height 16
click at [101, 267] on div "UTG Fold +1 Fold LJ Fold HJ Fold CO ＋ BTN ＋ SB ＋ BB ＋ Clear actions Share" at bounding box center [115, 204] width 87 height 208
click at [101, 274] on div "Clear actions" at bounding box center [115, 275] width 87 height 16
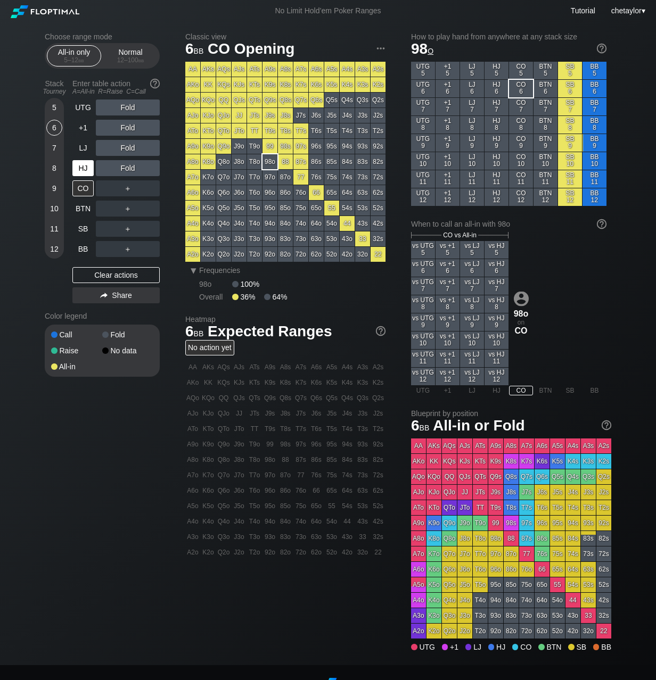
click at [86, 168] on div "HJ" at bounding box center [82, 168] width 21 height 16
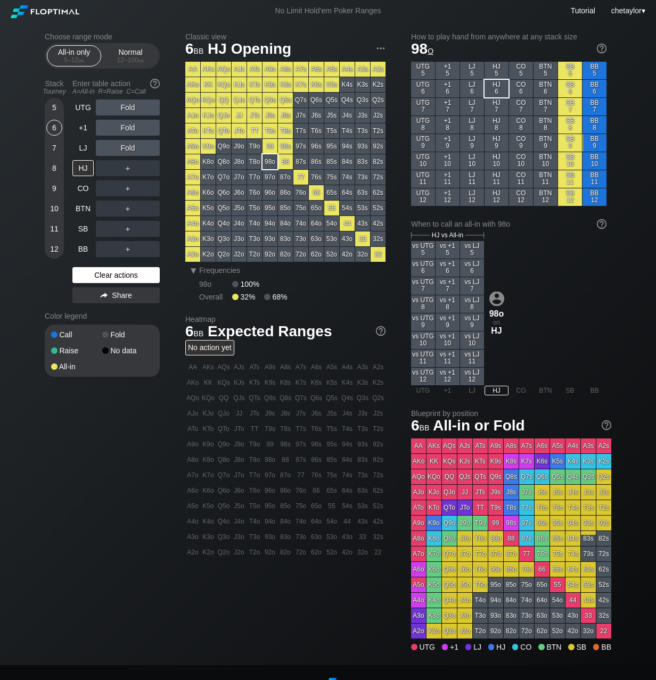
click at [119, 274] on div "Clear actions" at bounding box center [115, 275] width 87 height 16
click at [56, 109] on div "5" at bounding box center [54, 108] width 16 height 16
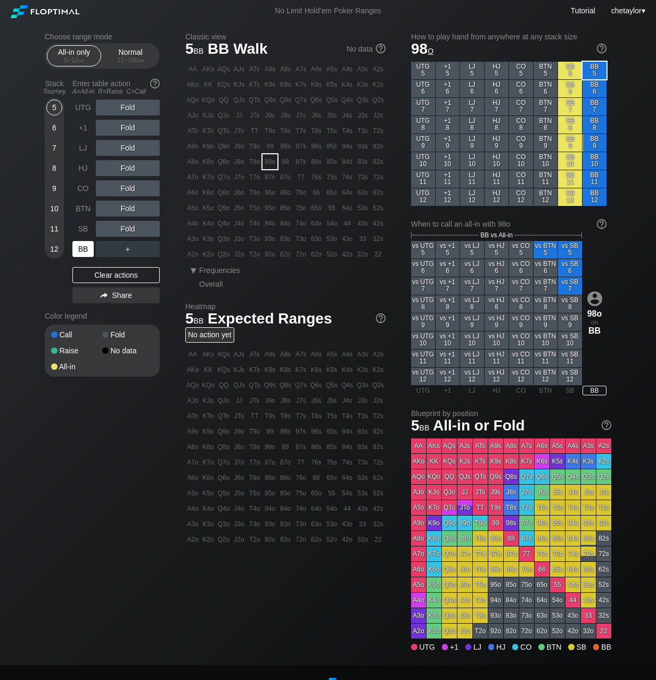
click at [84, 246] on div "BB" at bounding box center [82, 249] width 21 height 16
click at [97, 274] on div "Clear actions" at bounding box center [115, 275] width 87 height 16
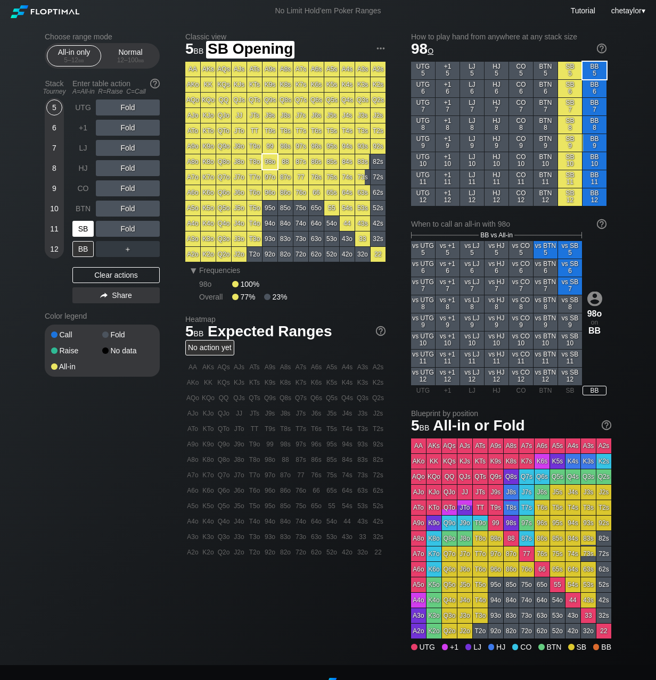
click at [84, 231] on div "SB" at bounding box center [82, 229] width 21 height 16
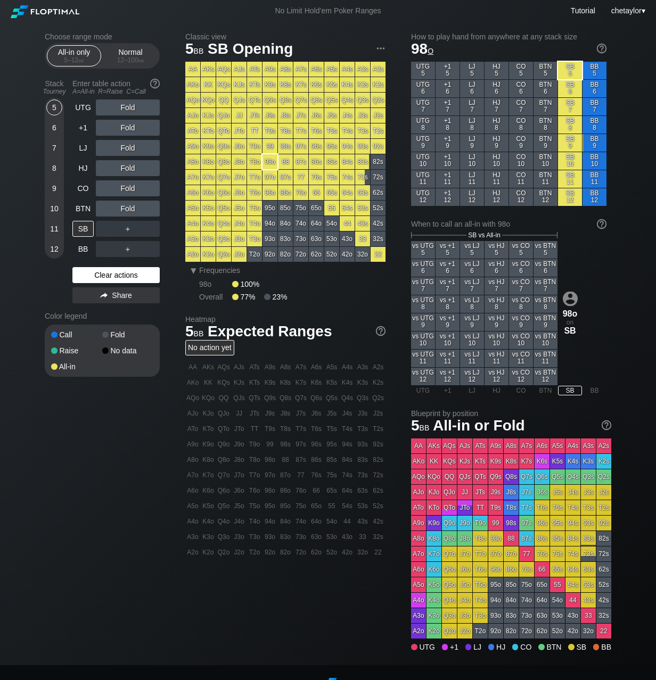
click at [117, 279] on div "Clear actions" at bounding box center [115, 275] width 87 height 16
